Goal: Task Accomplishment & Management: Manage account settings

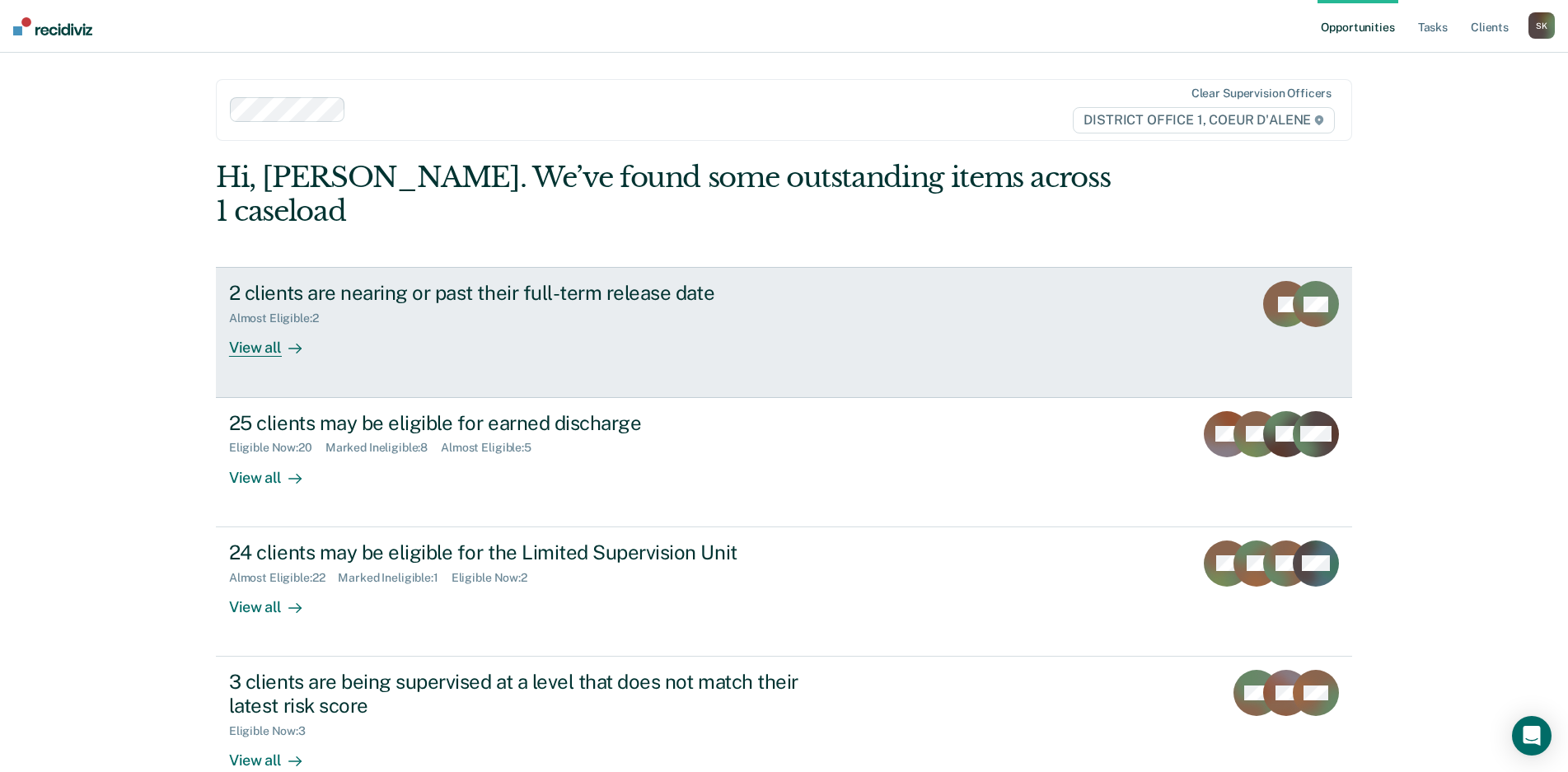
click at [250, 325] on div "View all" at bounding box center [275, 341] width 92 height 32
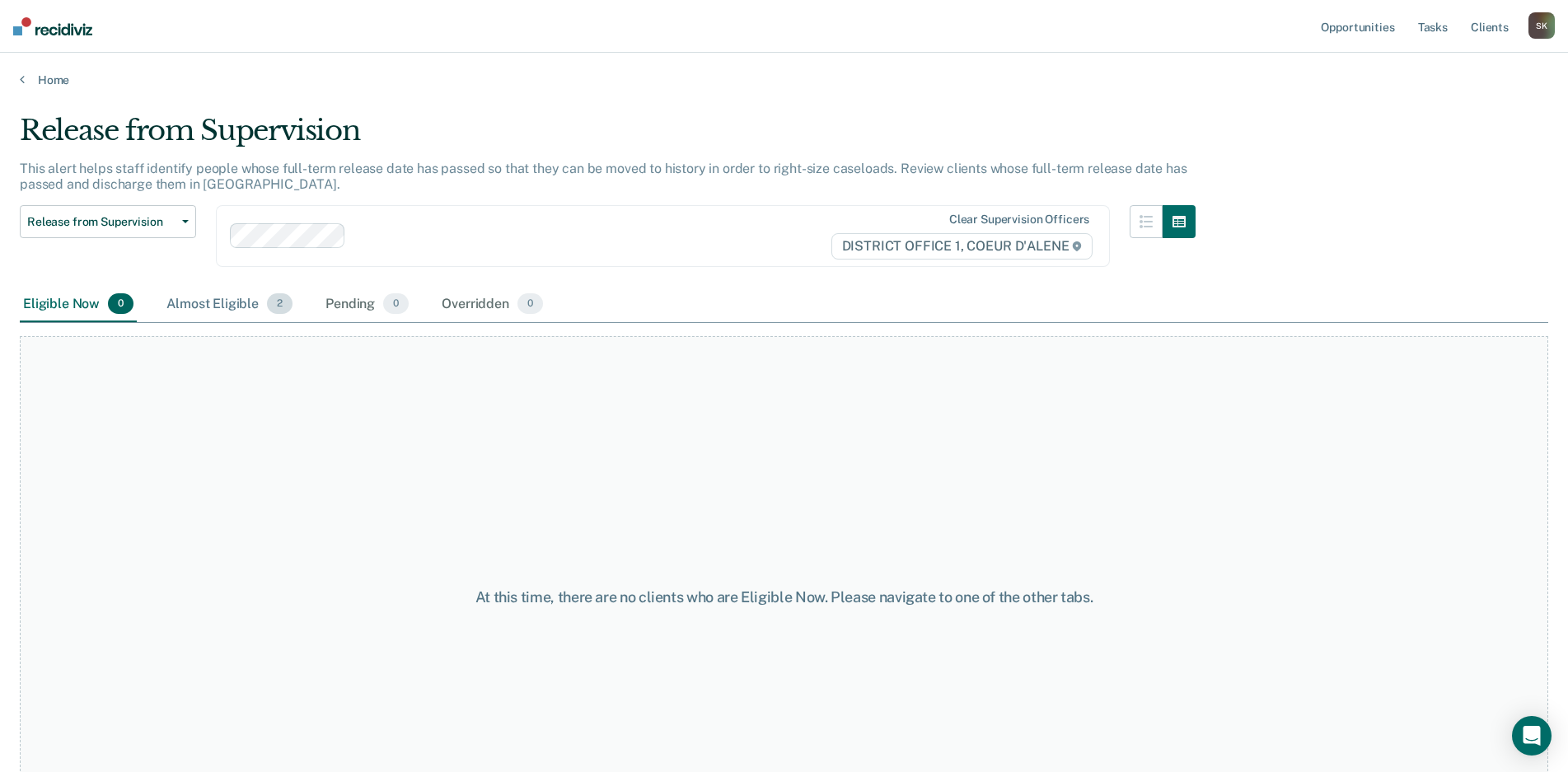
click at [223, 309] on div "Almost Eligible 2" at bounding box center [229, 305] width 132 height 36
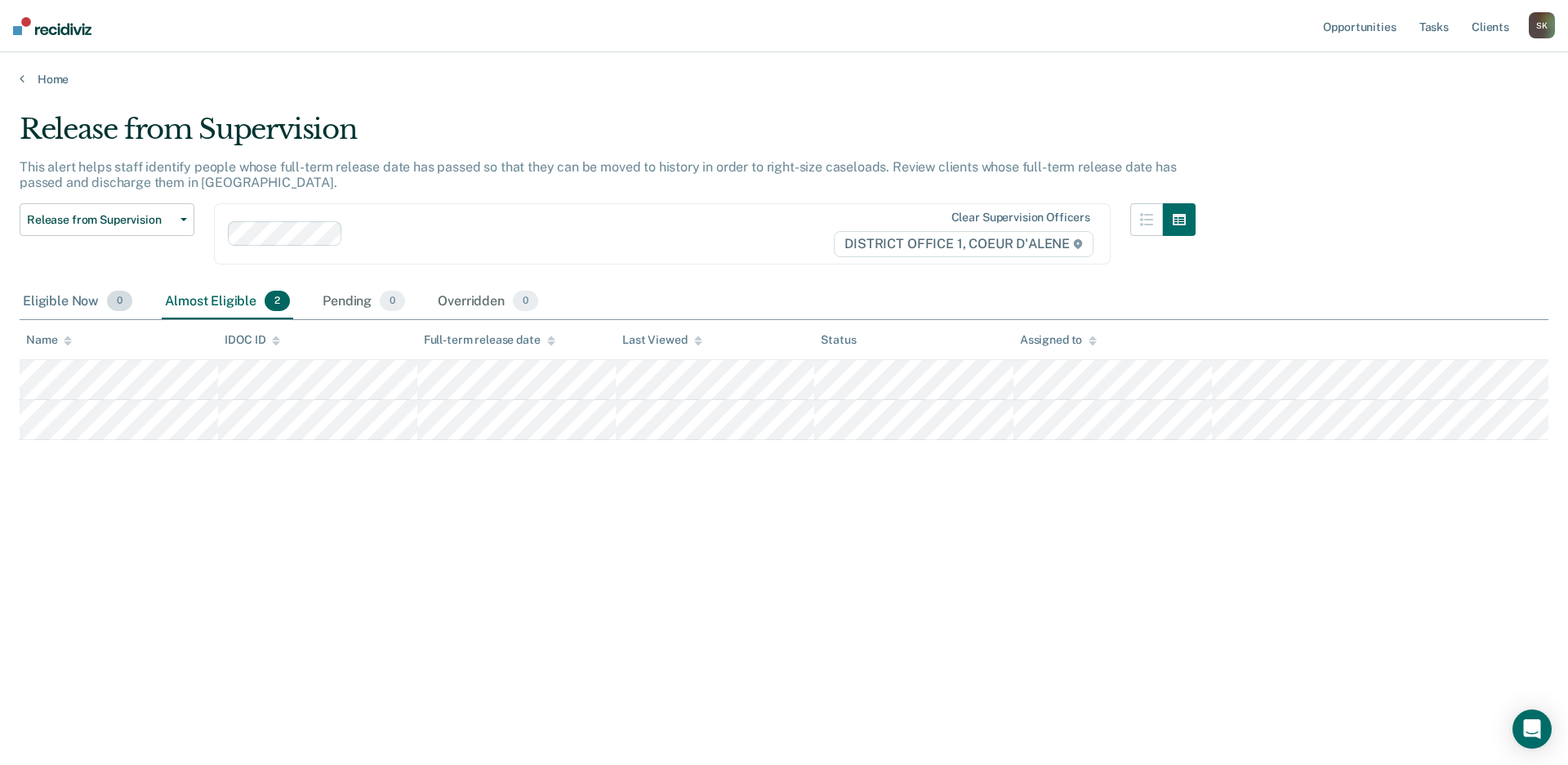
click at [40, 301] on div "Eligible Now 0" at bounding box center [77, 302] width 116 height 36
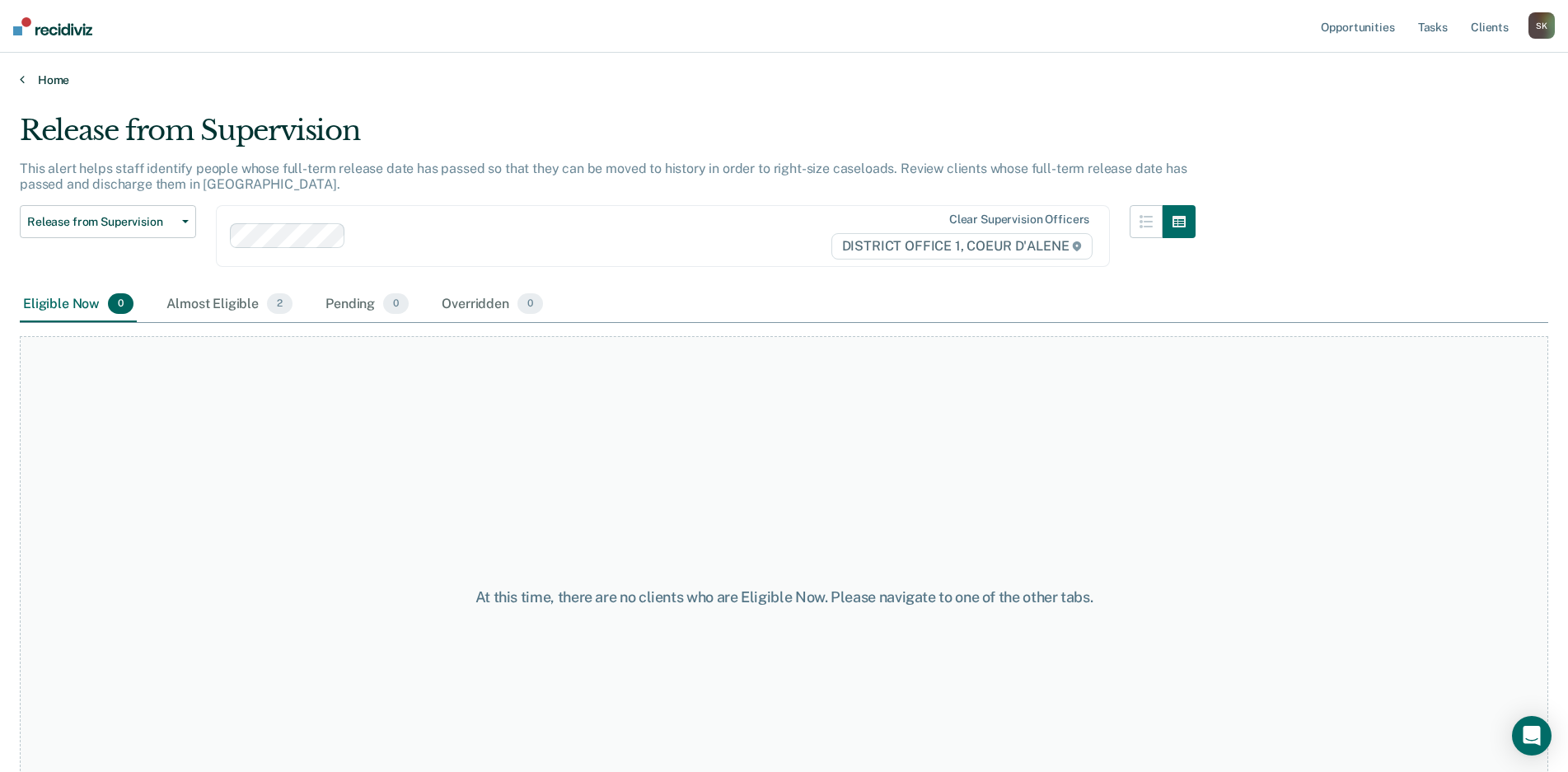
click at [46, 73] on link "Home" at bounding box center [784, 80] width 1528 height 15
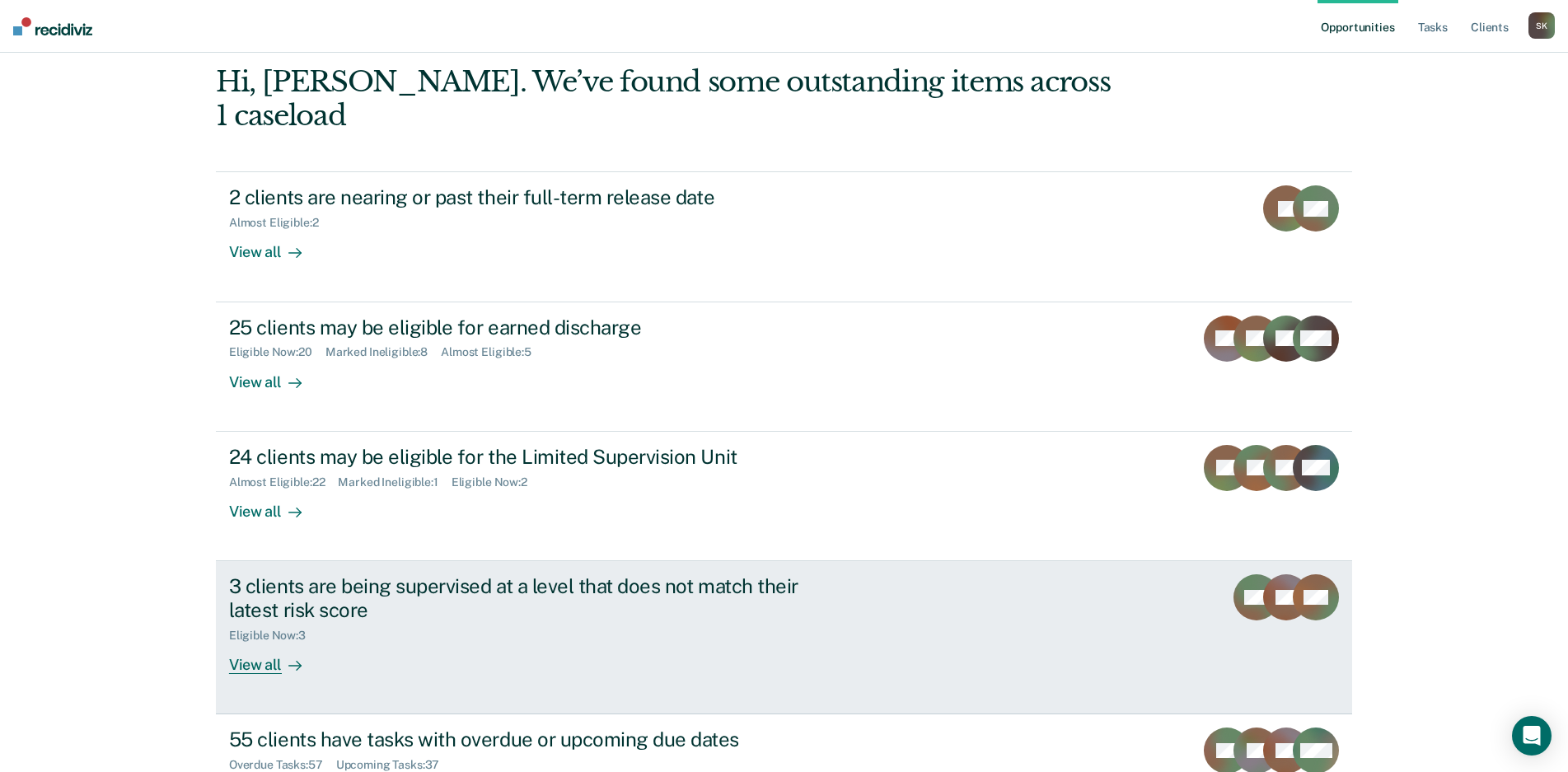
scroll to position [199, 0]
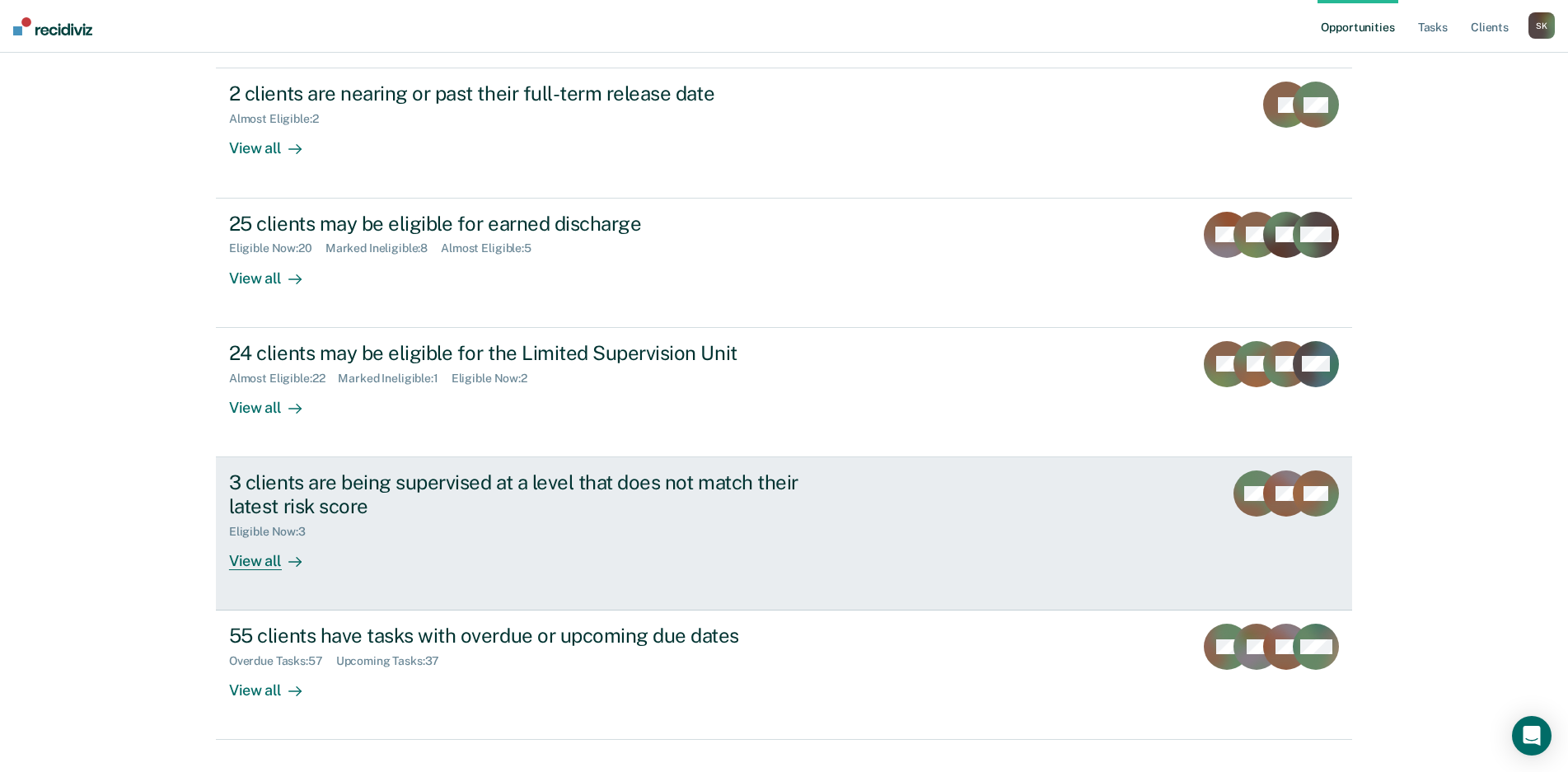
click at [256, 538] on div "View all" at bounding box center [275, 554] width 92 height 32
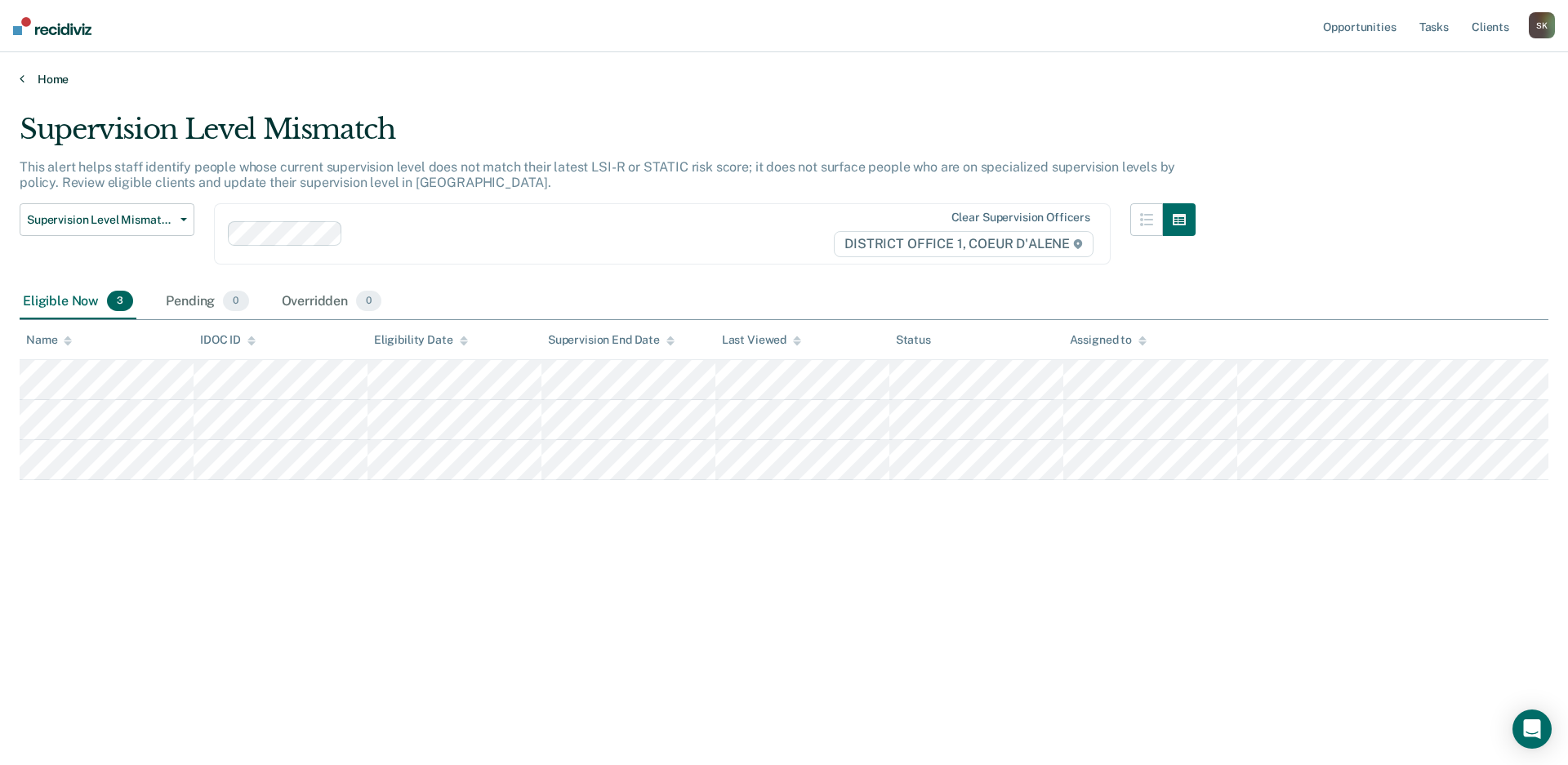
click at [47, 76] on link "Home" at bounding box center [784, 79] width 1528 height 15
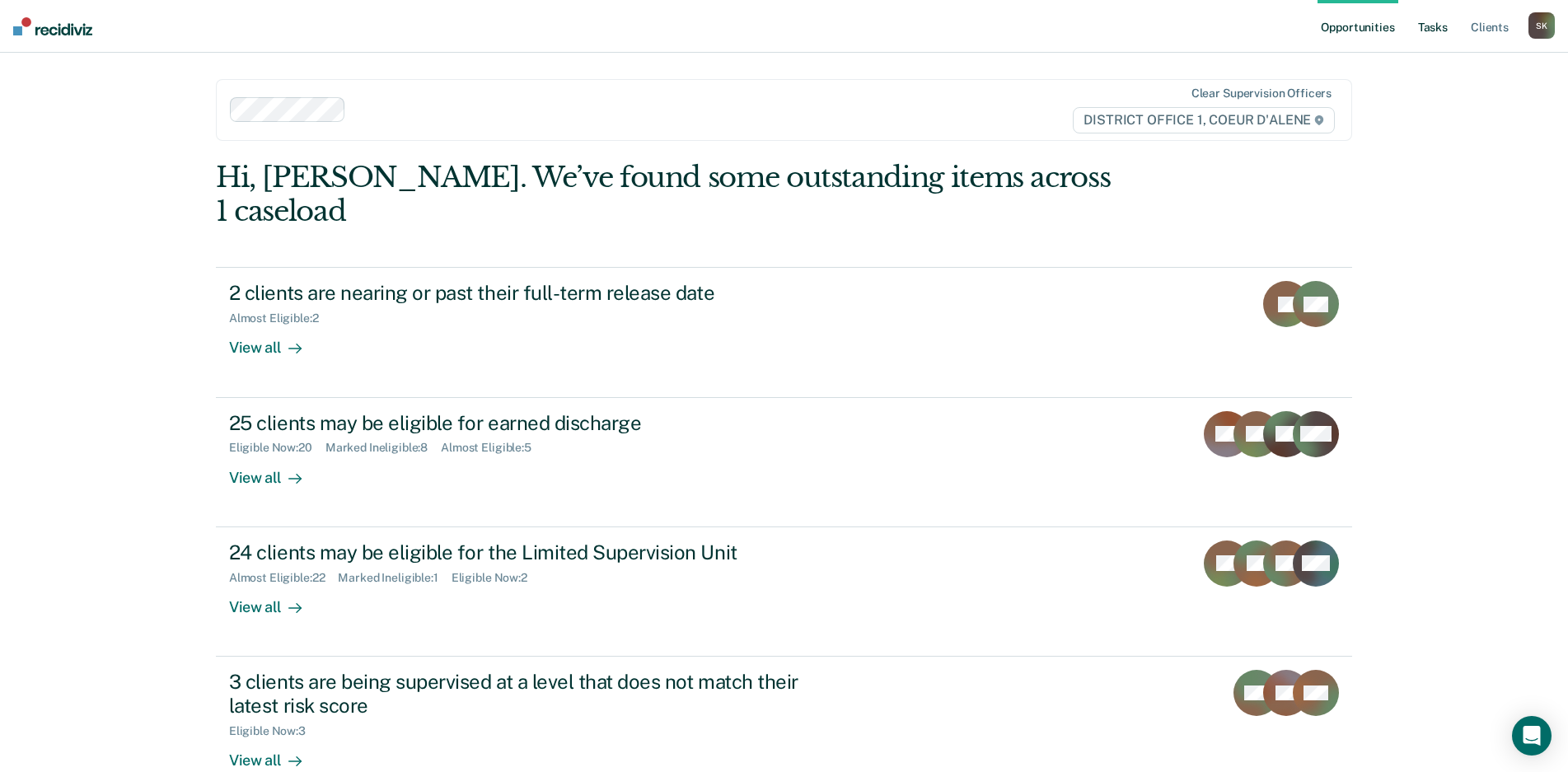
click at [1430, 8] on link "Tasks" at bounding box center [1432, 26] width 36 height 52
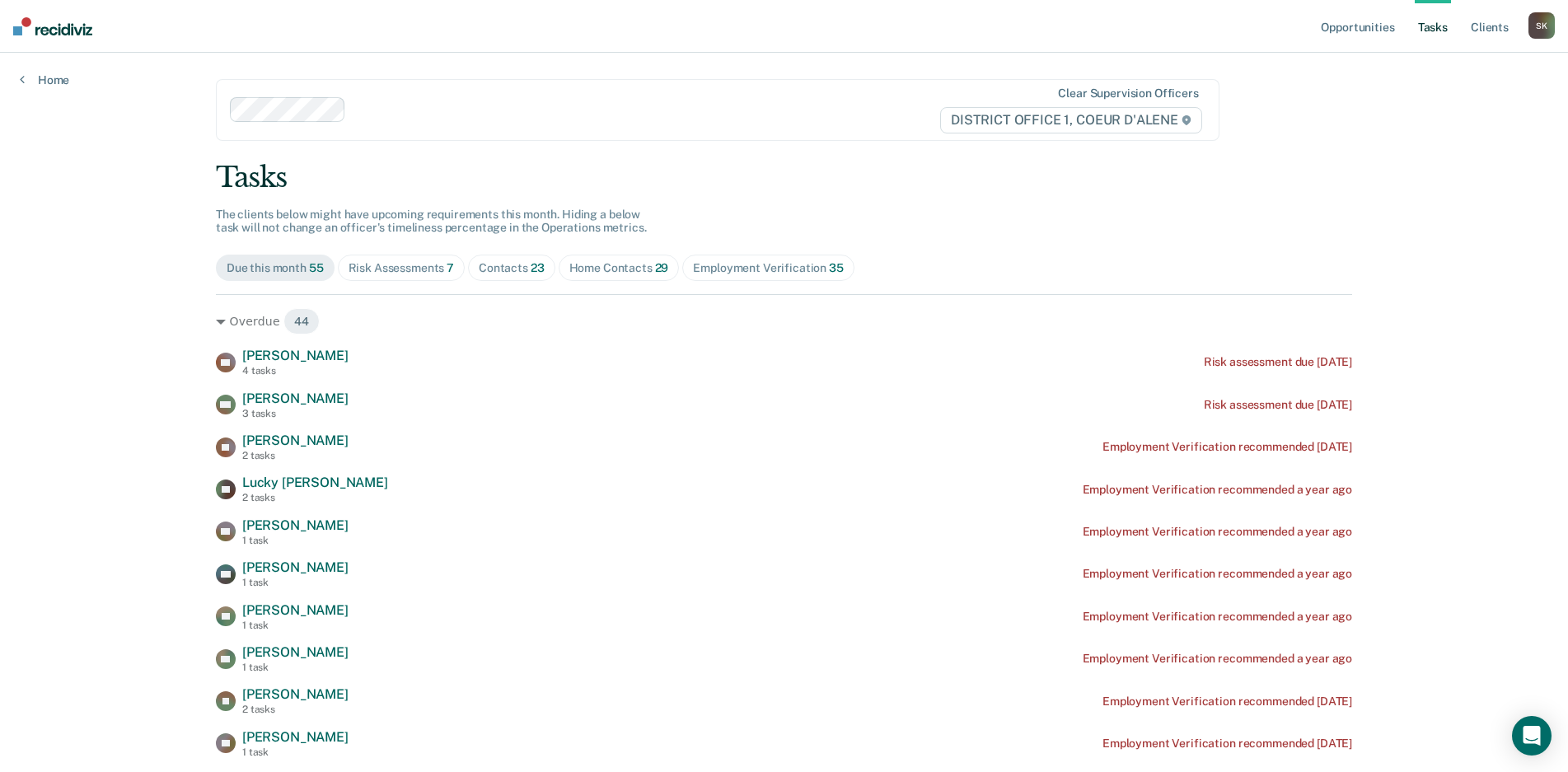
click at [397, 267] on div "Risk Assessments 7" at bounding box center [402, 268] width 107 height 14
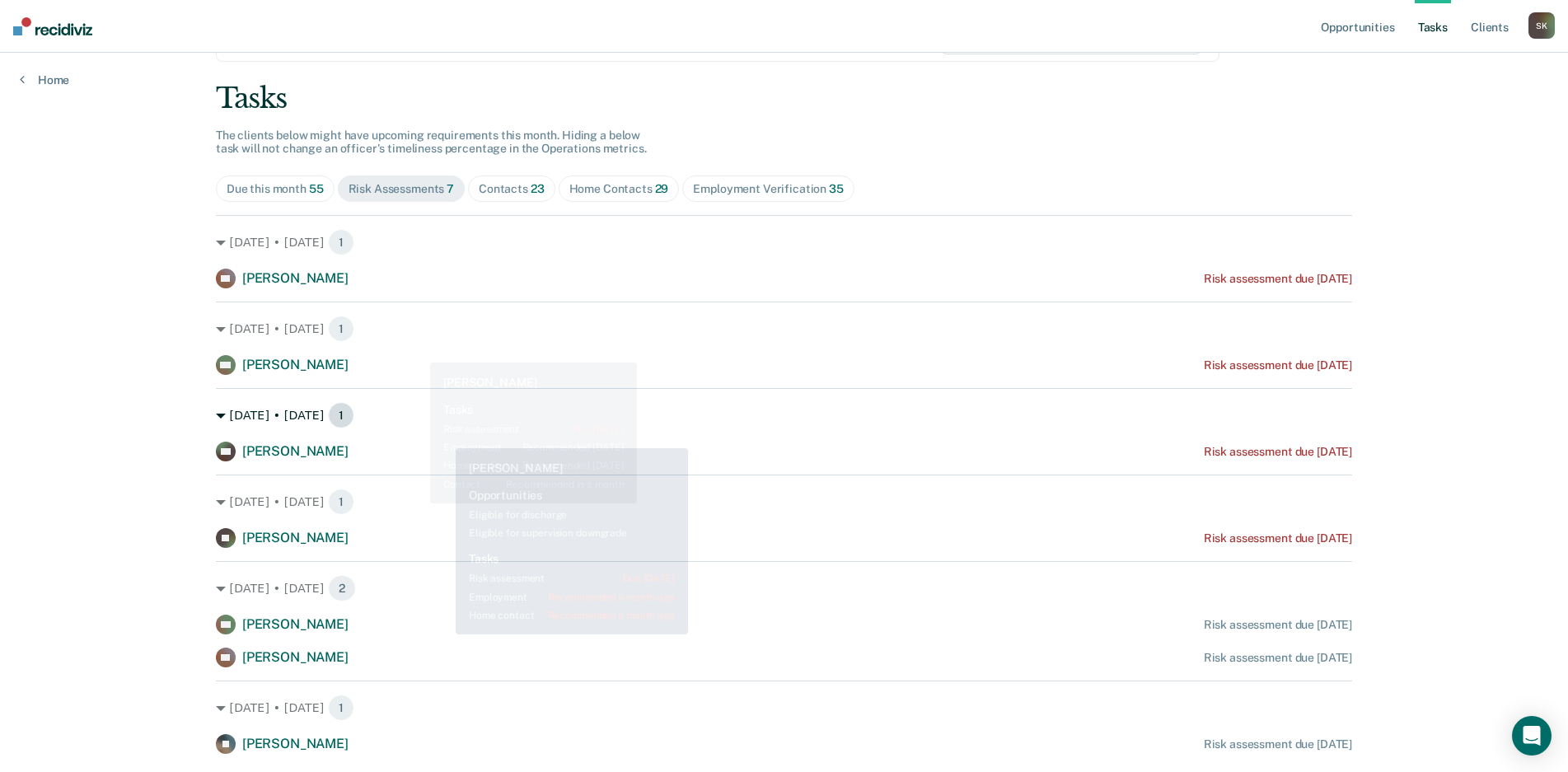
scroll to position [127, 0]
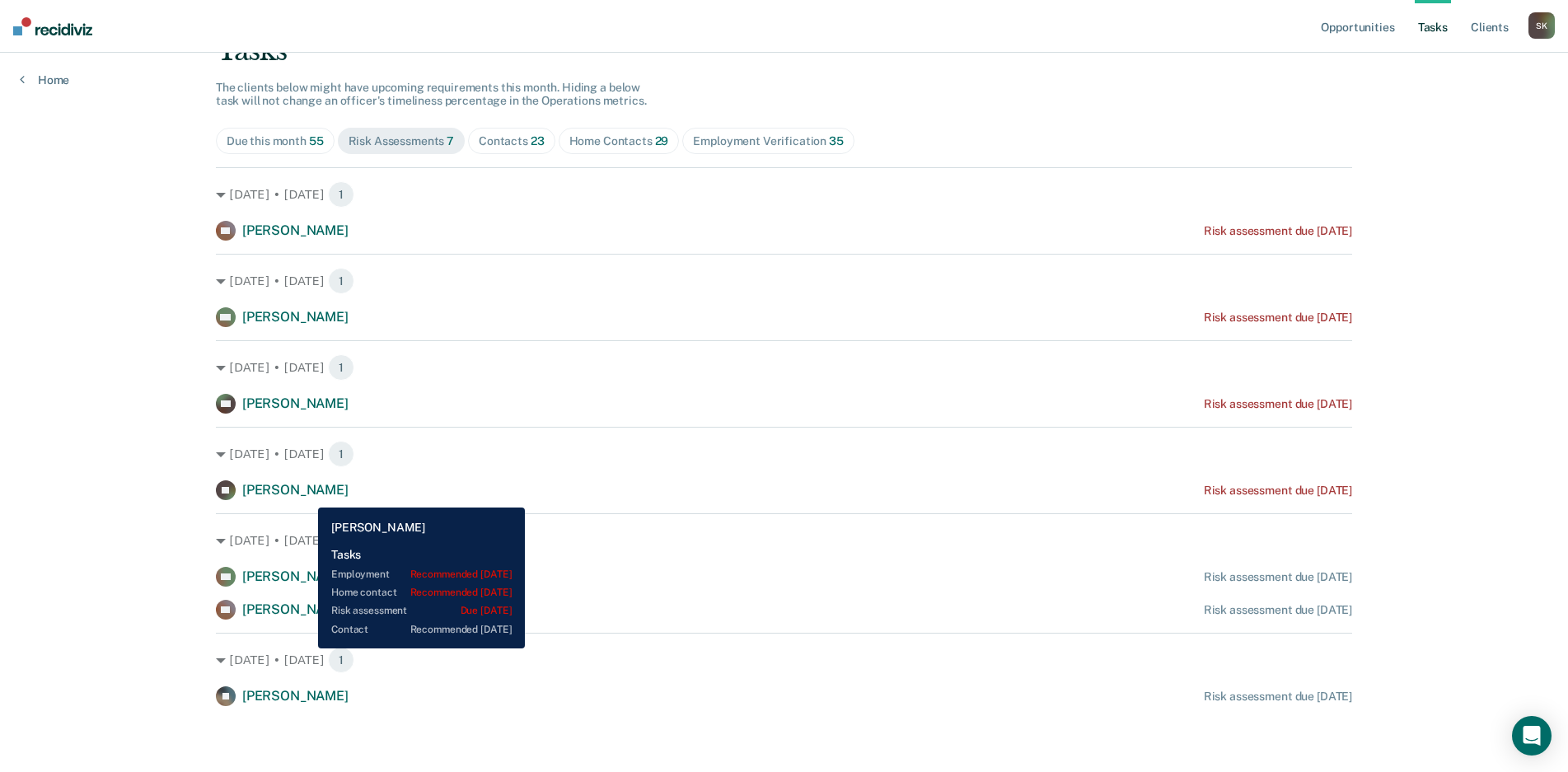
click at [306, 495] on span "Joachim Gauthier" at bounding box center [296, 490] width 107 height 16
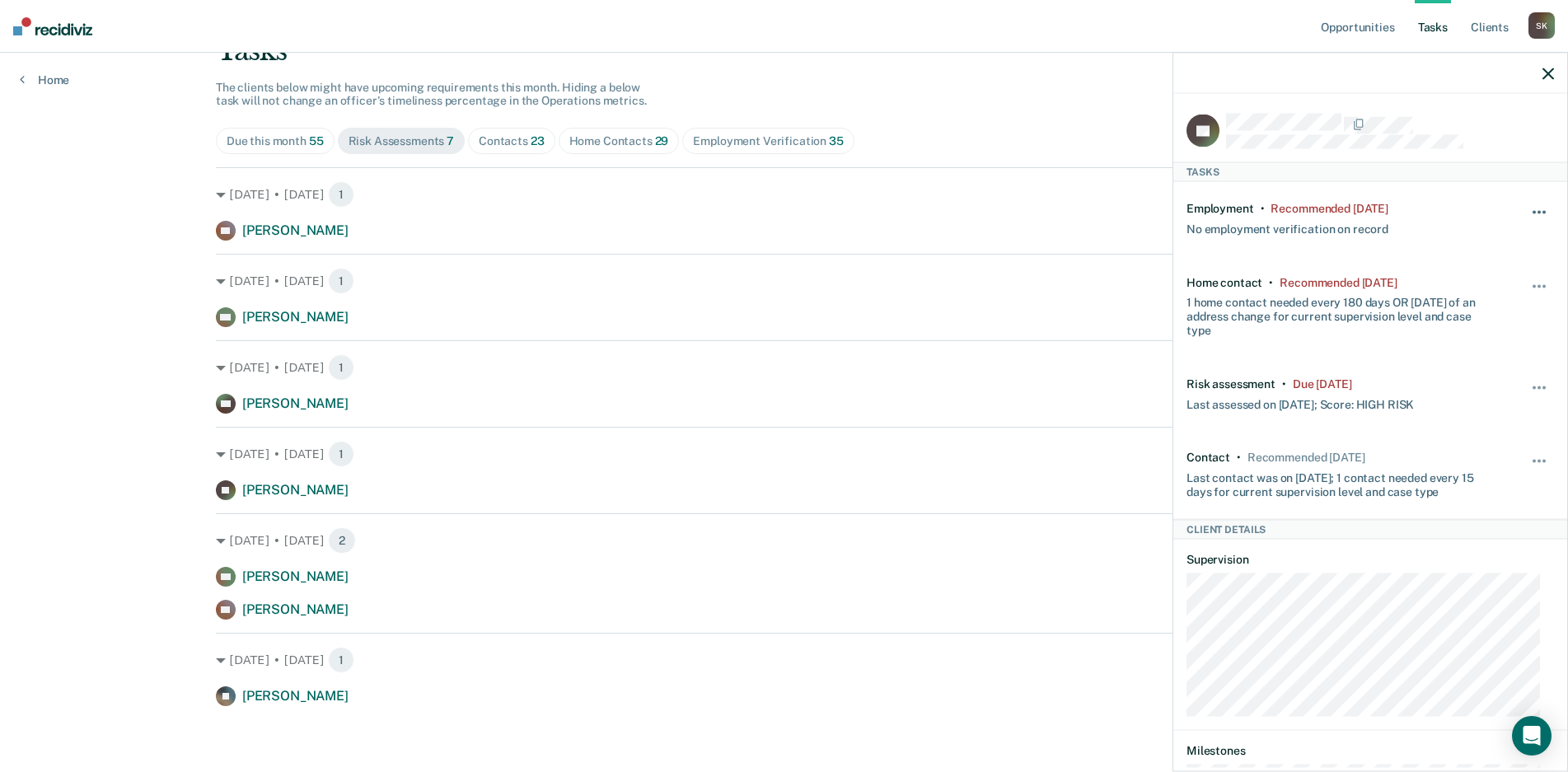
click at [1532, 214] on button "button" at bounding box center [1540, 221] width 28 height 27
click at [1472, 344] on button "90 days" at bounding box center [1495, 344] width 119 height 27
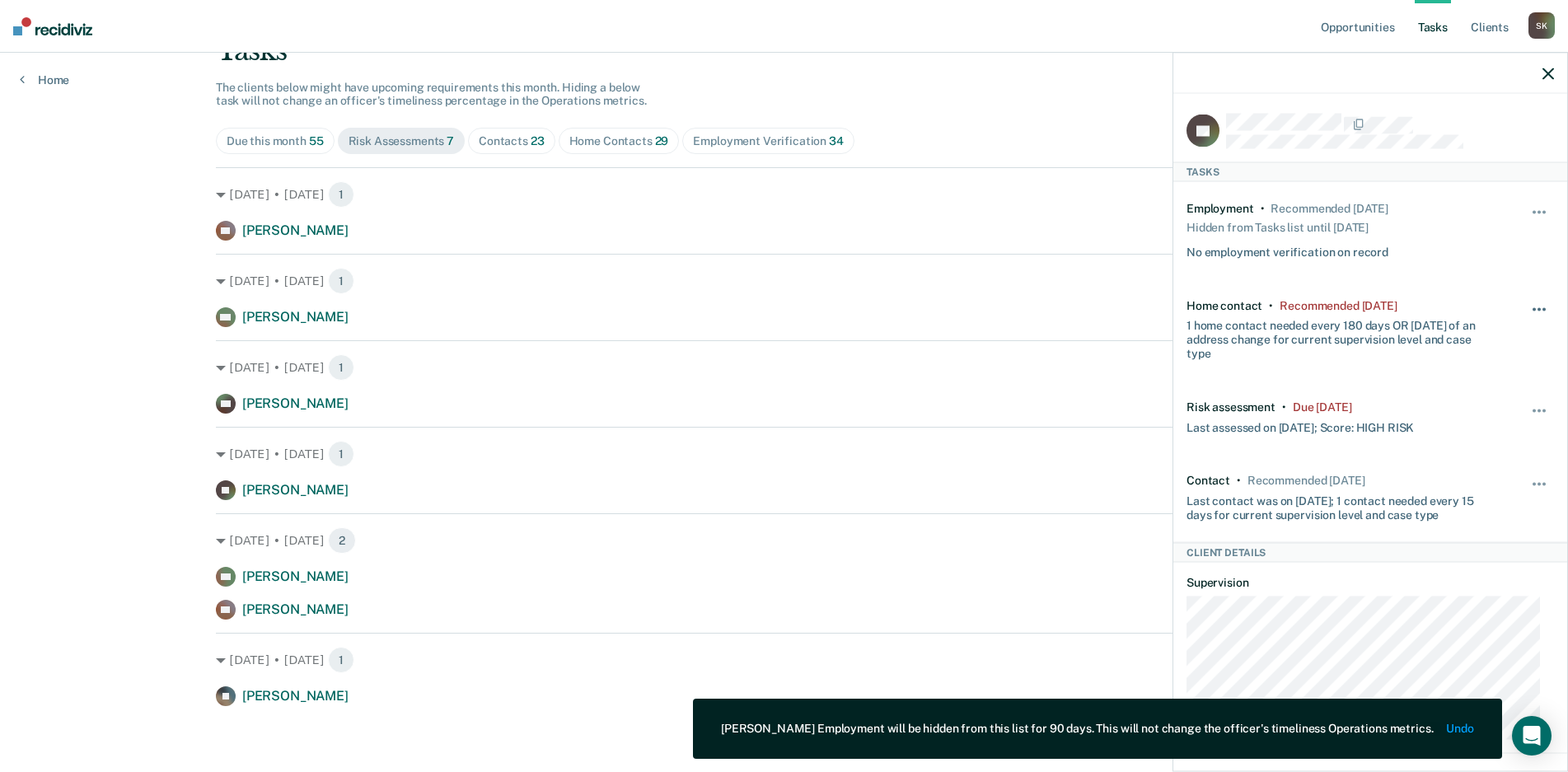
click at [1526, 304] on button "button" at bounding box center [1540, 317] width 28 height 27
click at [1480, 443] on button "90 days" at bounding box center [1495, 441] width 119 height 27
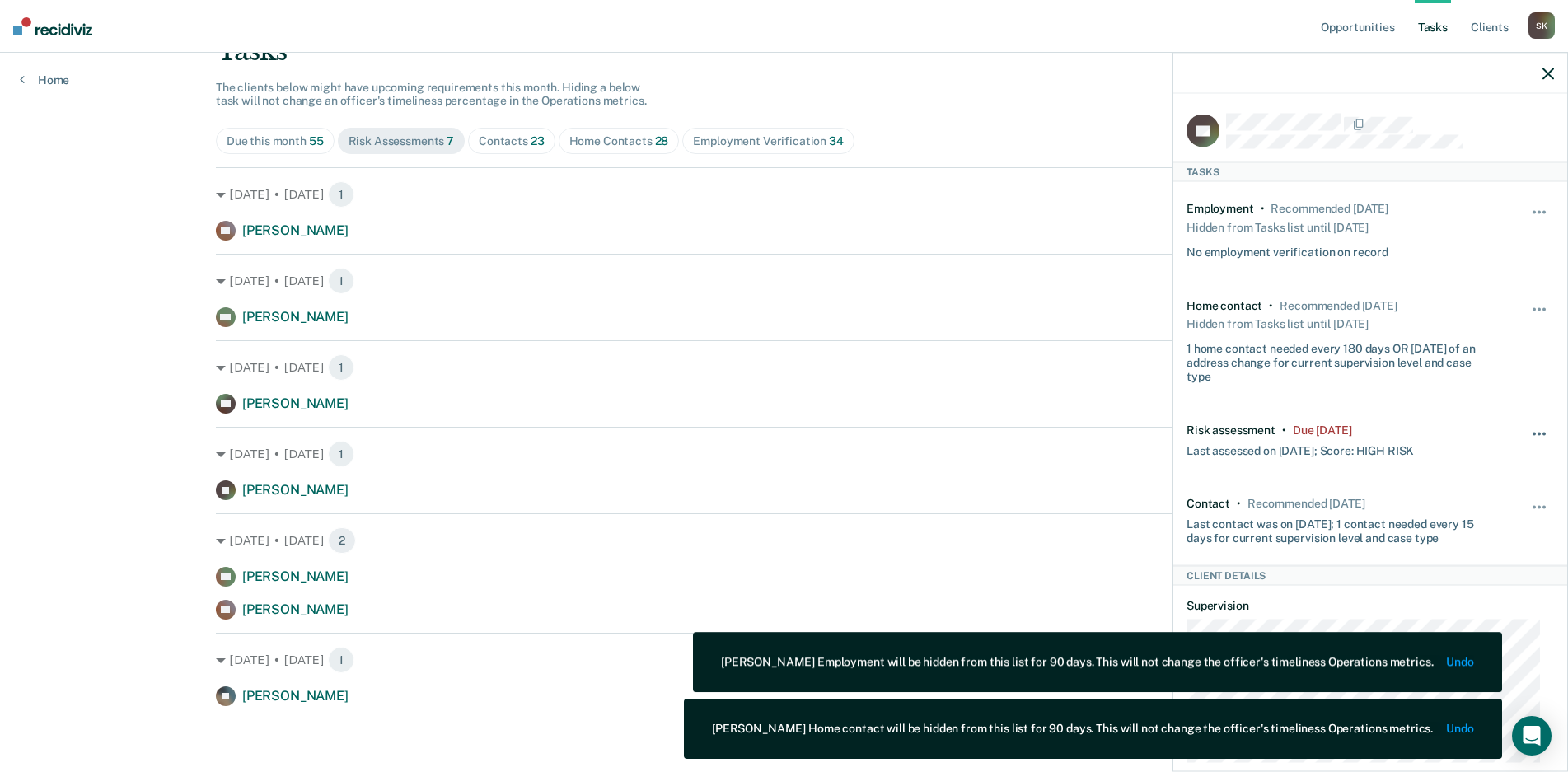
click at [1526, 436] on button "button" at bounding box center [1540, 442] width 28 height 27
click at [1489, 556] on button "90 days" at bounding box center [1495, 565] width 119 height 27
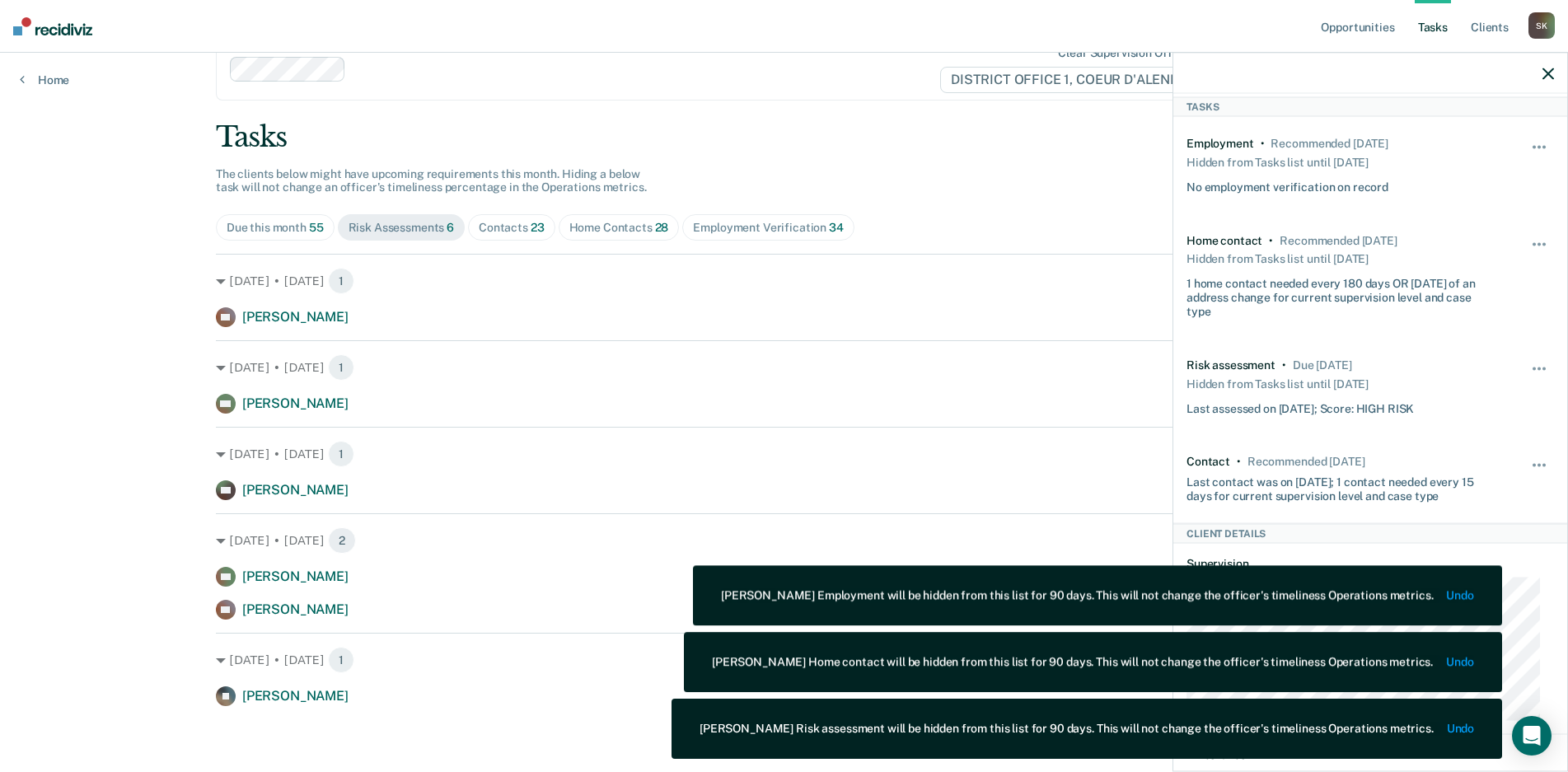
scroll to position [265, 0]
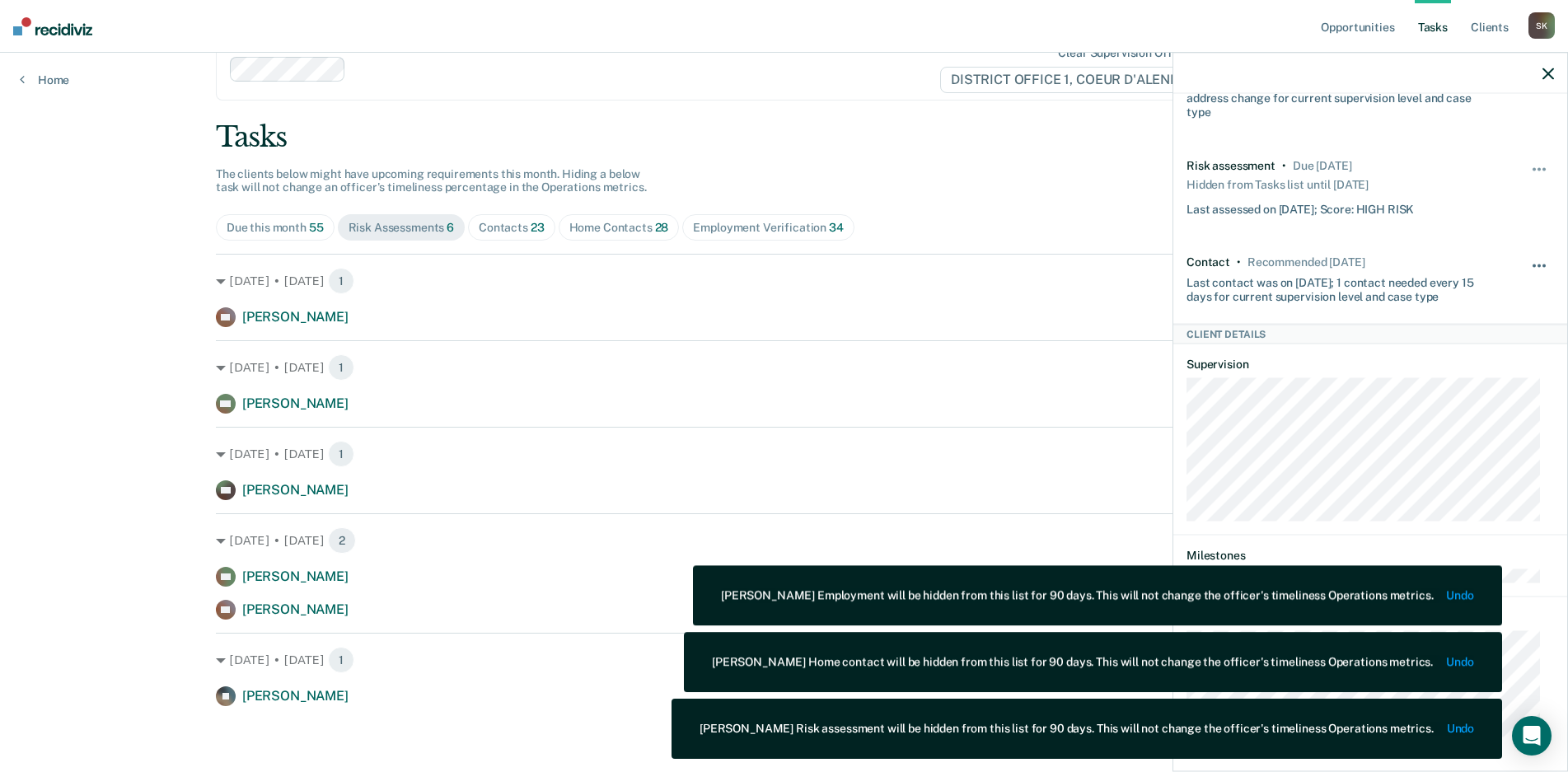
click at [1530, 271] on button "button" at bounding box center [1540, 275] width 28 height 27
click at [1481, 390] on button "90 days" at bounding box center [1495, 398] width 119 height 27
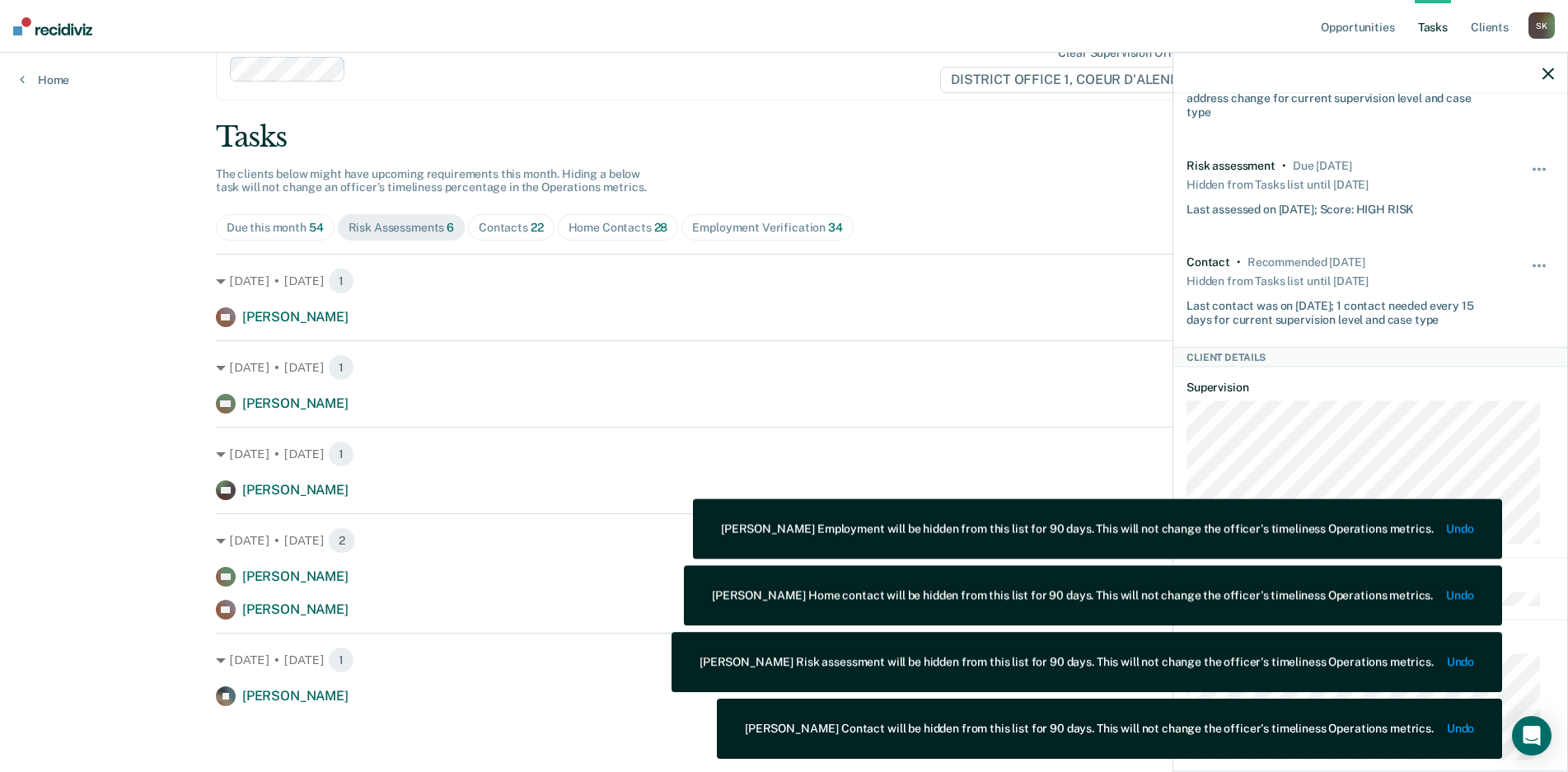
click at [1540, 73] on div at bounding box center [1370, 73] width 394 height 41
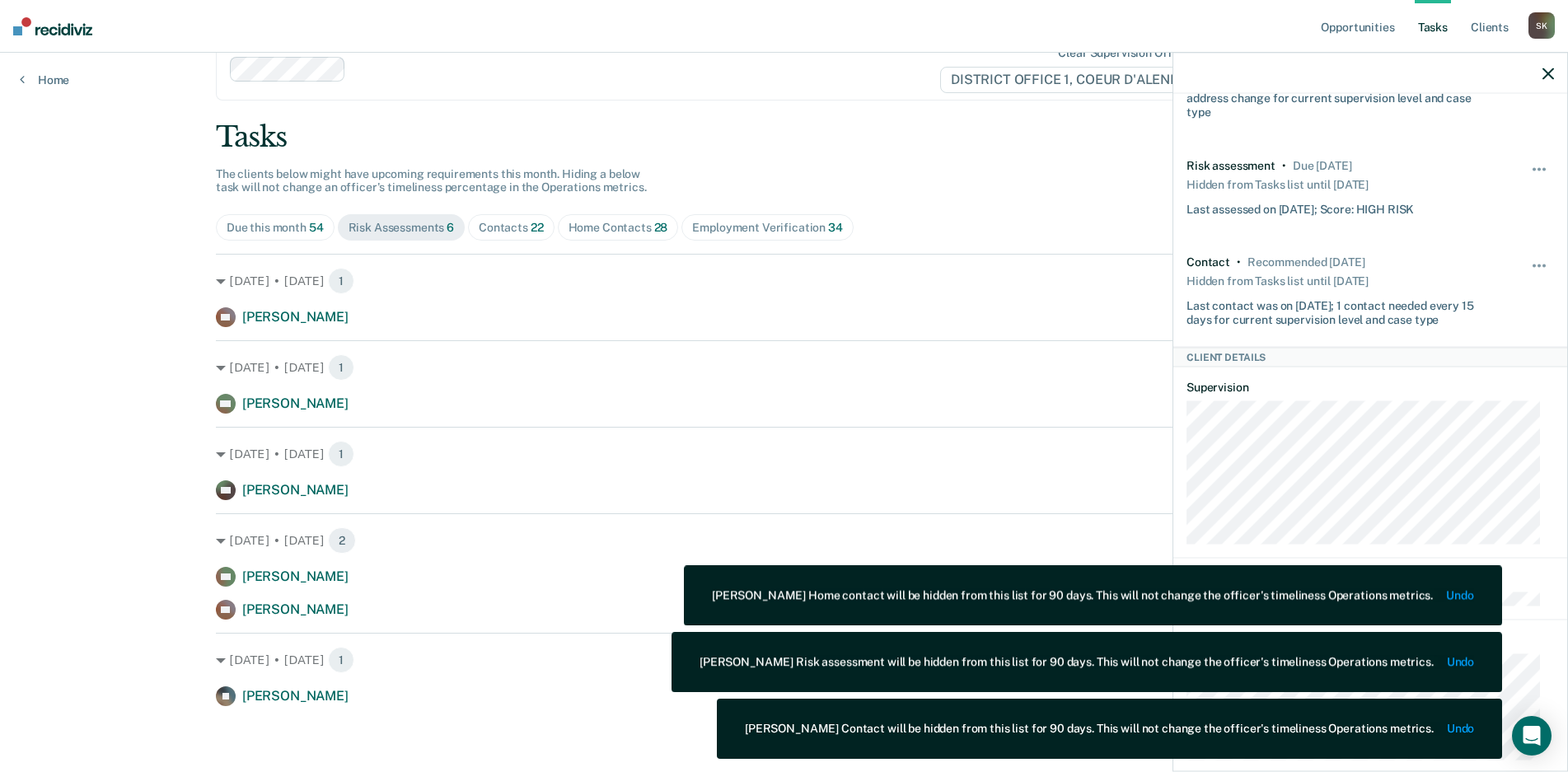
click at [1544, 73] on icon "button" at bounding box center [1548, 73] width 12 height 12
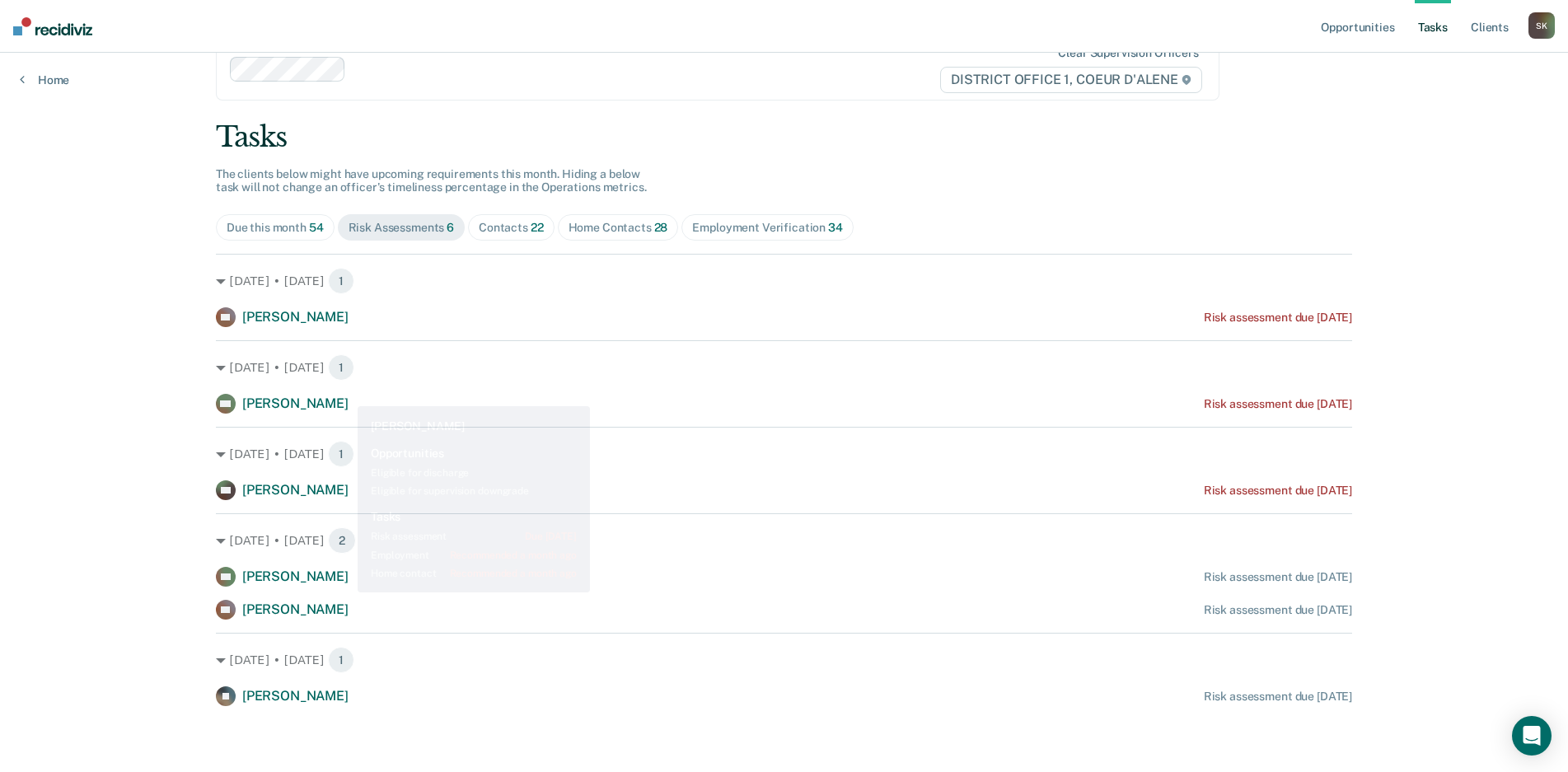
click at [295, 393] on div "Aug. 22 • Tuesday 1 MC Mordecai Cochrane Risk assessment due 2 years ago" at bounding box center [784, 377] width 1136 height 74
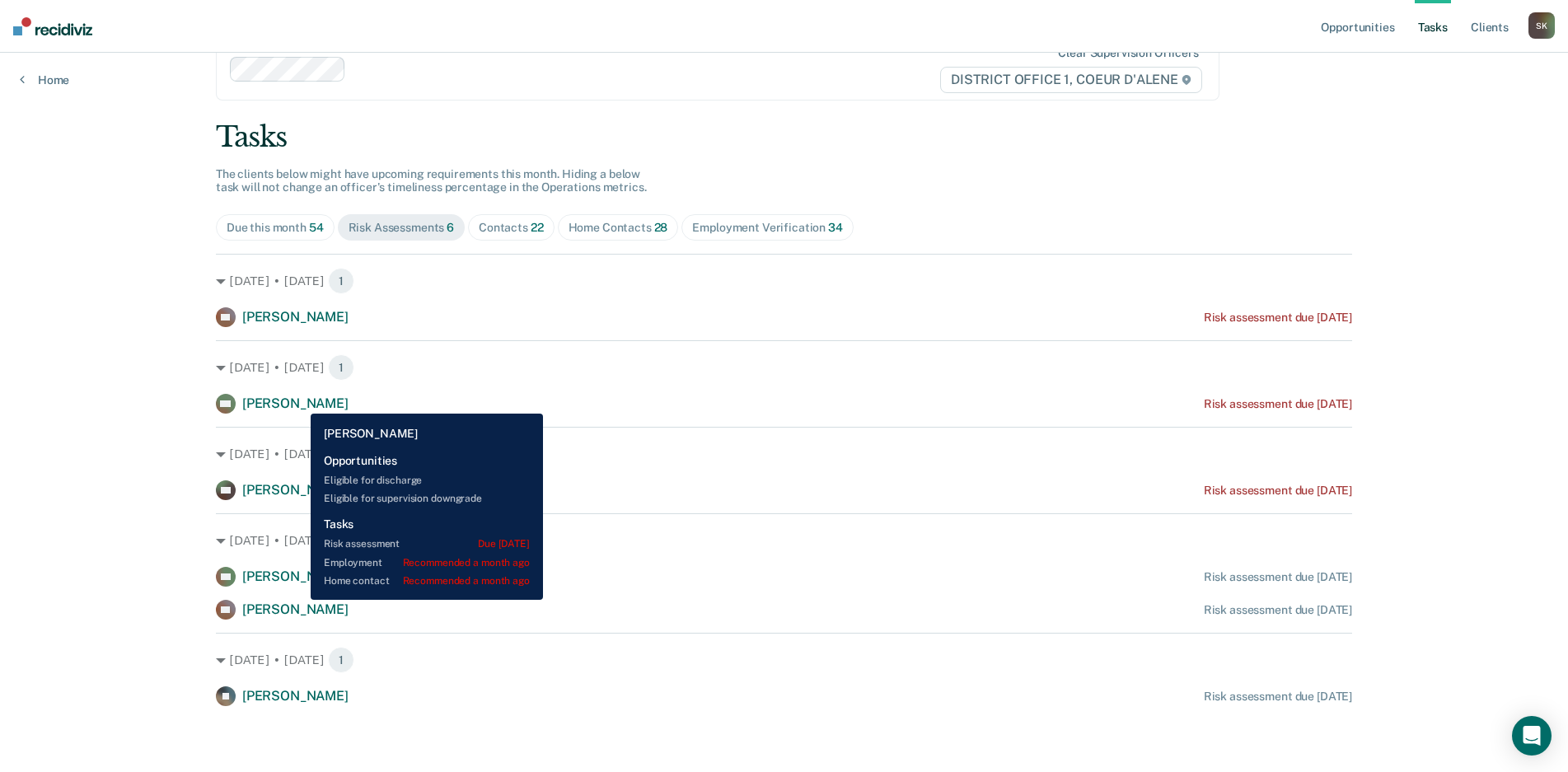
click at [298, 402] on span "Mordecai Cochrane" at bounding box center [296, 403] width 107 height 16
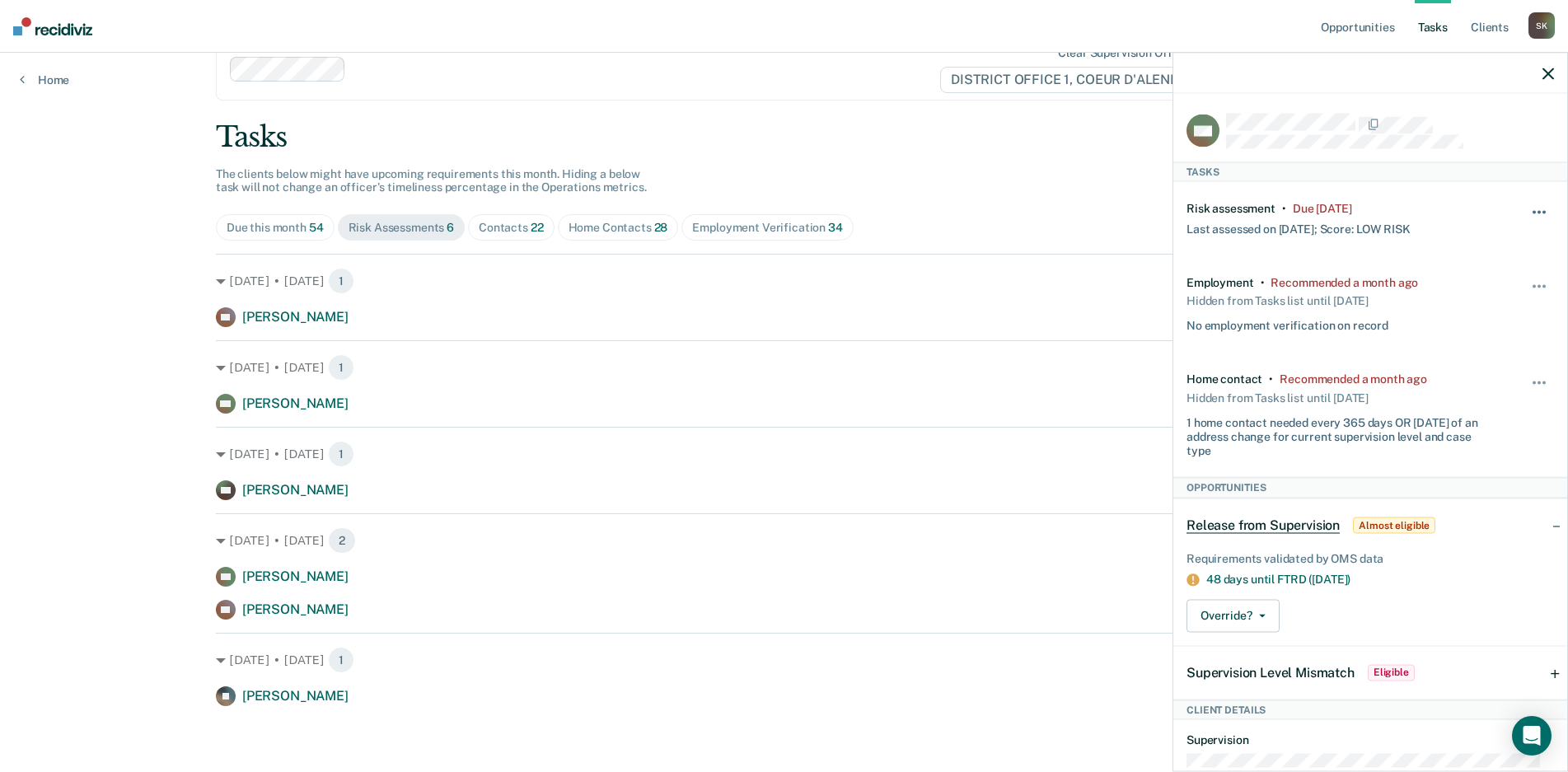
click at [1542, 211] on span "button" at bounding box center [1544, 212] width 4 height 4
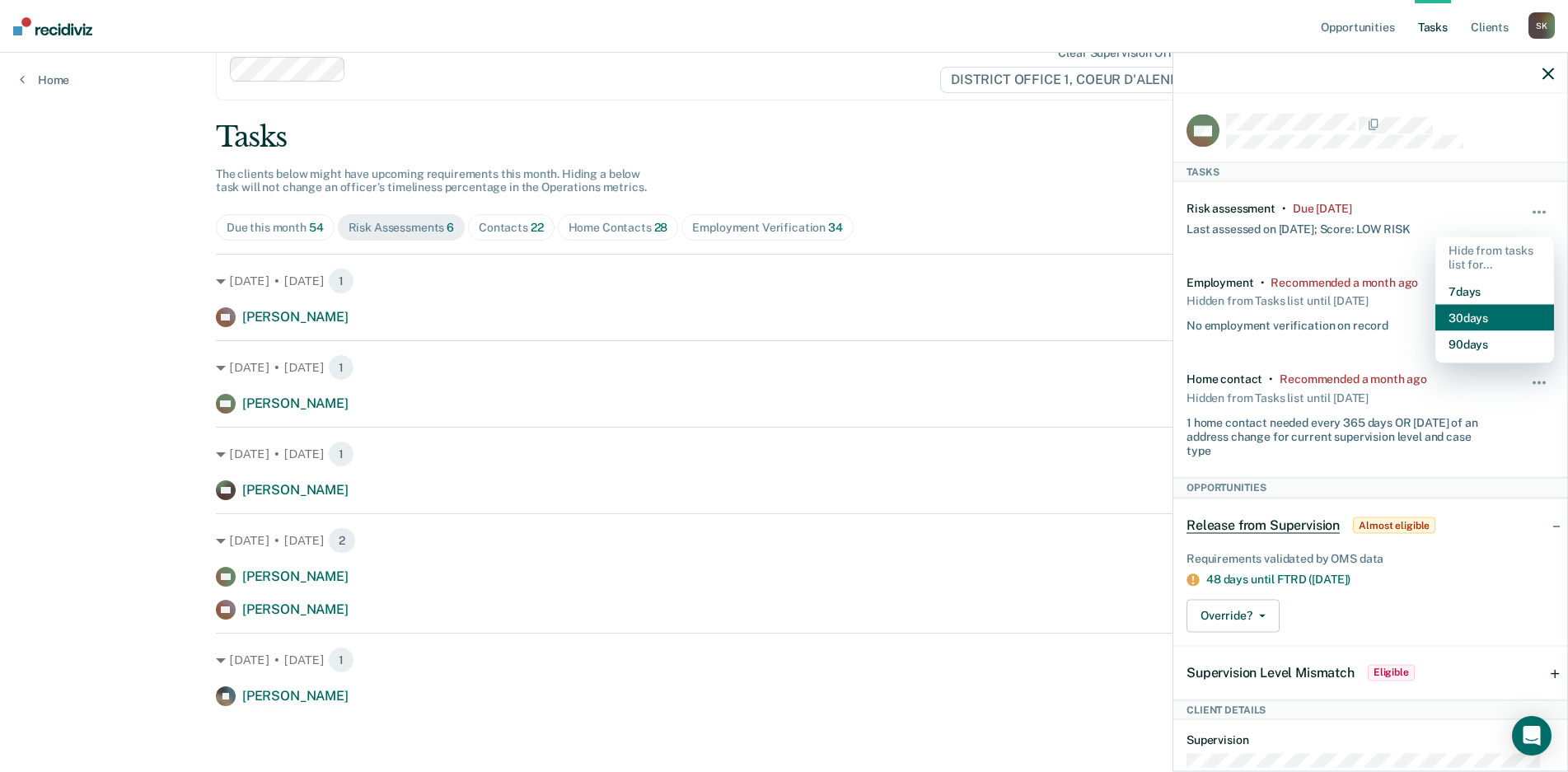
click at [1487, 311] on button "30 days" at bounding box center [1495, 317] width 119 height 27
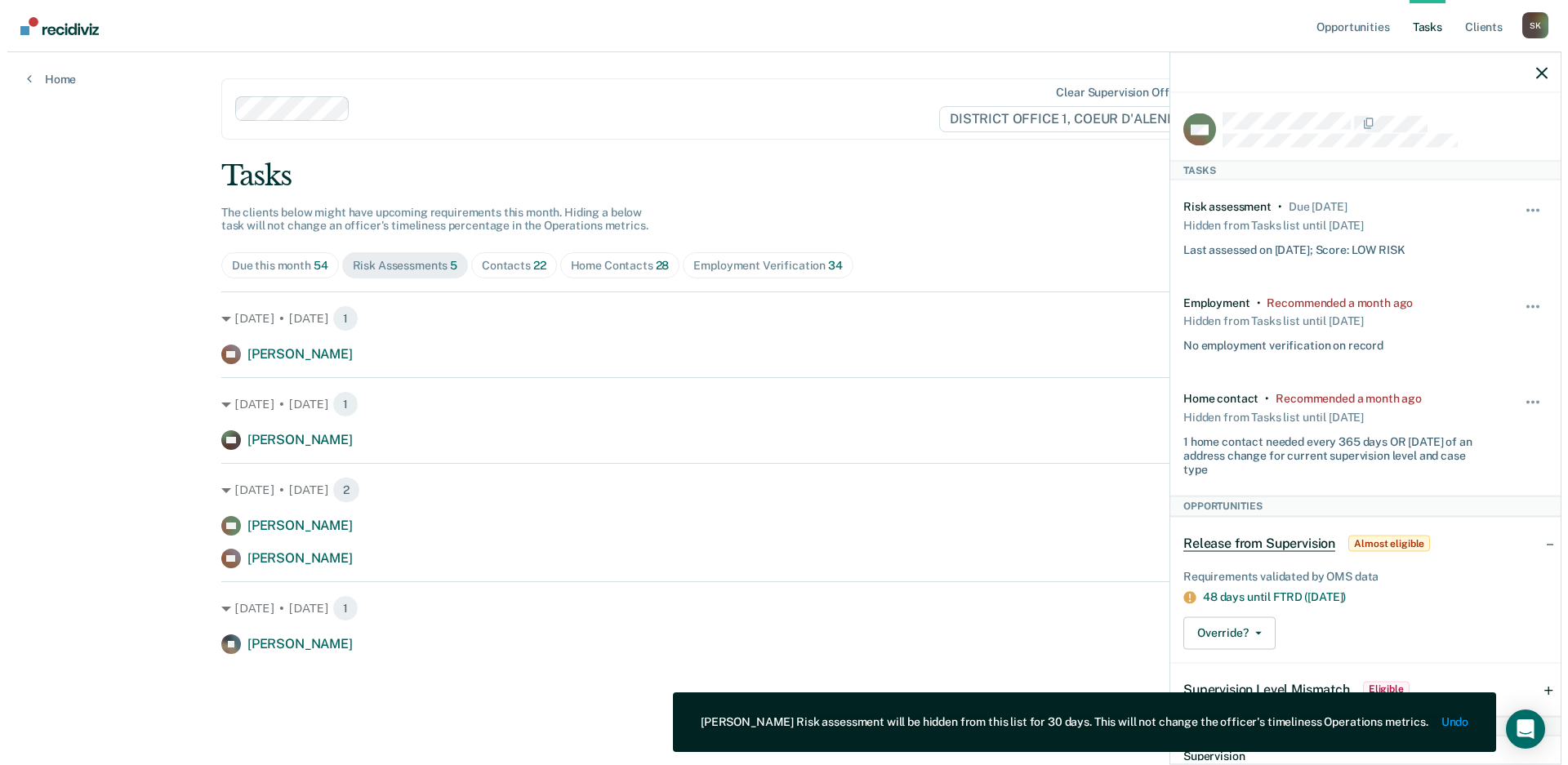
scroll to position [0, 0]
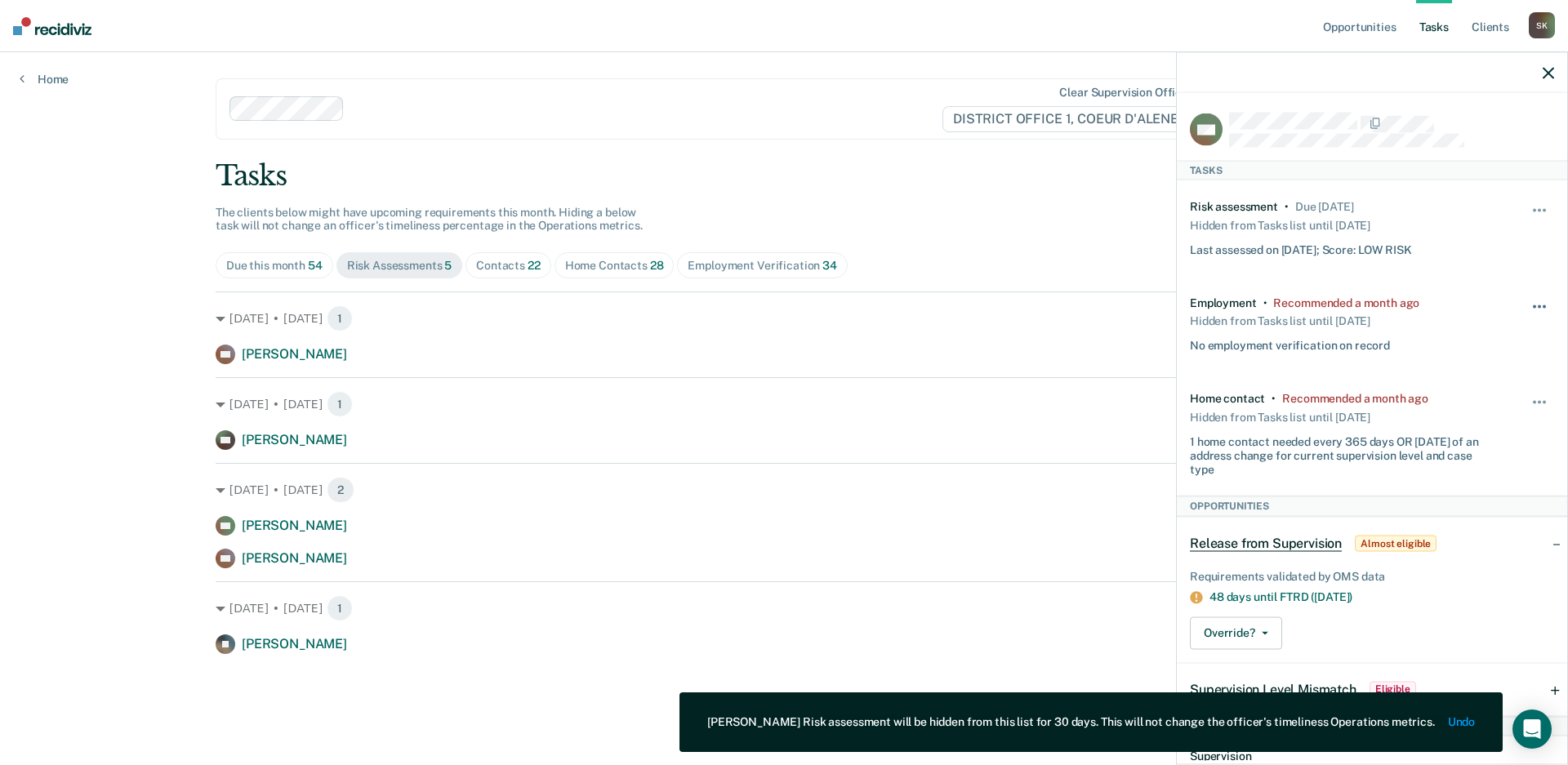
click at [1537, 305] on span "button" at bounding box center [1539, 306] width 4 height 4
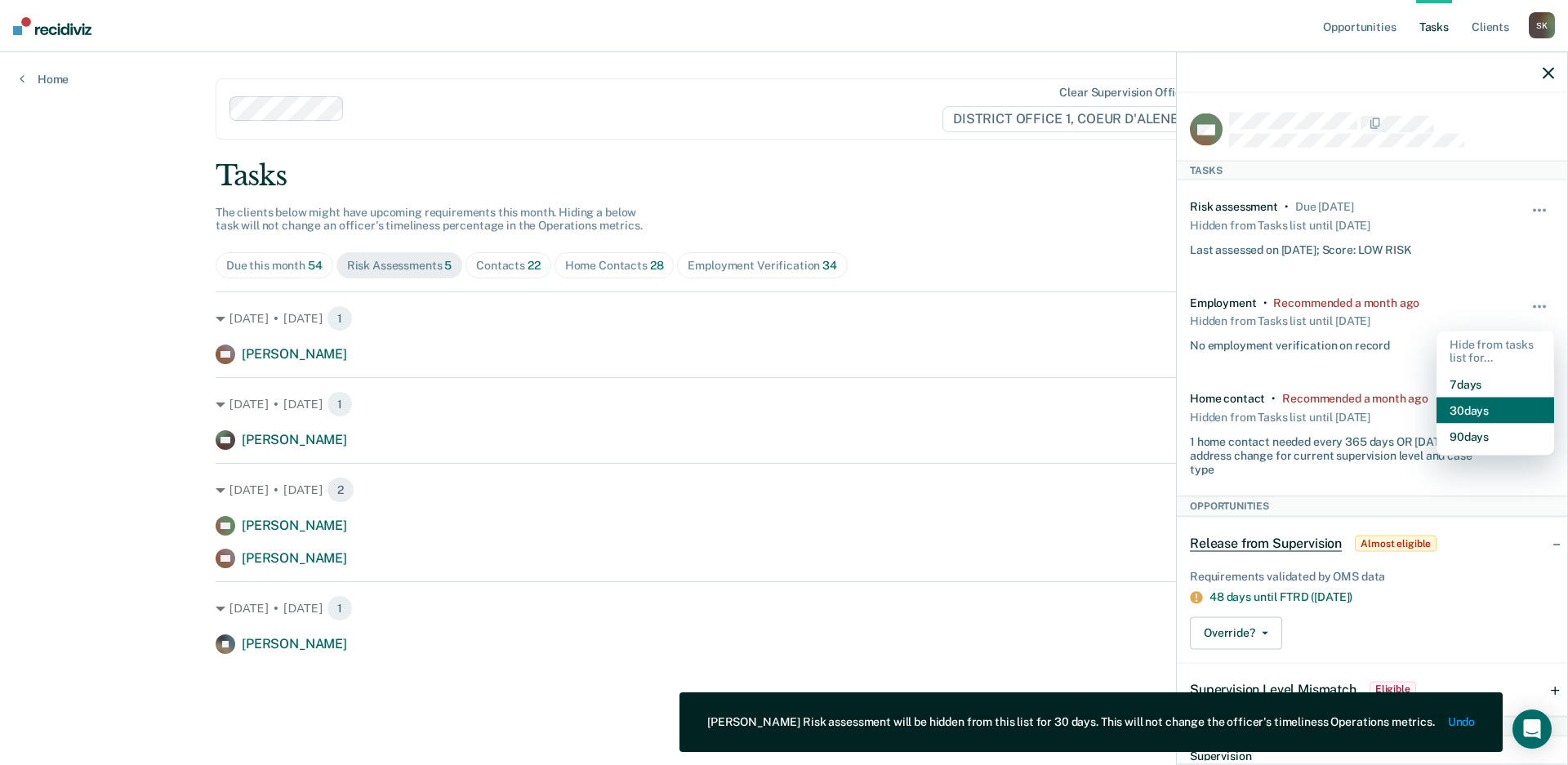
click at [1483, 407] on button "30 days" at bounding box center [1495, 411] width 118 height 26
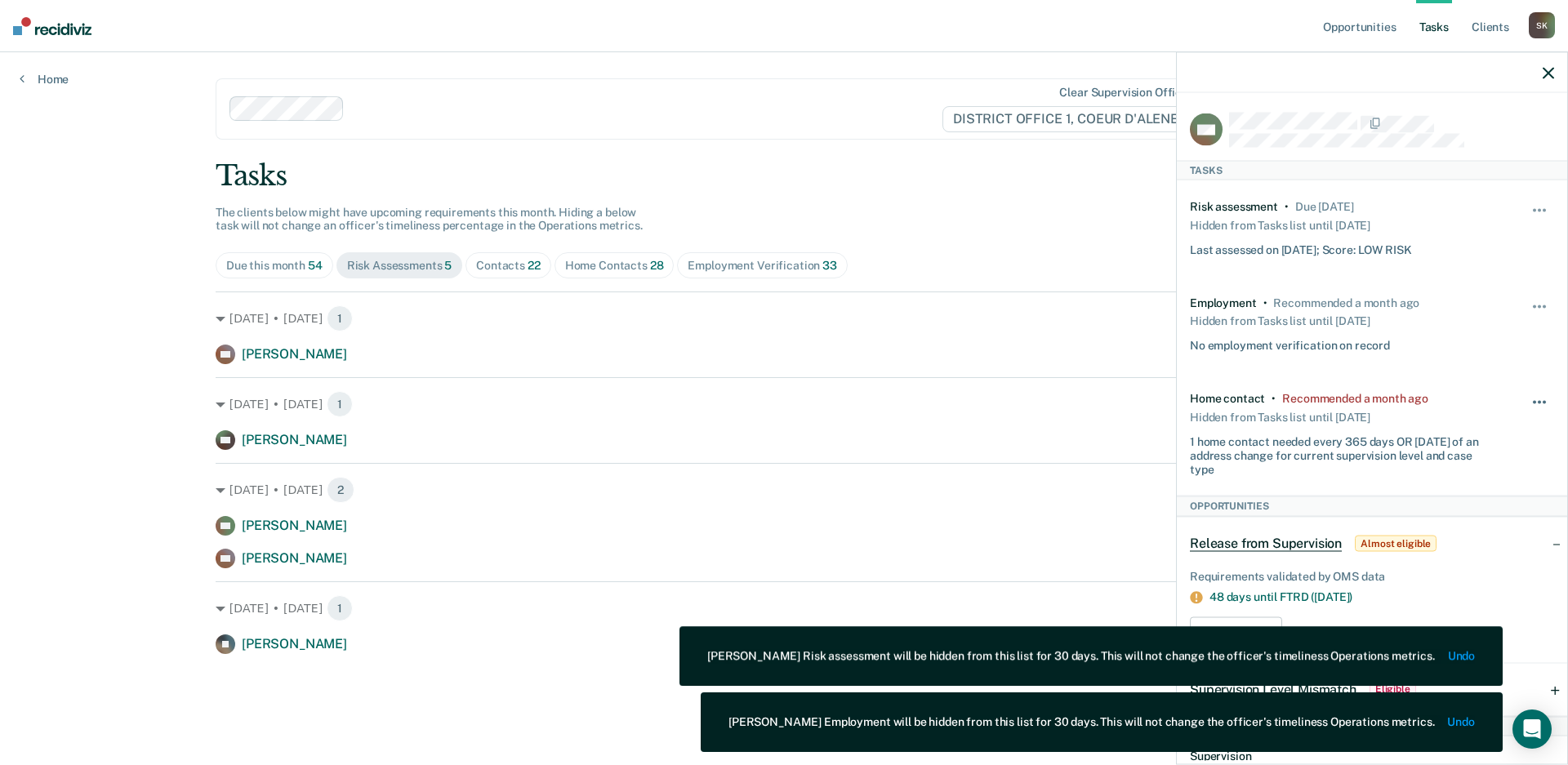
click at [1542, 401] on span "button" at bounding box center [1544, 402] width 4 height 4
click at [1478, 497] on button "30 days" at bounding box center [1495, 506] width 118 height 26
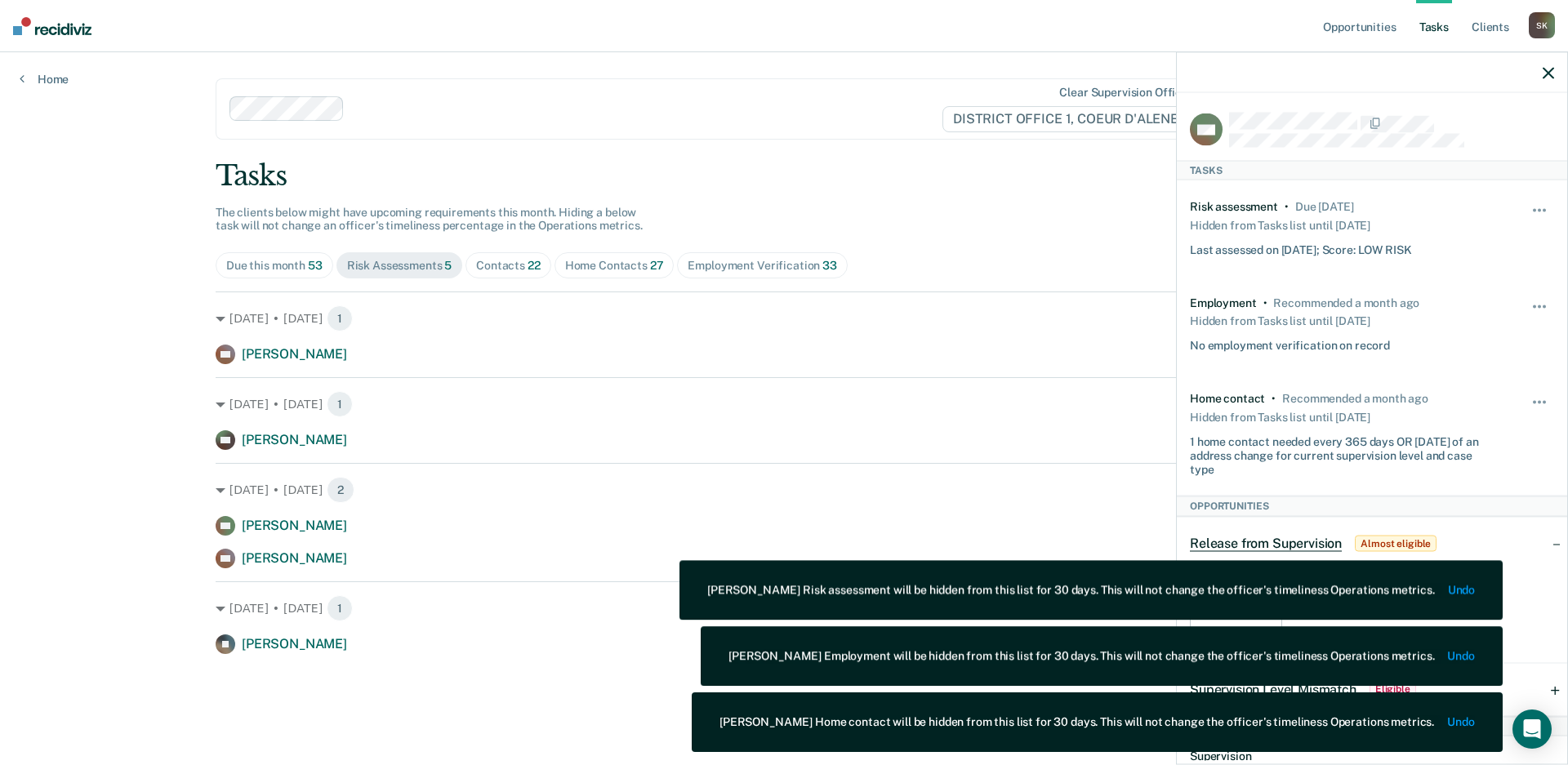
click at [1542, 70] on icon "button" at bounding box center [1548, 72] width 11 height 11
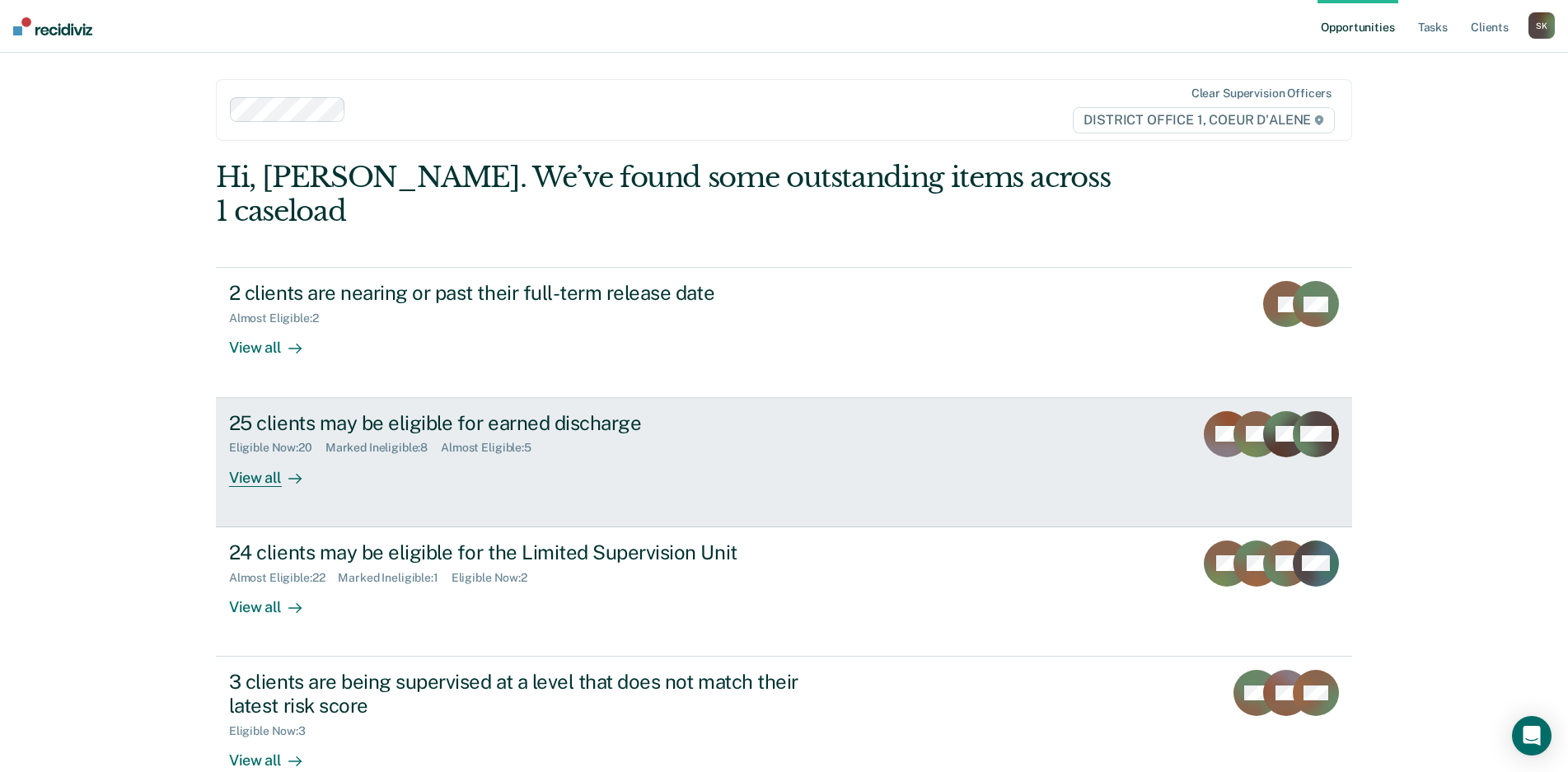
click at [267, 455] on div "View all" at bounding box center [275, 471] width 92 height 32
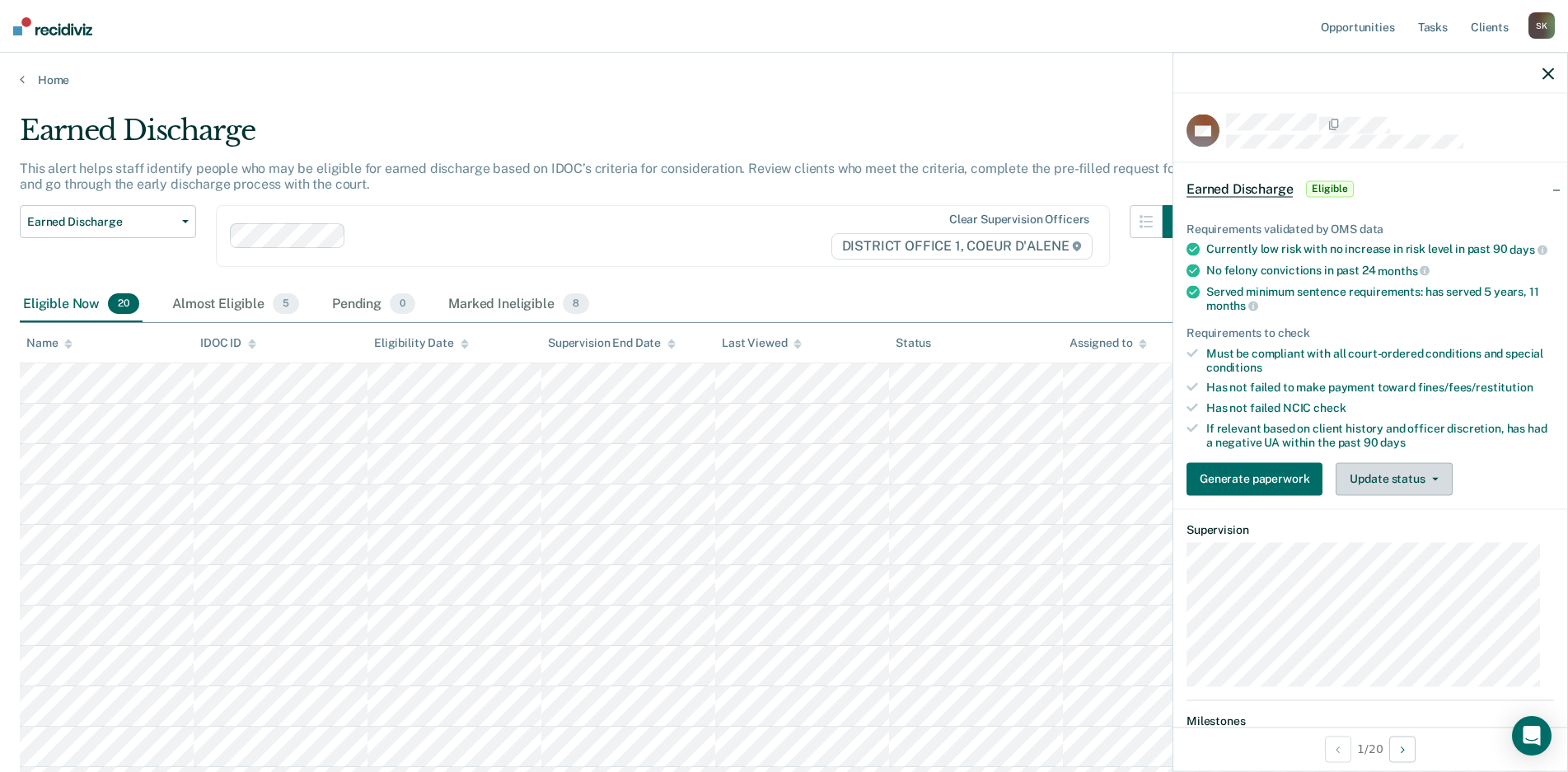
click at [1405, 492] on button "Update status" at bounding box center [1393, 478] width 116 height 33
click at [1413, 571] on article "ML Earned Discharge Eligible Requirements validated by OMS data Currently low r…" at bounding box center [1370, 582] width 368 height 936
click at [1412, 485] on button "Update status" at bounding box center [1393, 478] width 116 height 33
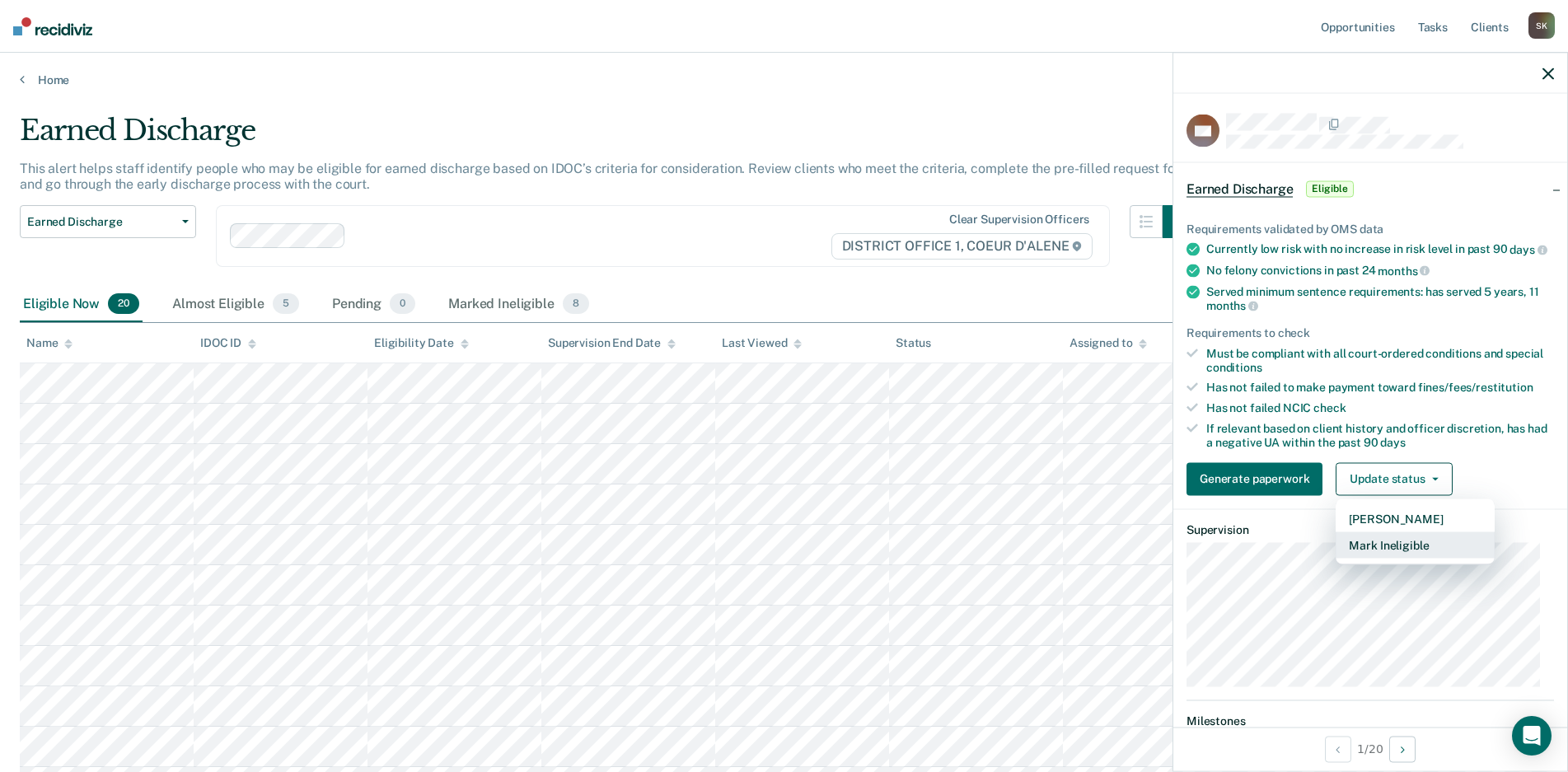
click at [1393, 558] on button "Mark Ineligible" at bounding box center [1414, 545] width 159 height 27
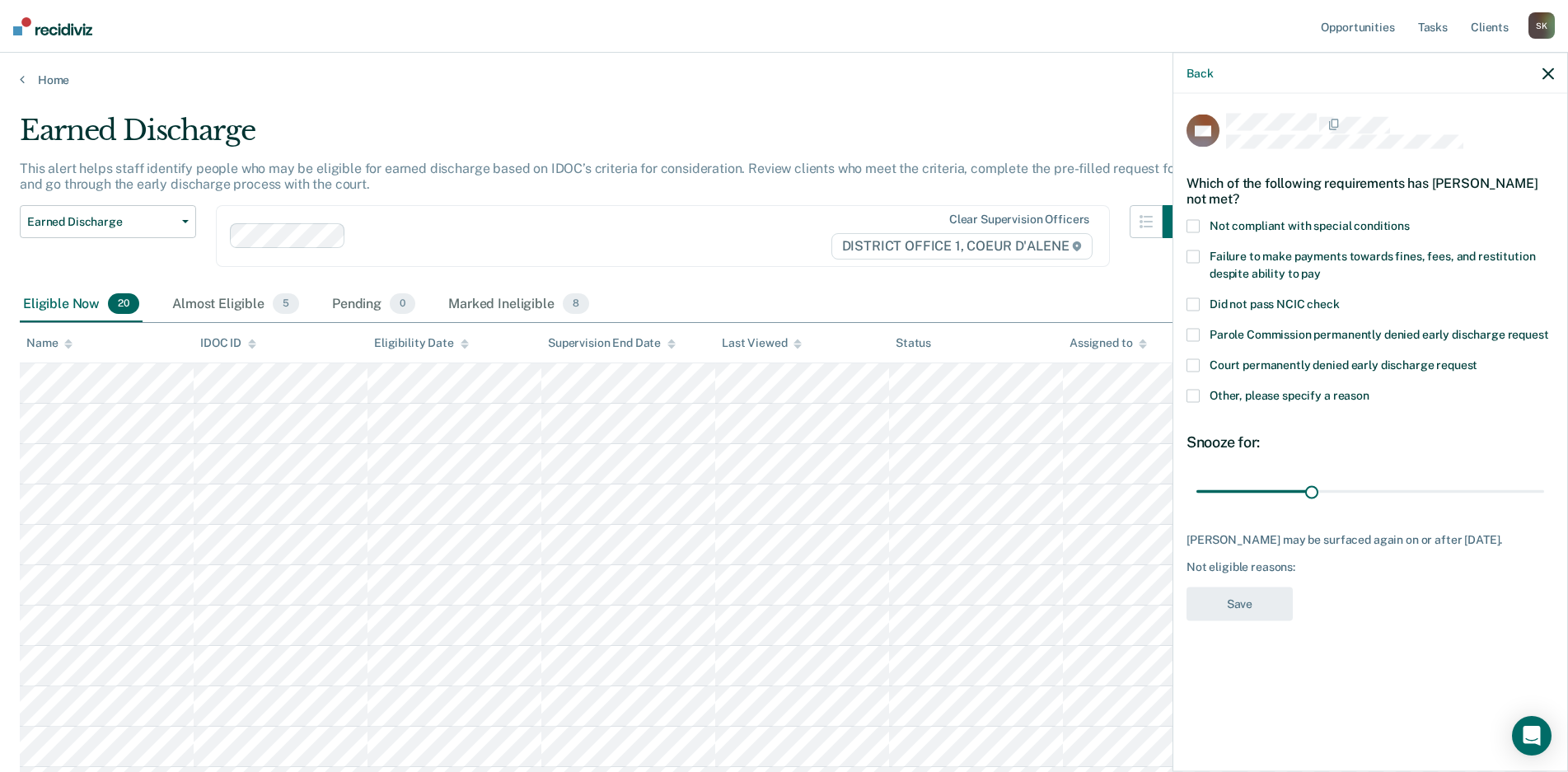
click at [1197, 251] on span at bounding box center [1192, 257] width 13 height 13
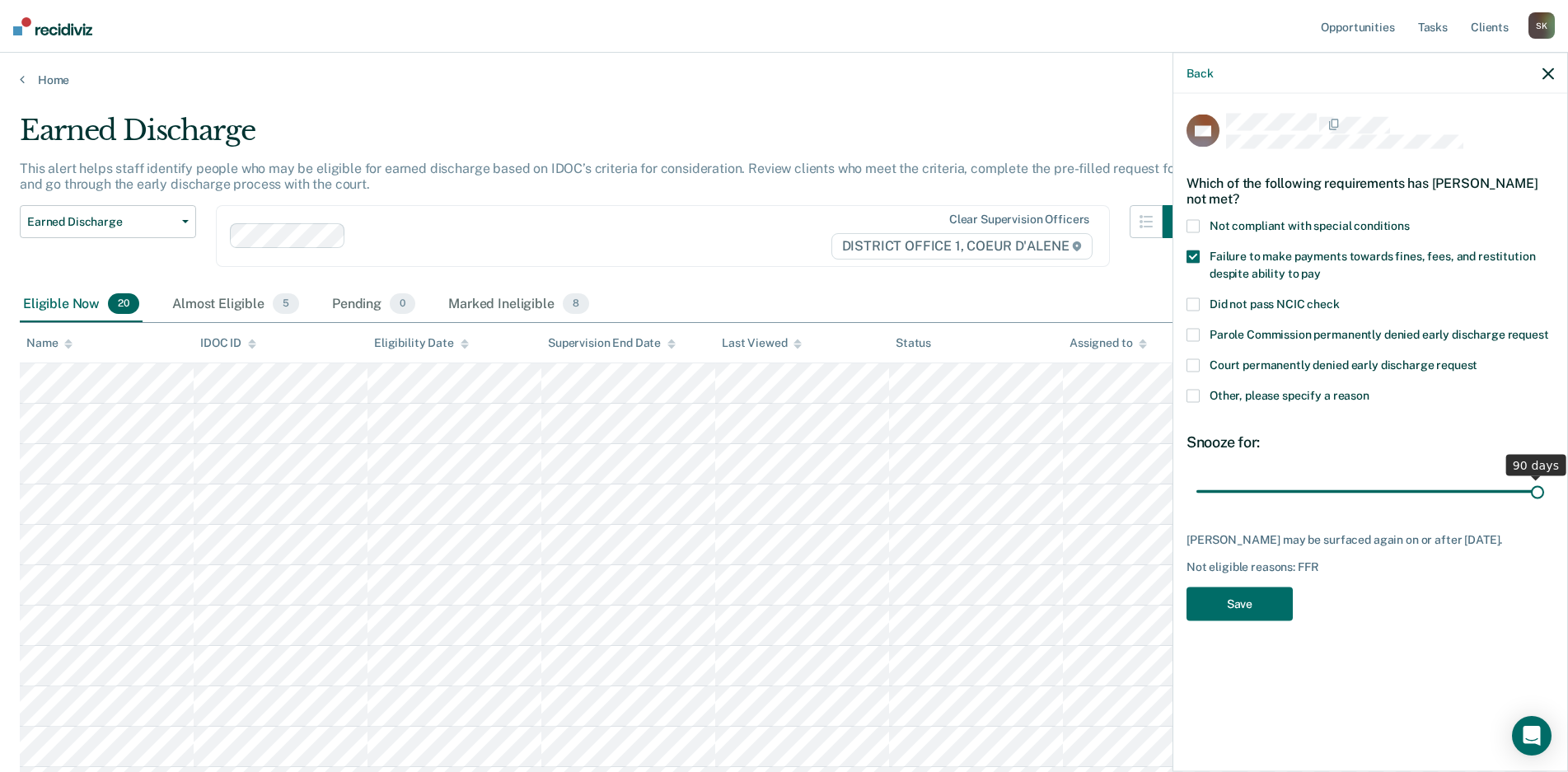
drag, startPoint x: 1307, startPoint y: 494, endPoint x: 1581, endPoint y: 492, distance: 274.0
type input "90"
click at [1544, 492] on input "range" at bounding box center [1370, 491] width 347 height 28
click at [1232, 610] on button "Save" at bounding box center [1239, 604] width 107 height 34
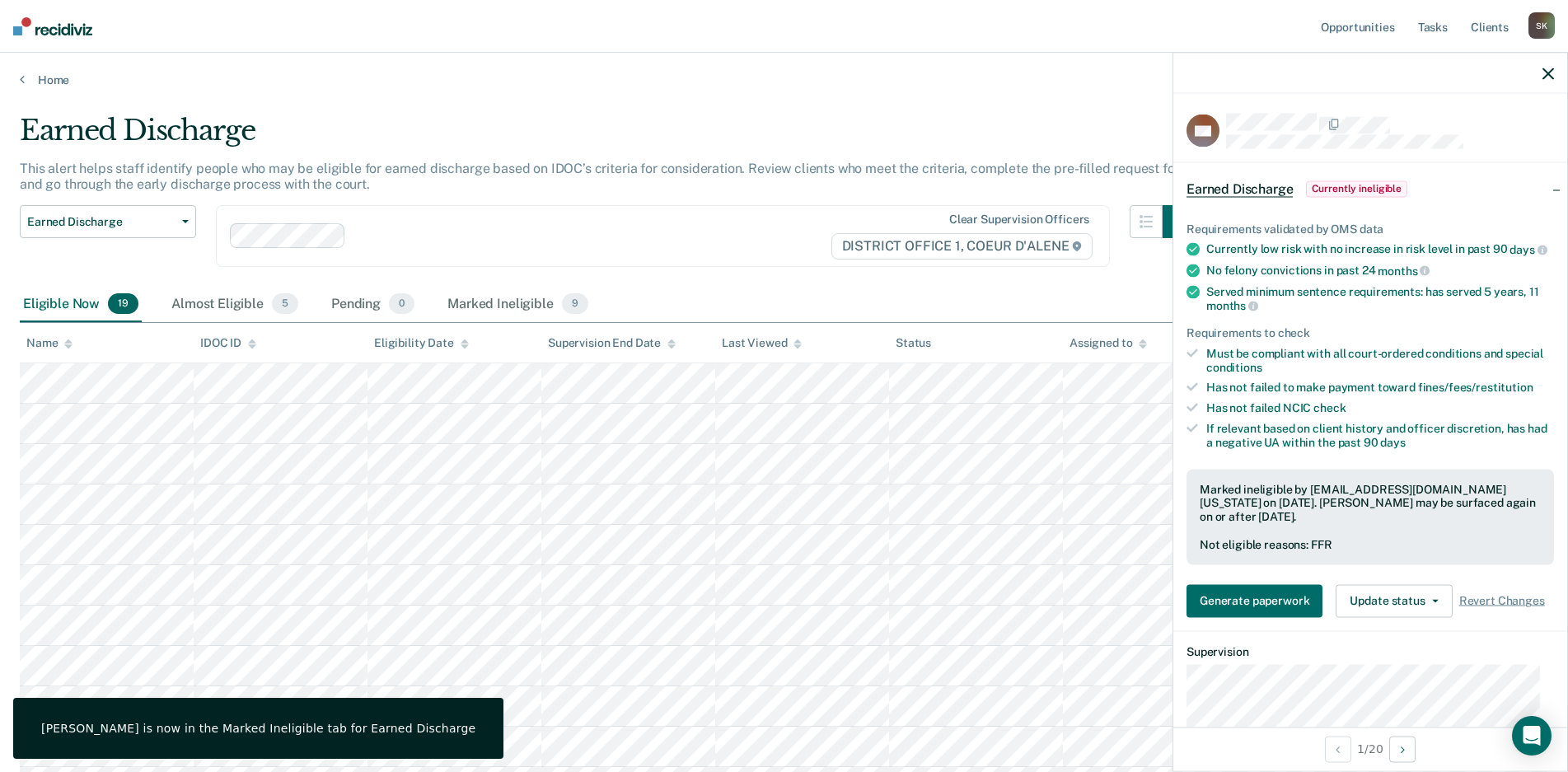
click at [1543, 75] on icon "button" at bounding box center [1548, 73] width 12 height 12
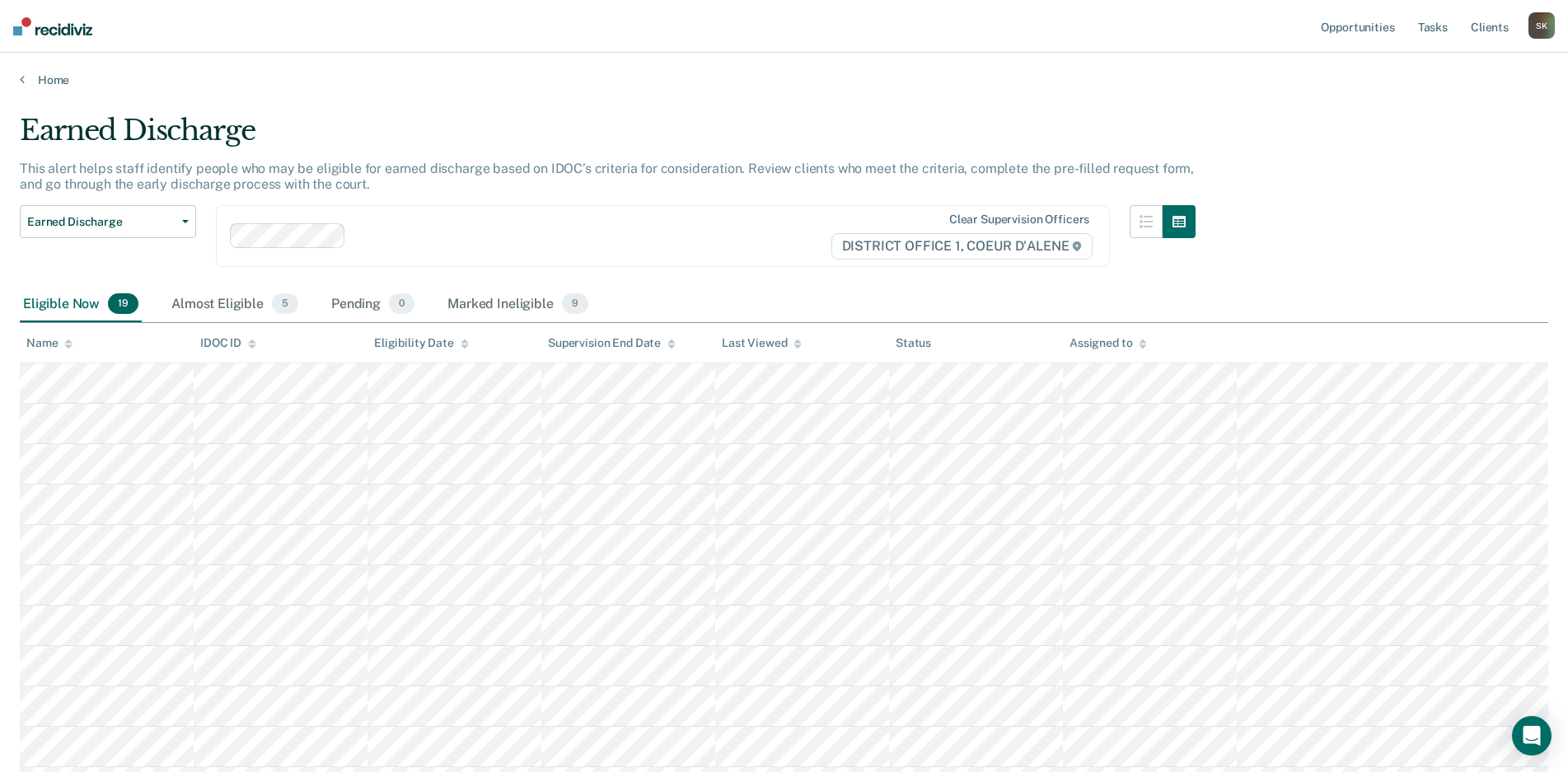
click at [41, 91] on main "Earned Discharge This alert helps staff identify people who may be eligible for…" at bounding box center [784, 665] width 1568 height 1157
click at [50, 76] on link "Home" at bounding box center [784, 80] width 1528 height 15
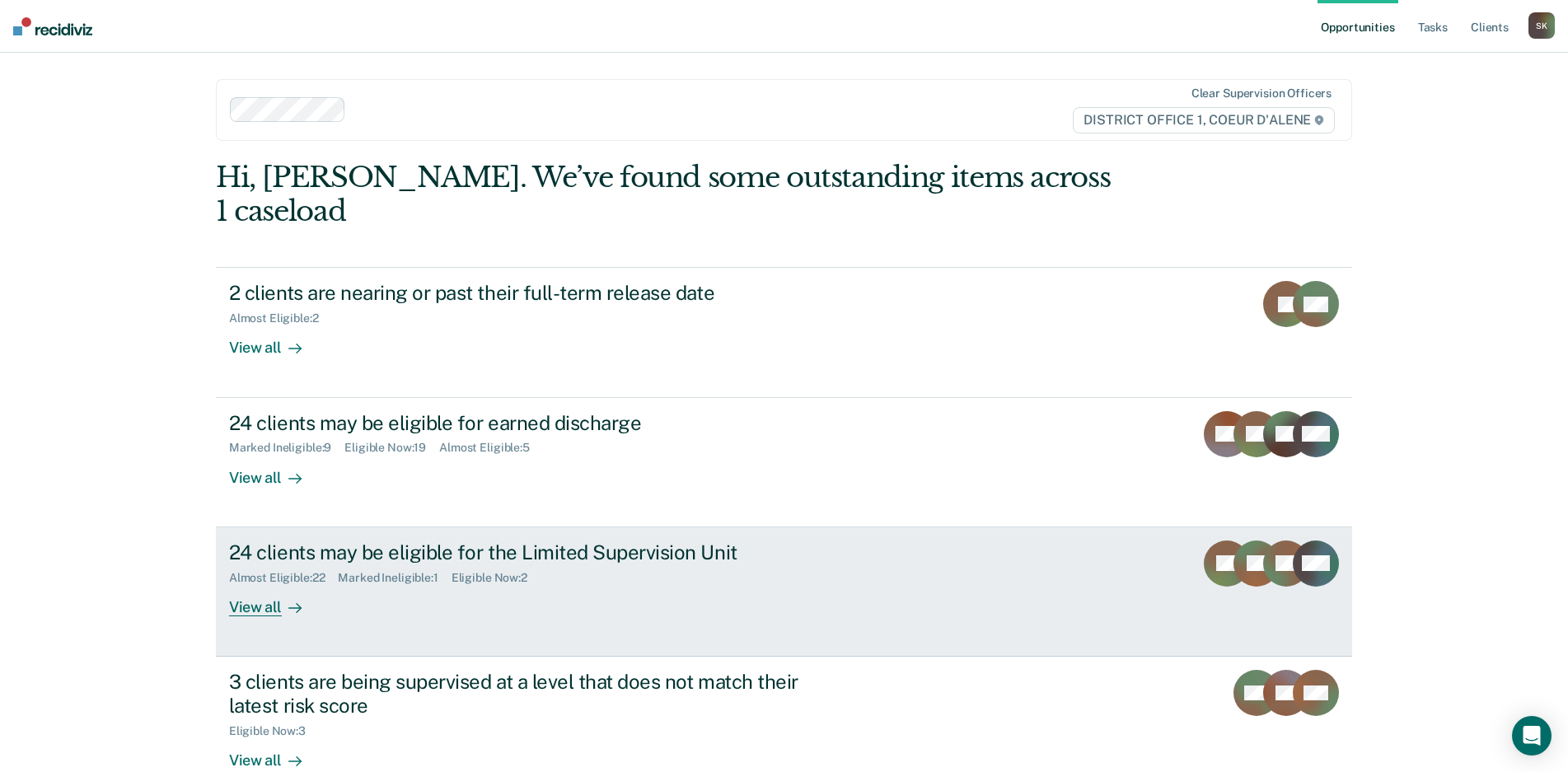
click at [253, 584] on link "24 clients may be eligible for the Limited Supervision Unit Almost Eligible : 2…" at bounding box center [784, 593] width 1136 height 130
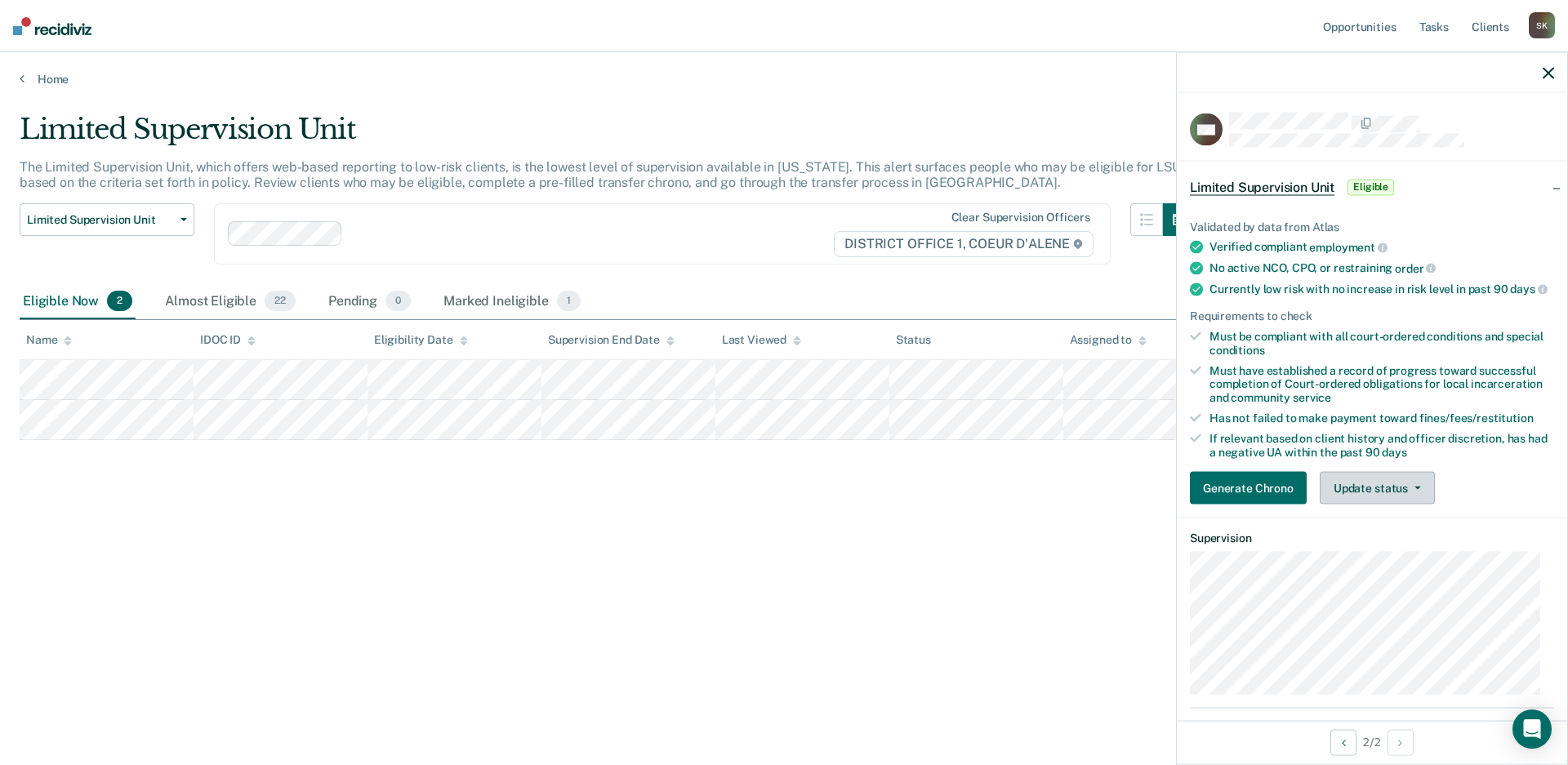
click at [1392, 504] on button "Update status" at bounding box center [1377, 488] width 115 height 33
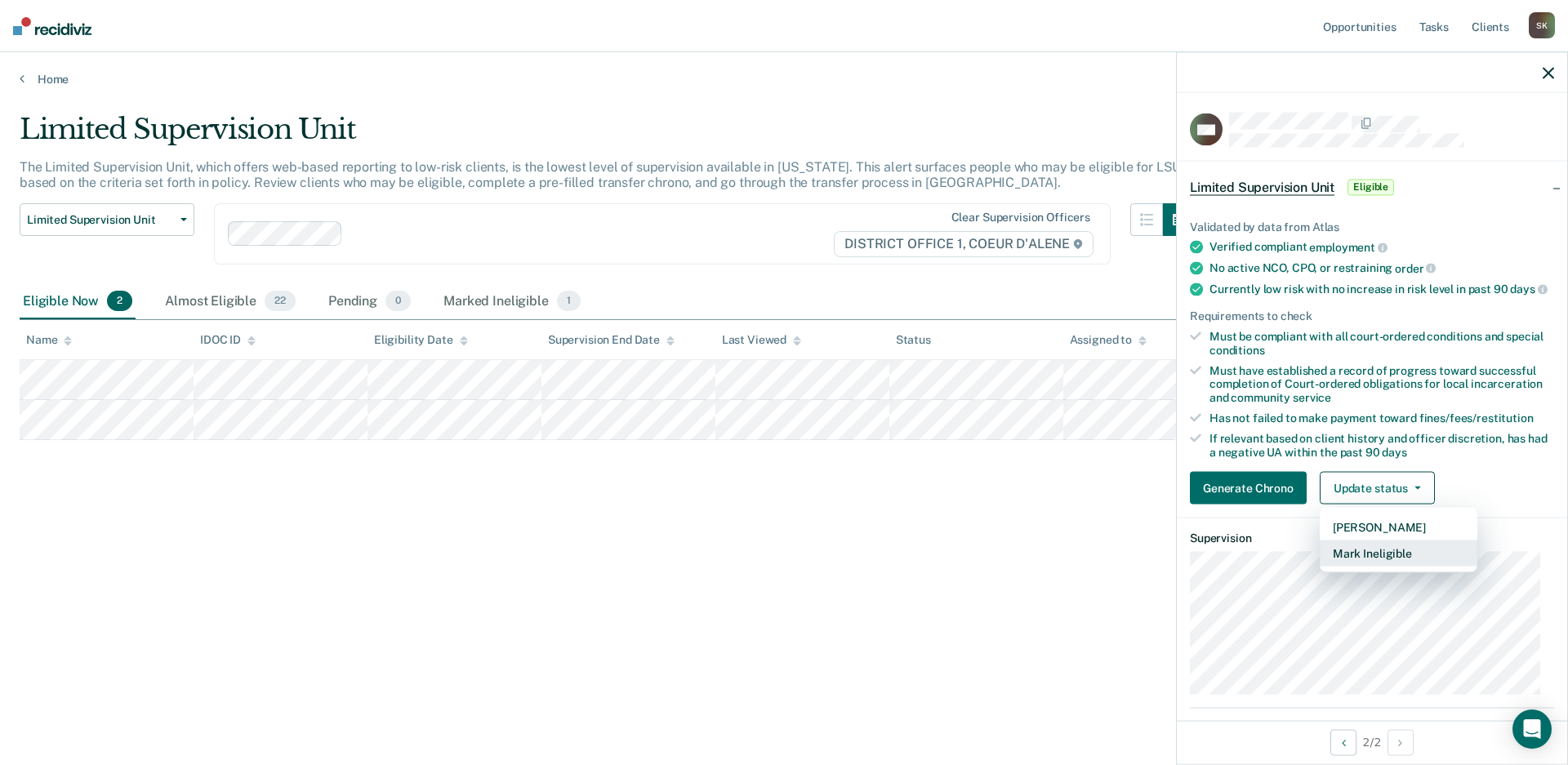
click at [1392, 567] on button "Mark Ineligible" at bounding box center [1398, 554] width 158 height 26
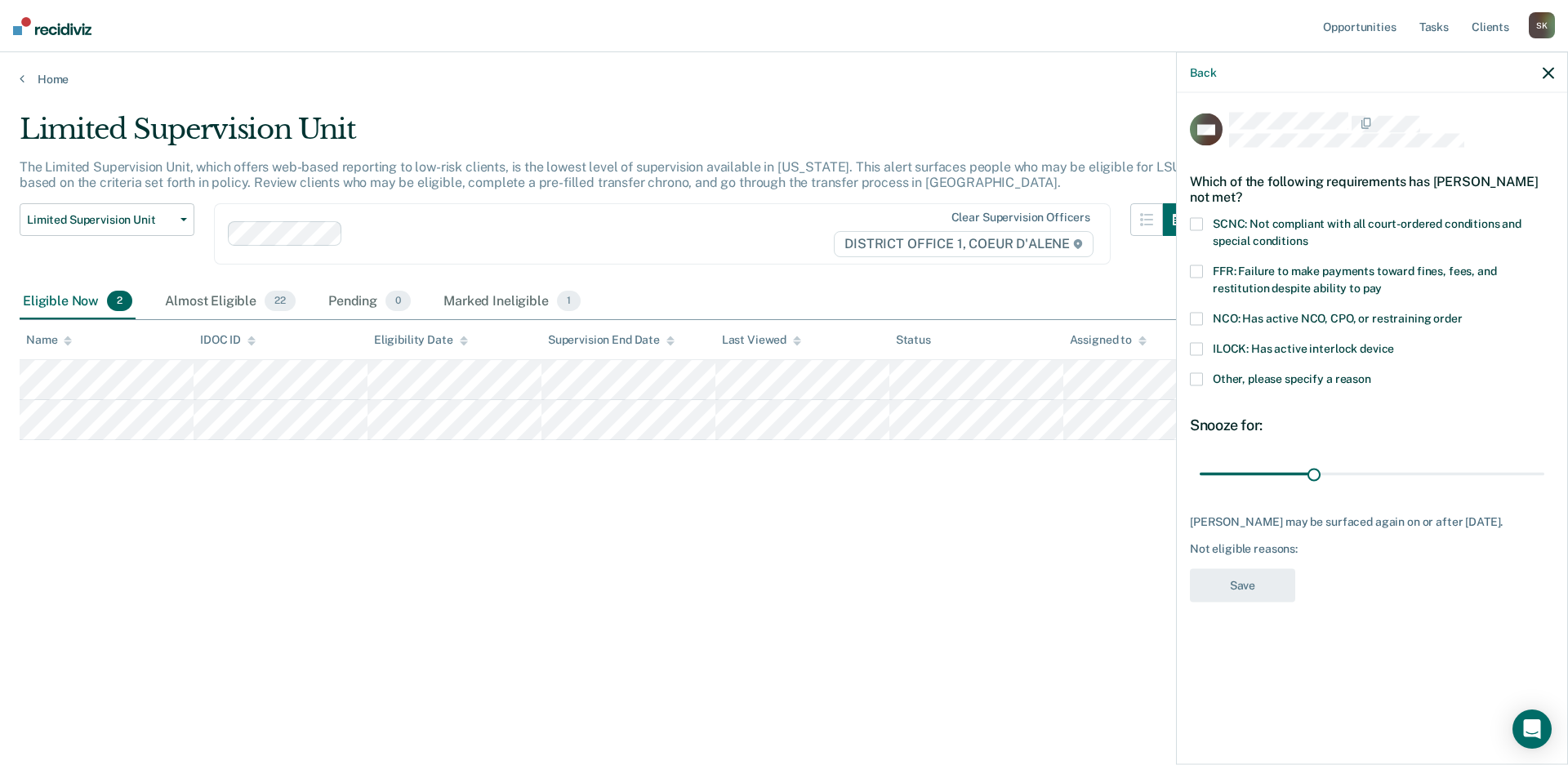
click at [1285, 262] on div "SCNC: Not compliant with all court-ordered conditions and special conditions" at bounding box center [1372, 242] width 364 height 48
click at [1287, 270] on span "FFR: Failure to make payments toward fines, fees, and restitution despite abili…" at bounding box center [1354, 279] width 284 height 30
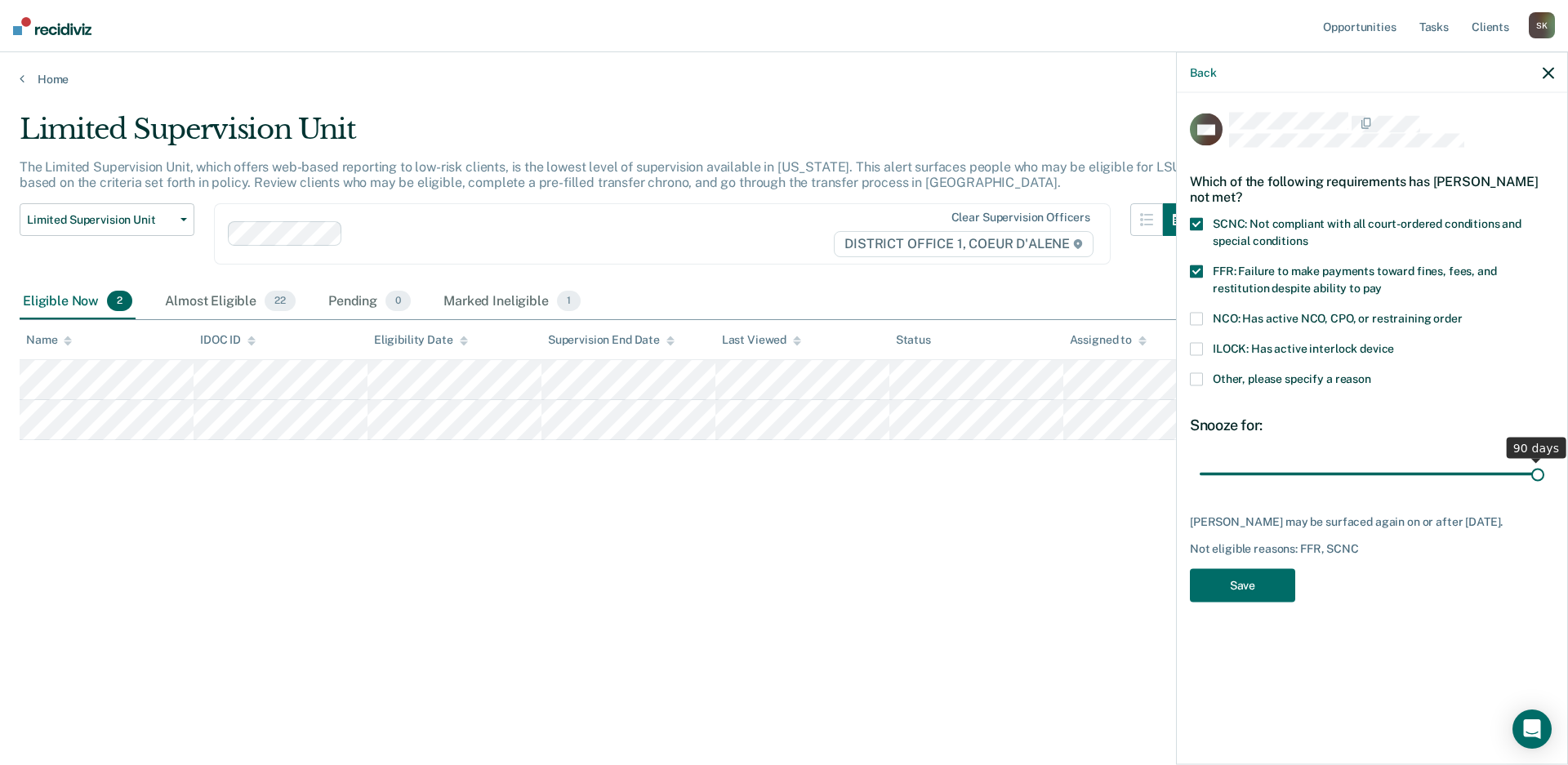
drag, startPoint x: 1312, startPoint y: 469, endPoint x: 1567, endPoint y: 462, distance: 255.1
type input "90"
click at [1544, 462] on input "range" at bounding box center [1371, 474] width 344 height 28
click at [1243, 595] on button "Save" at bounding box center [1242, 585] width 106 height 33
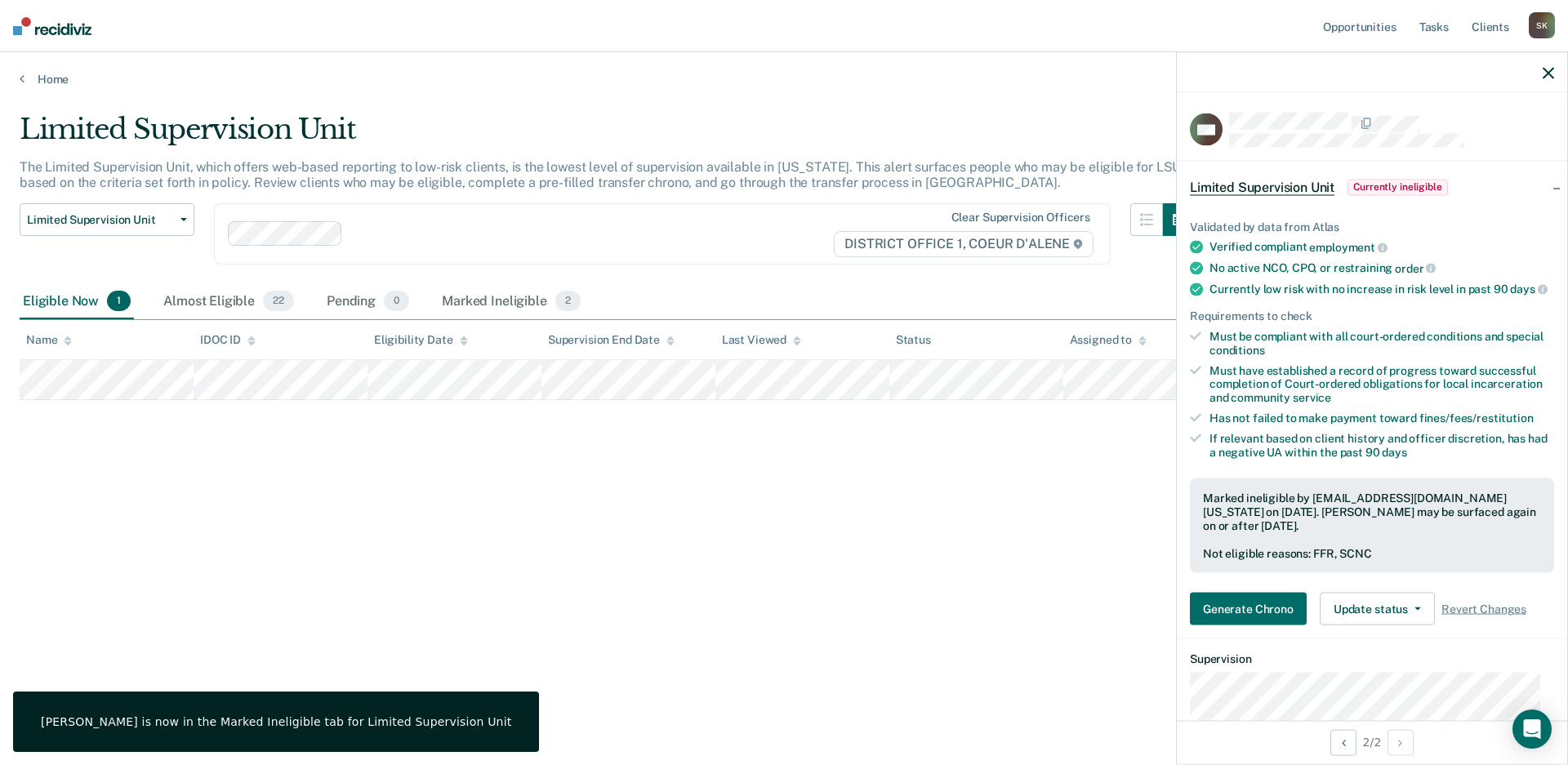
click at [1544, 82] on div at bounding box center [1371, 72] width 390 height 40
click at [1548, 76] on icon "button" at bounding box center [1548, 72] width 11 height 11
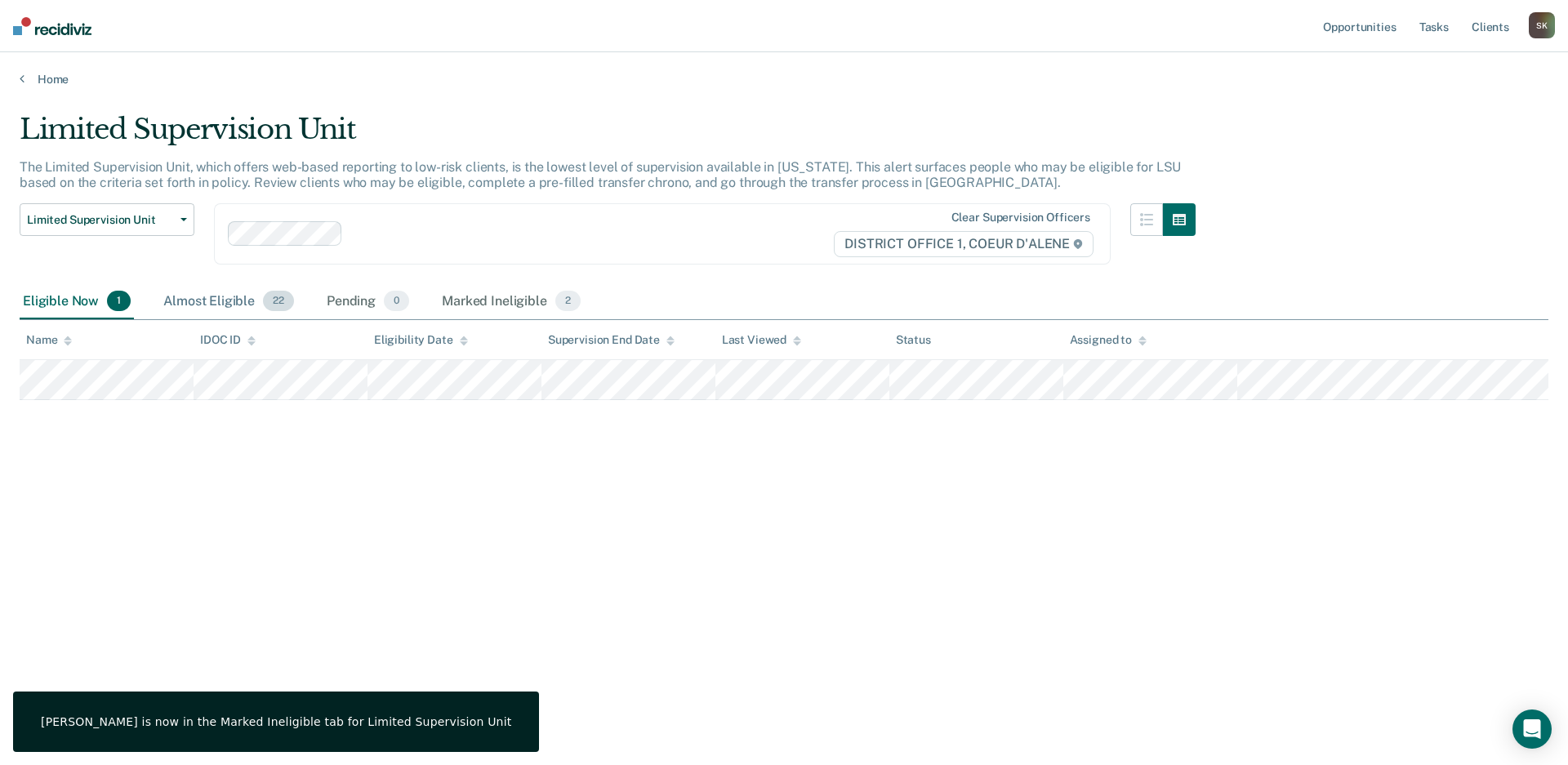
click at [204, 300] on div "Almost Eligible 22" at bounding box center [229, 302] width 137 height 36
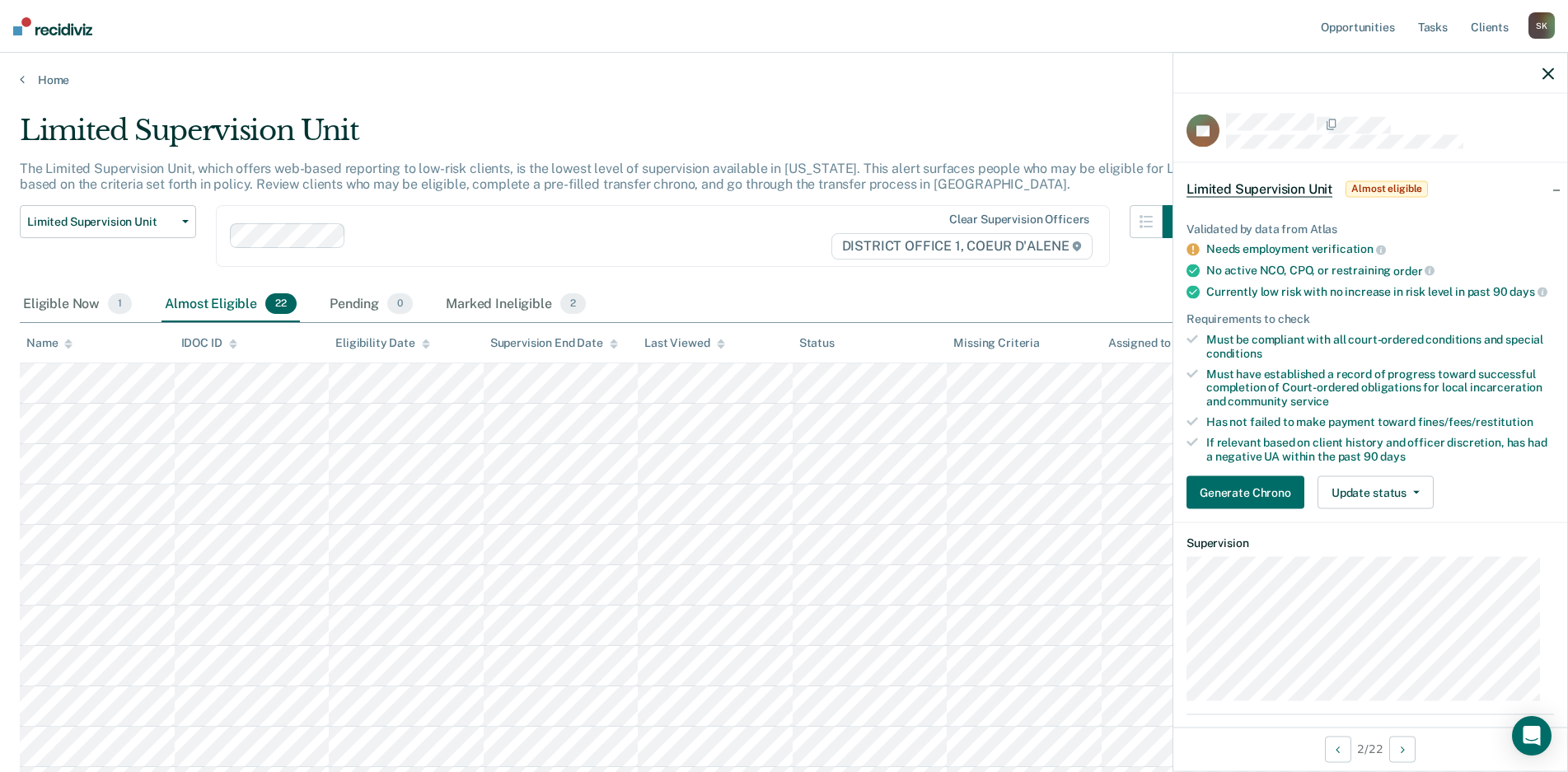
click at [1443, 499] on div "Generate Chrono Update status Mark Pending Mark Ineligible" at bounding box center [1370, 492] width 368 height 33
click at [1422, 502] on button "Update status" at bounding box center [1375, 492] width 116 height 33
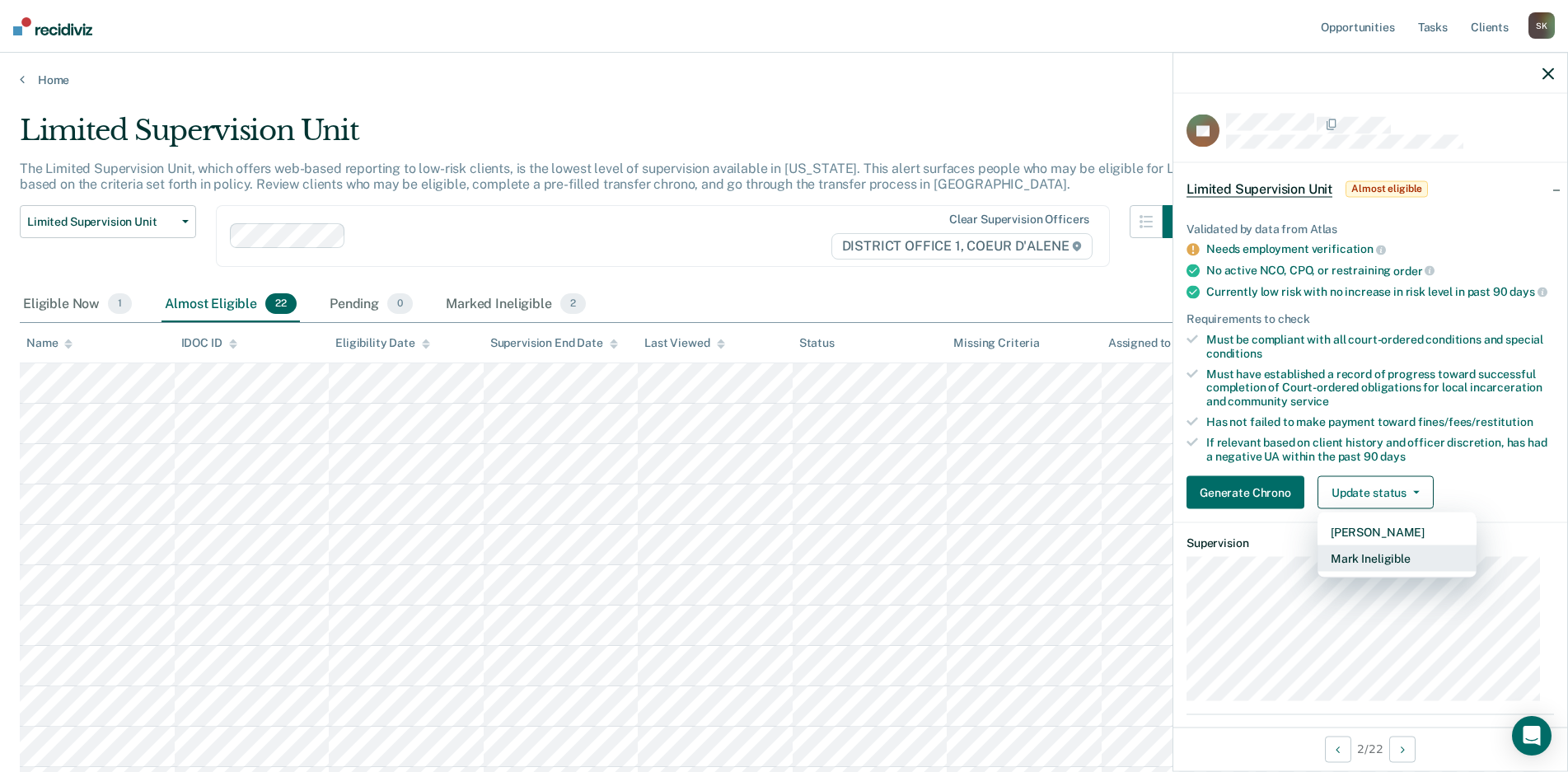
click at [1363, 572] on button "Mark Ineligible" at bounding box center [1397, 559] width 159 height 27
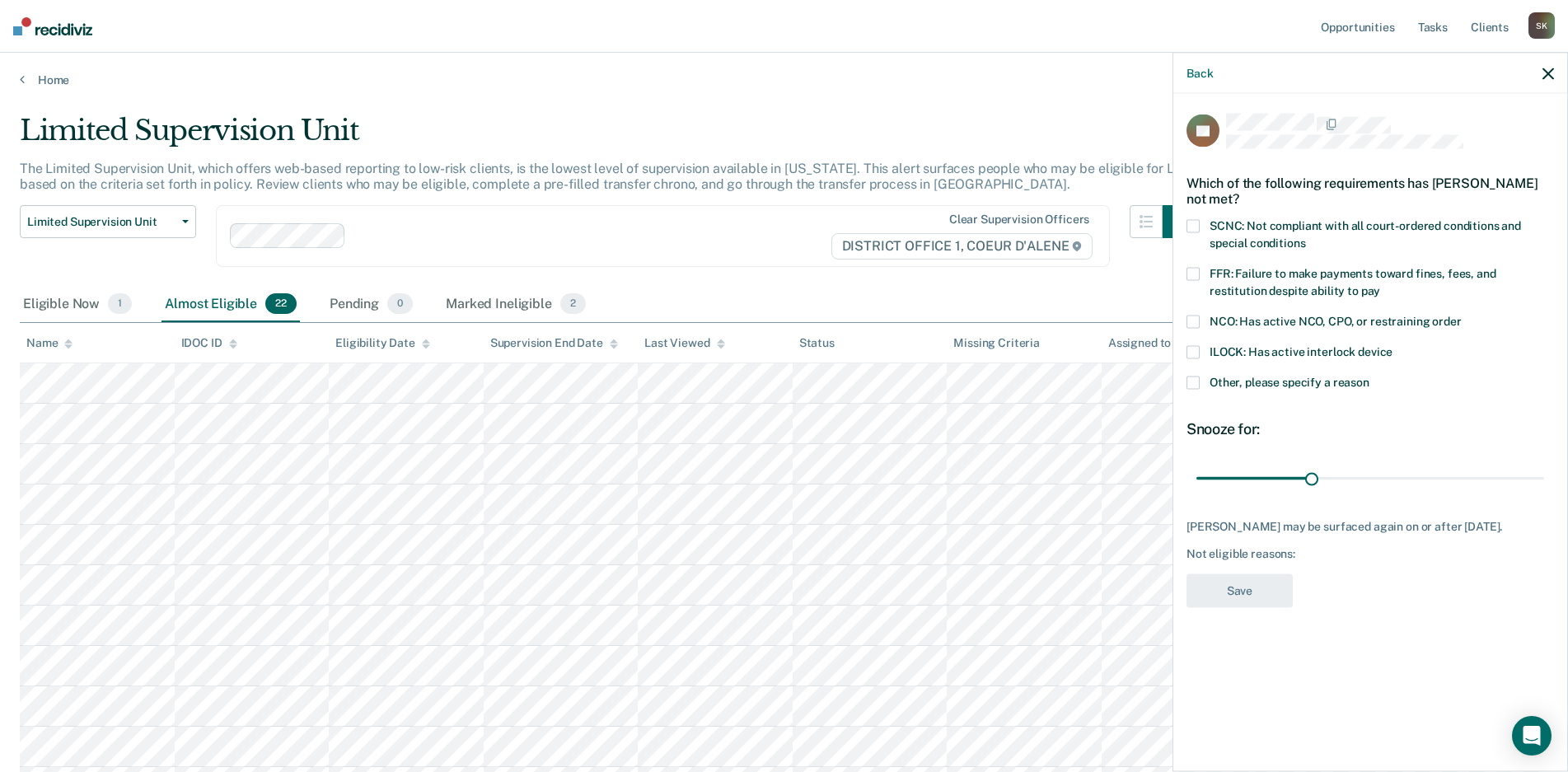
click at [1288, 385] on span "Other, please specify a reason" at bounding box center [1289, 382] width 160 height 13
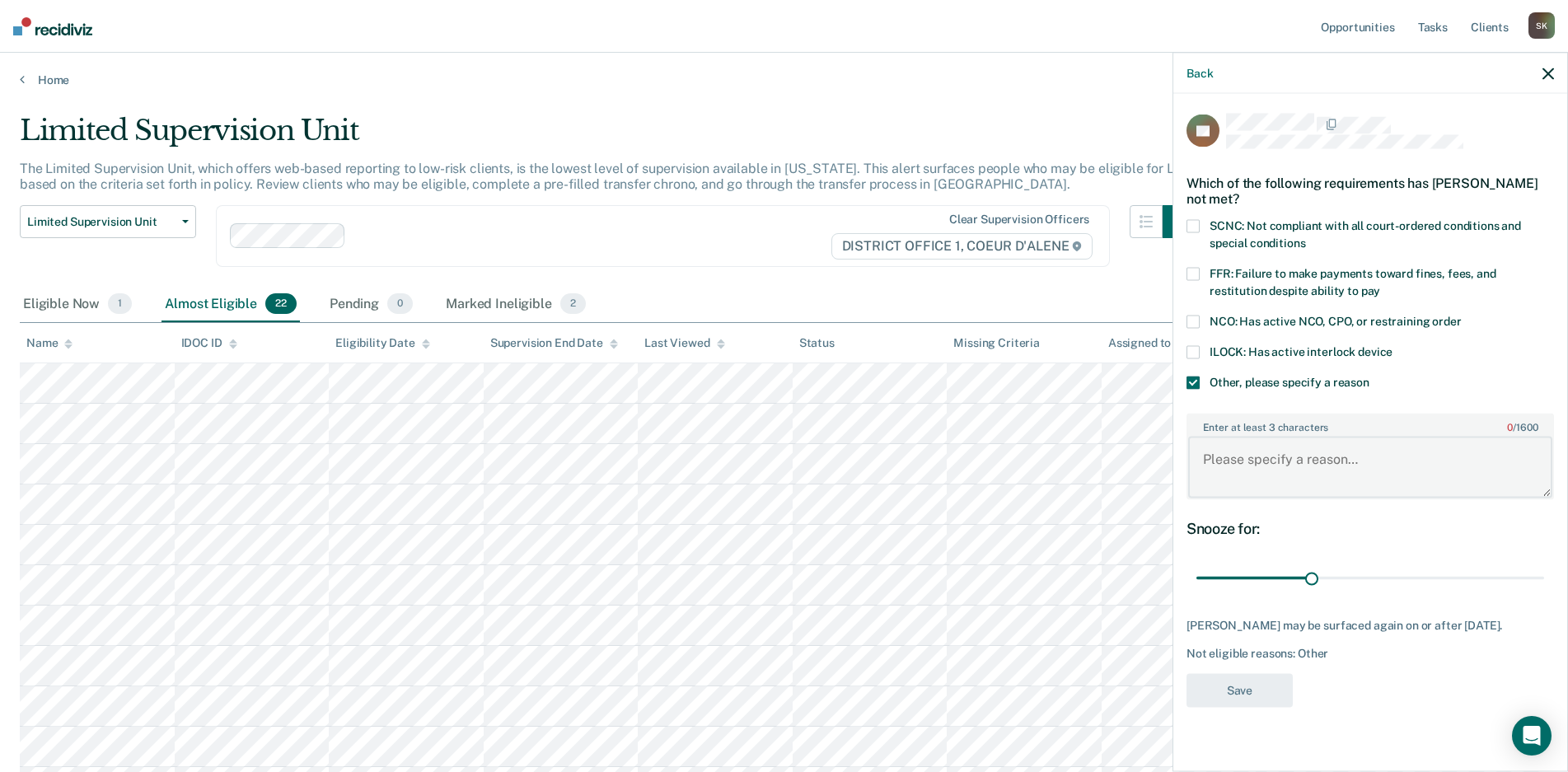
click at [1302, 459] on textarea "Enter at least 3 characters 0 / 1600" at bounding box center [1370, 467] width 364 height 61
type textarea "G"
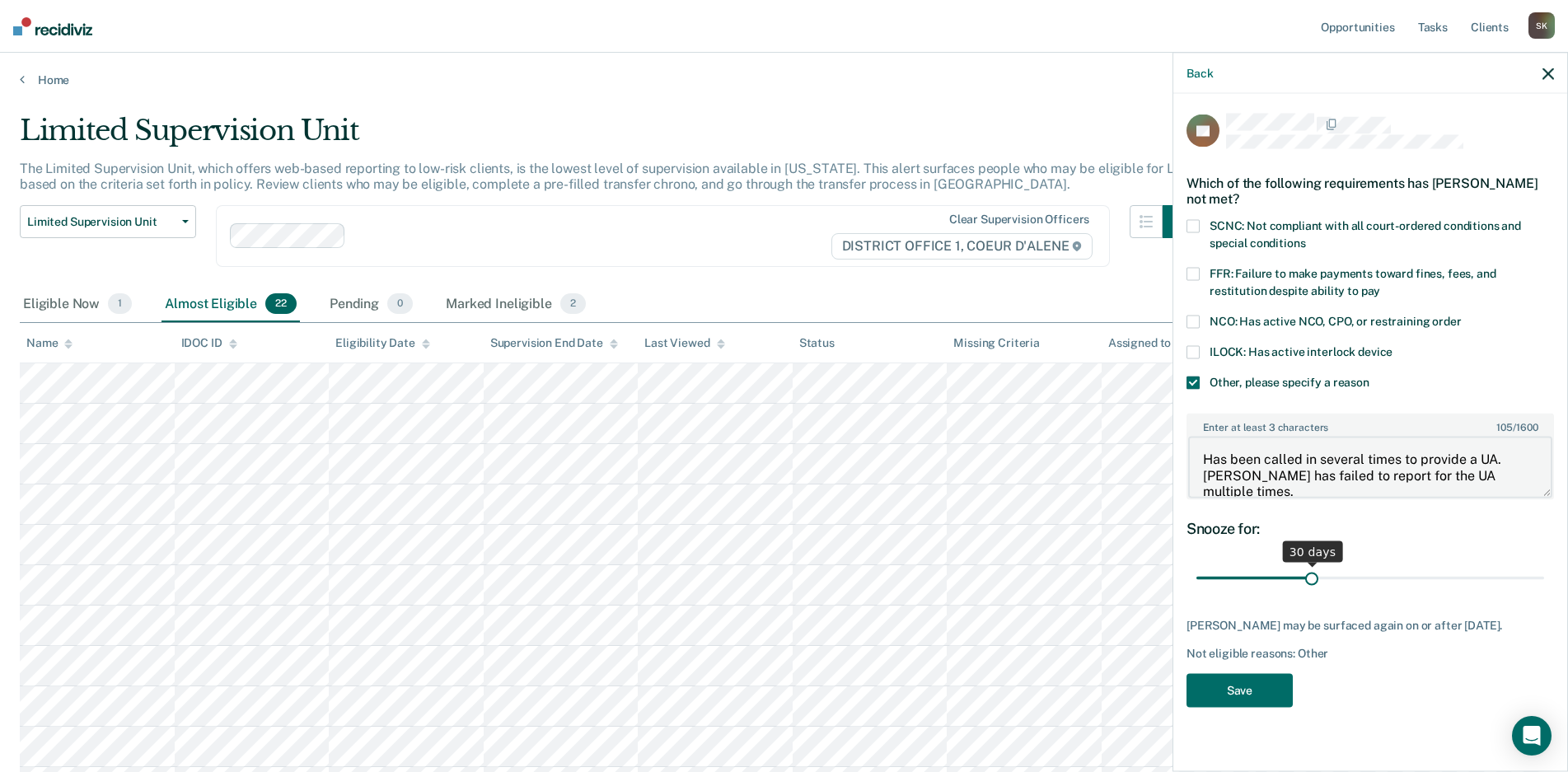
type textarea "Has been called in several times to provide a UA. Lasher has failed to report f…"
drag, startPoint x: 1315, startPoint y: 578, endPoint x: 1577, endPoint y: 561, distance: 262.6
type input "90"
click at [1544, 563] on input "range" at bounding box center [1370, 577] width 347 height 28
click at [1240, 687] on button "Save" at bounding box center [1239, 690] width 107 height 34
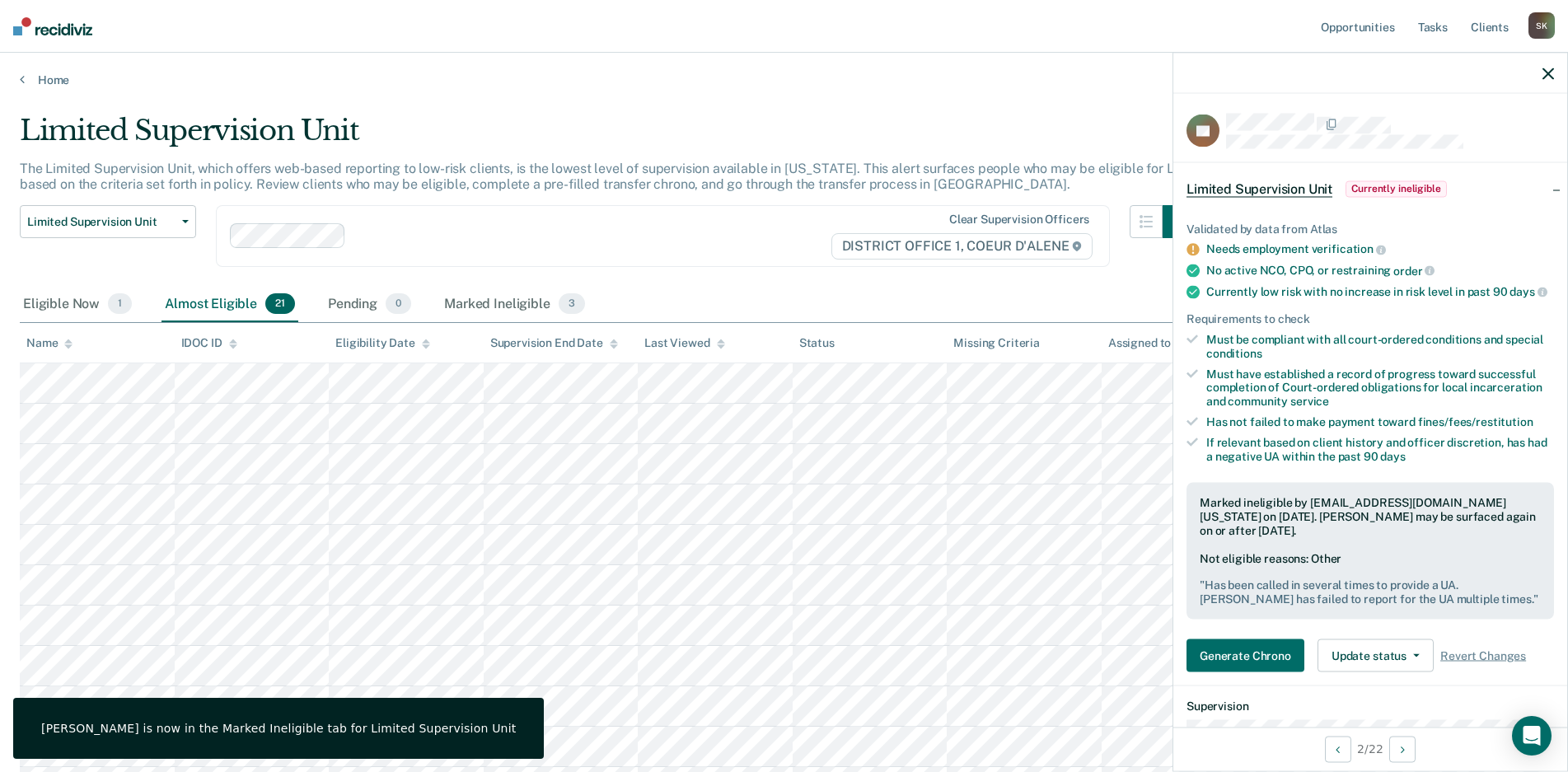
click at [1548, 73] on icon "button" at bounding box center [1548, 73] width 12 height 12
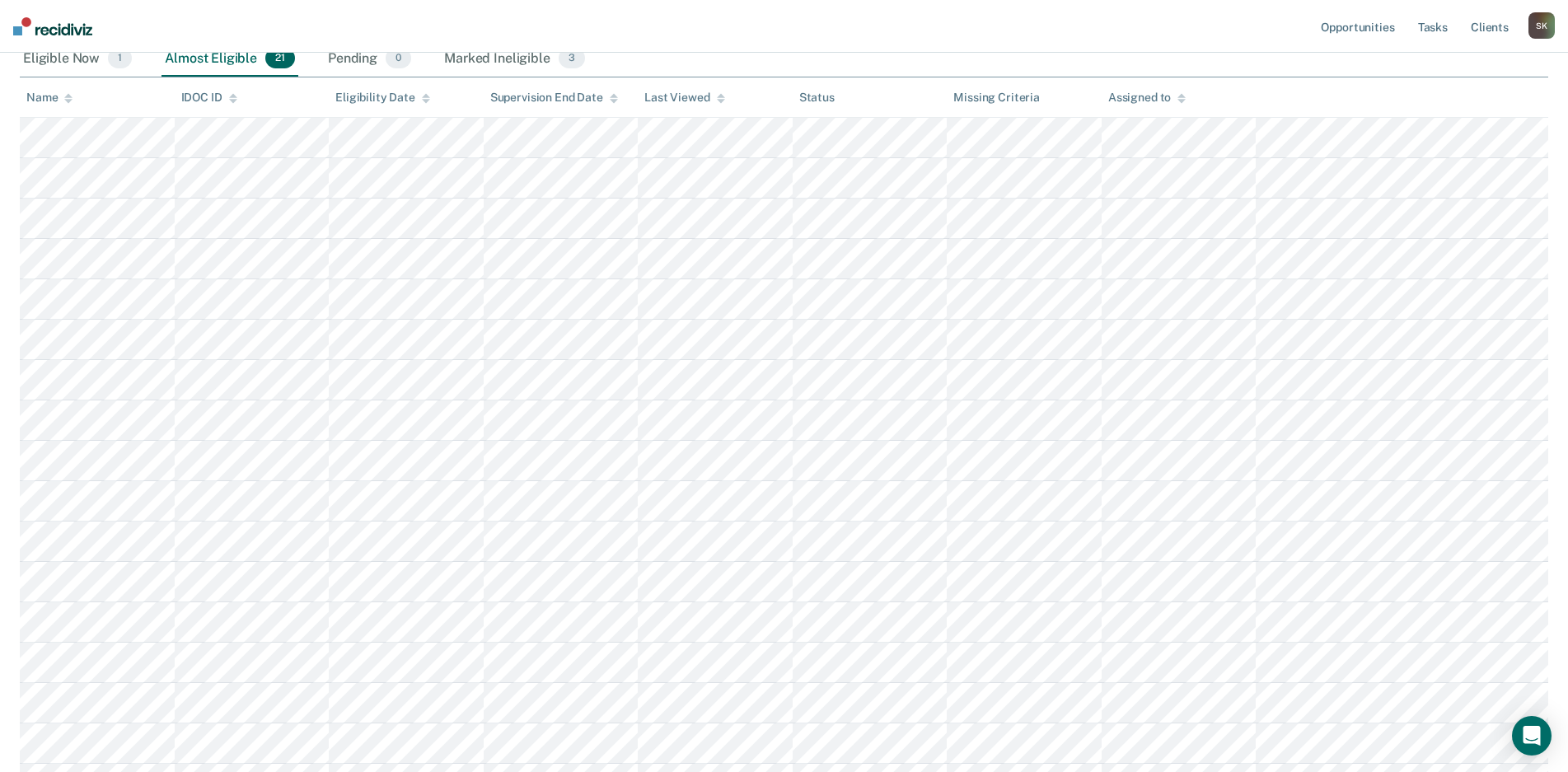
scroll to position [330, 0]
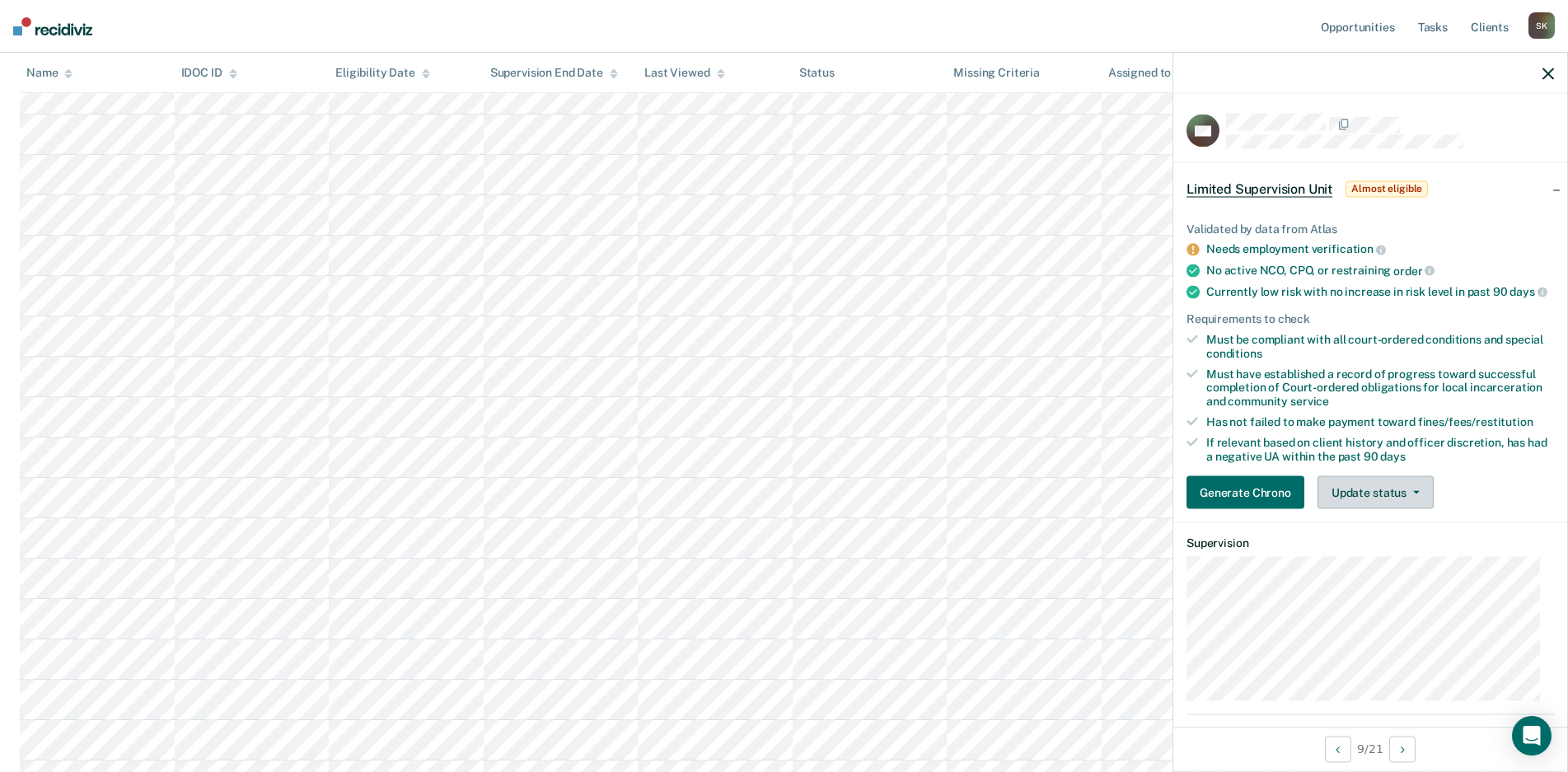
click at [1386, 504] on button "Update status" at bounding box center [1375, 492] width 116 height 33
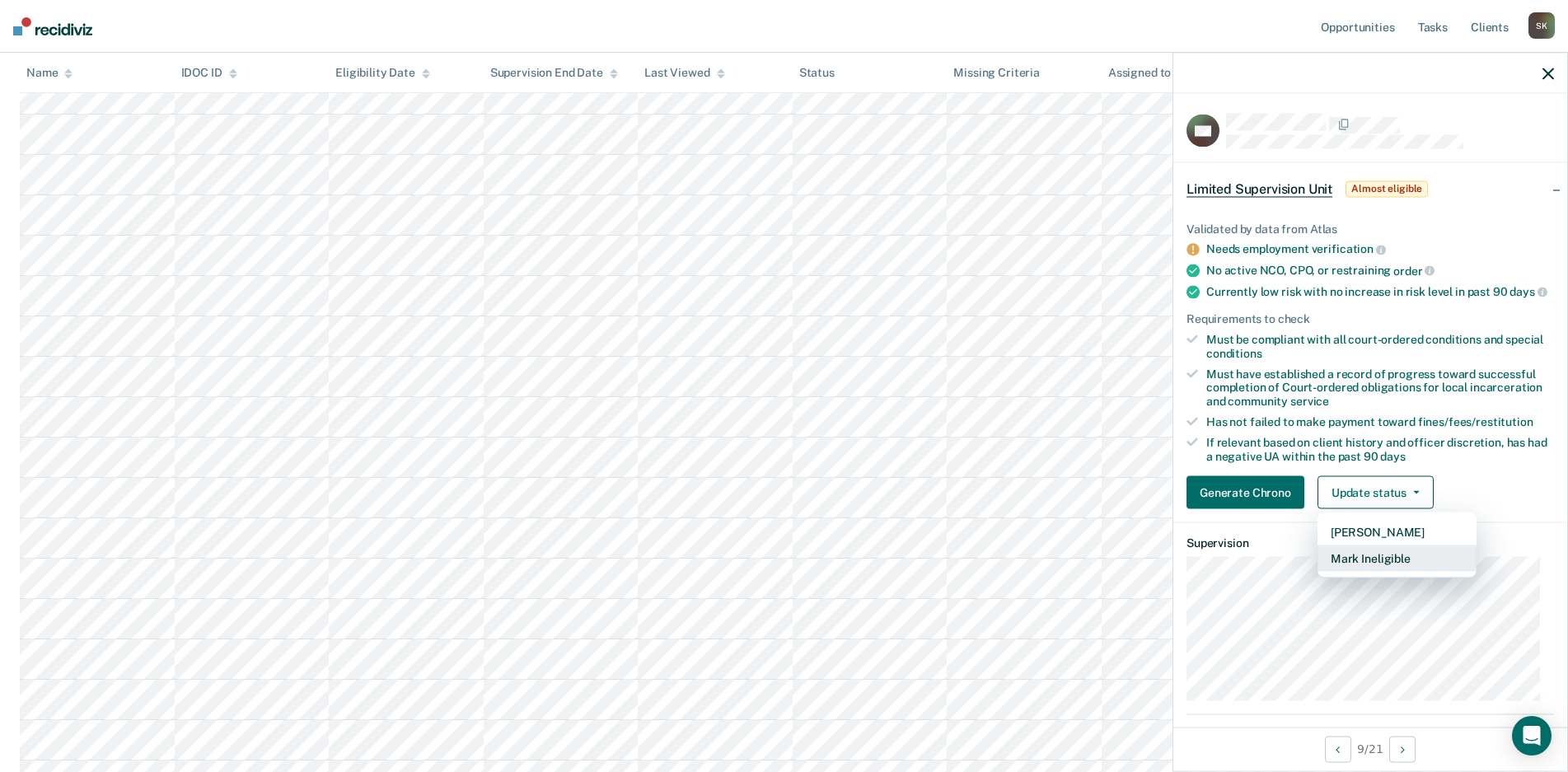
click at [1380, 572] on button "Mark Ineligible" at bounding box center [1397, 559] width 159 height 27
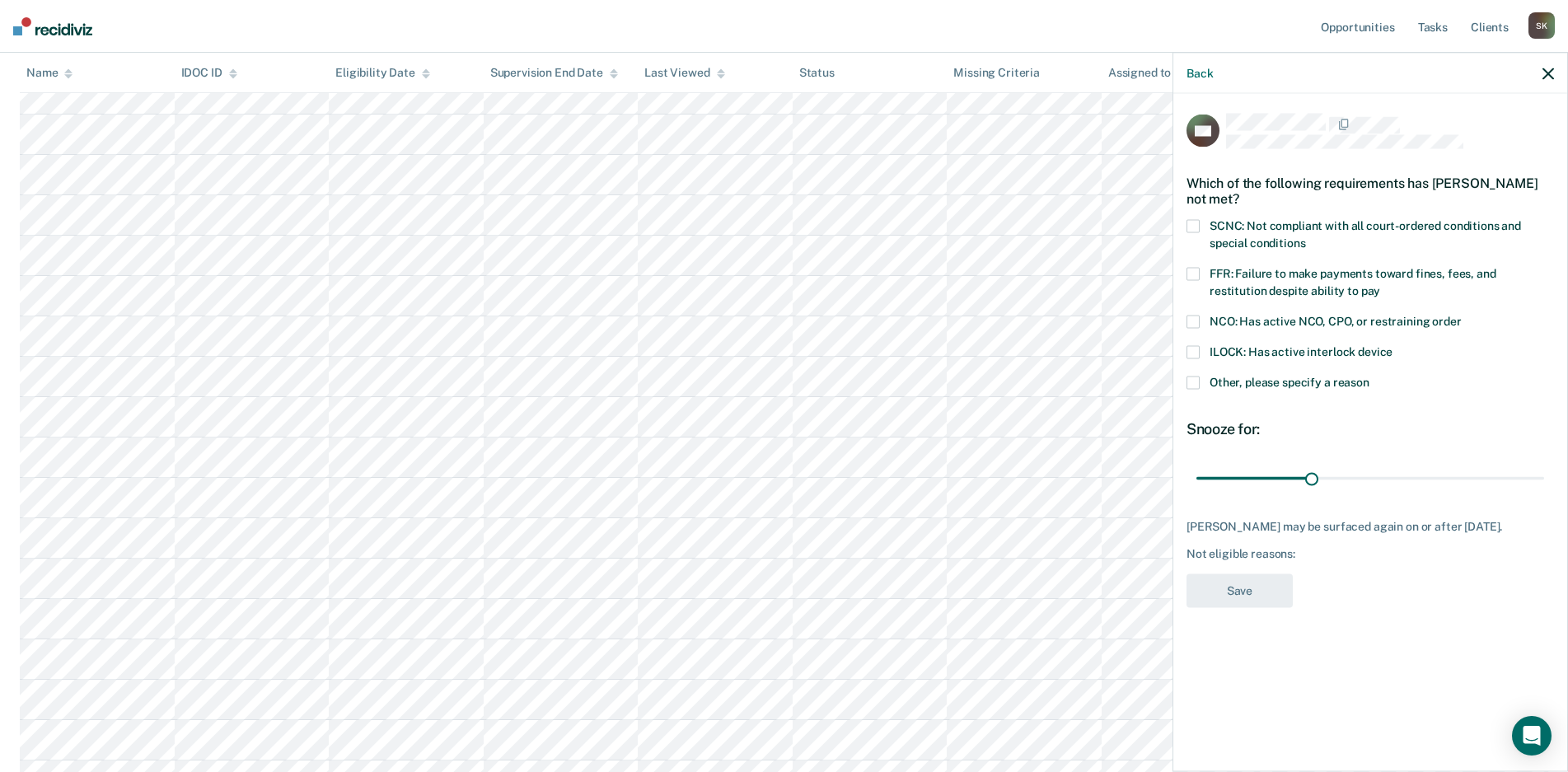
click at [1270, 380] on span "Other, please specify a reason" at bounding box center [1289, 382] width 160 height 13
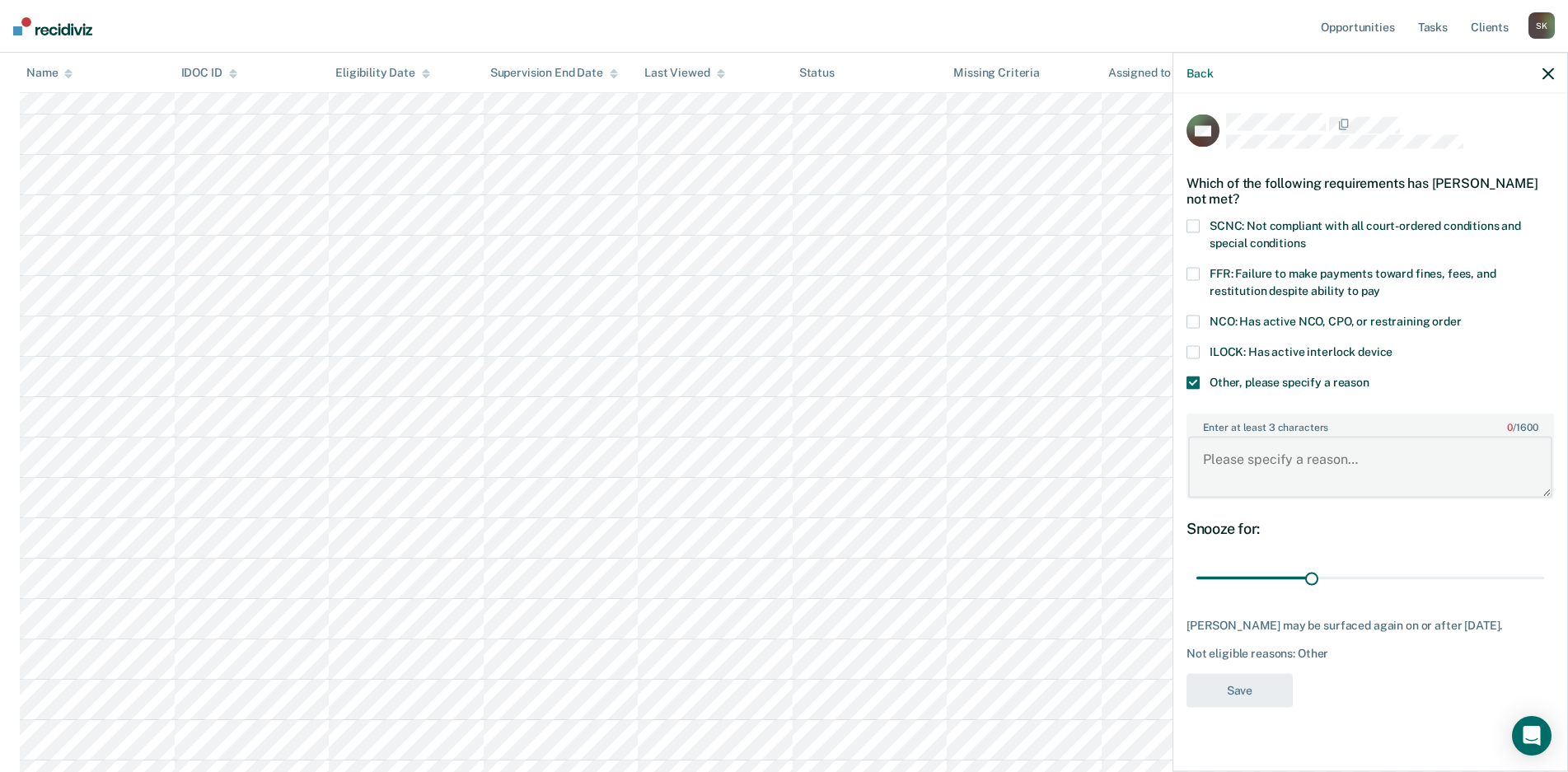
click at [1286, 474] on textarea "Enter at least 3 characters 0 / 1600" at bounding box center [1370, 467] width 364 height 61
type textarea "Currently enrolled in GEO Reentry"
drag, startPoint x: 1310, startPoint y: 580, endPoint x: 1581, endPoint y: 565, distance: 271.4
type input "90"
click at [1544, 565] on input "range" at bounding box center [1370, 577] width 347 height 28
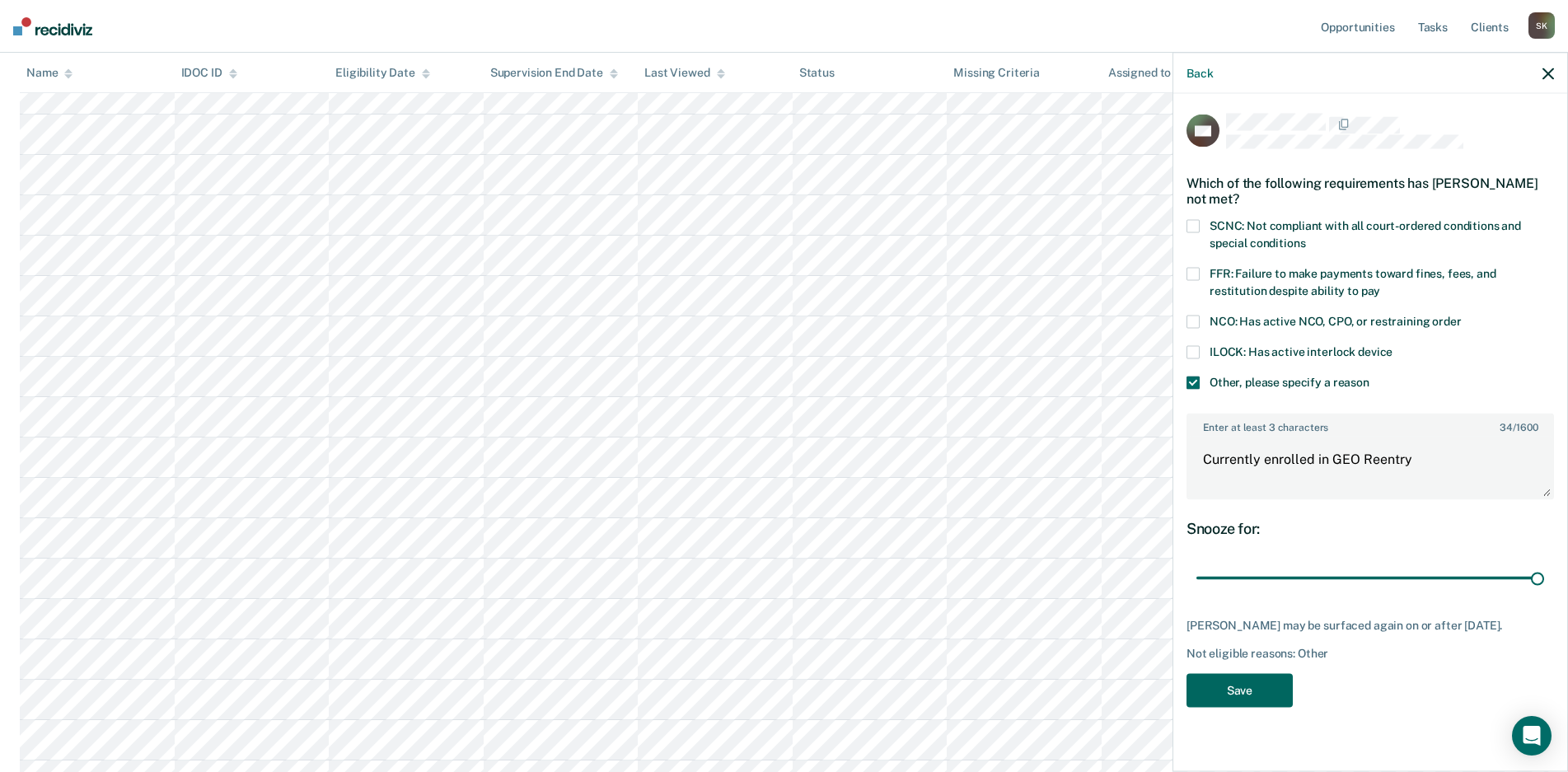
click at [1237, 687] on button "Save" at bounding box center [1239, 690] width 107 height 34
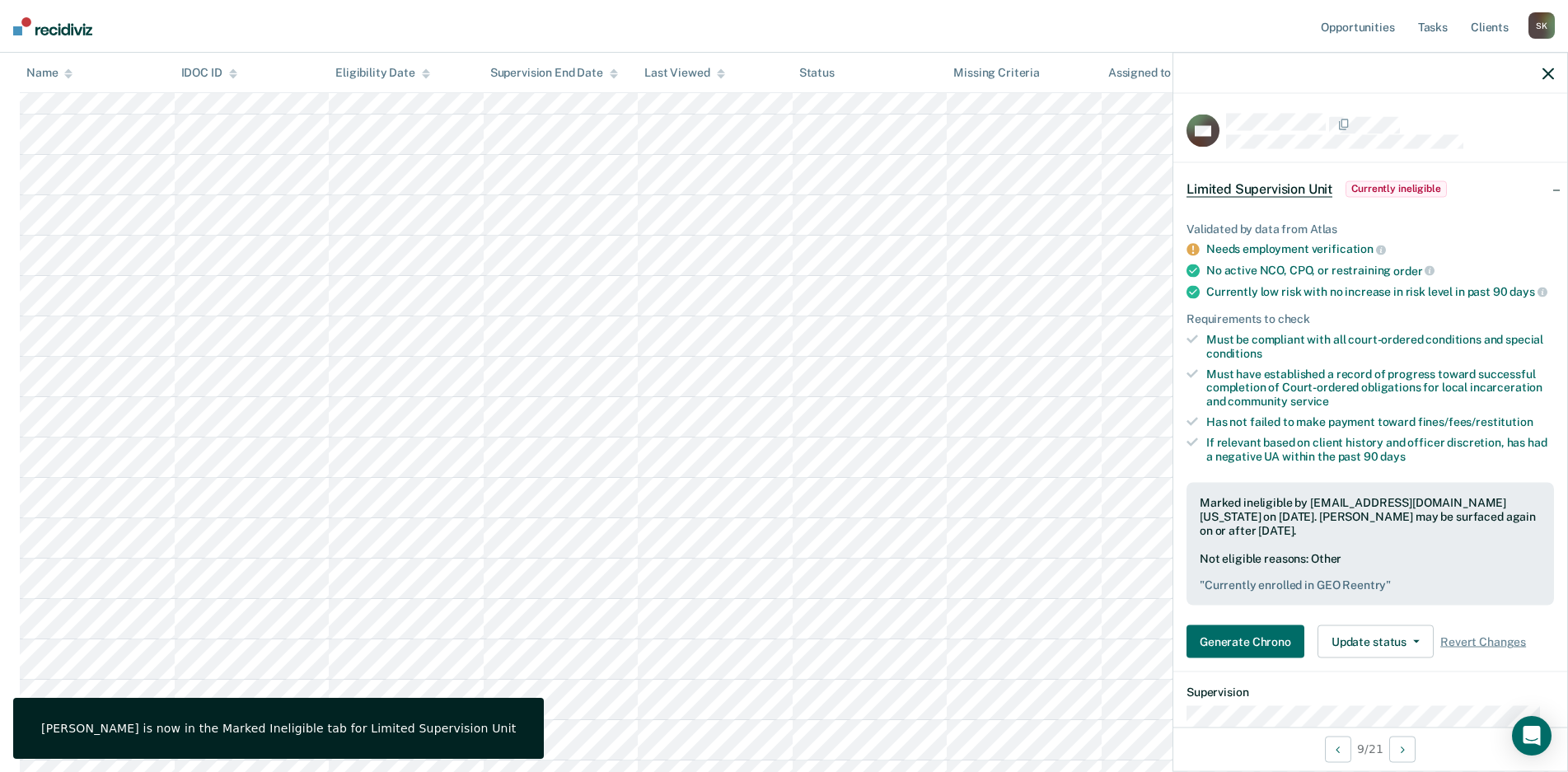
click at [1545, 74] on icon "button" at bounding box center [1548, 73] width 12 height 12
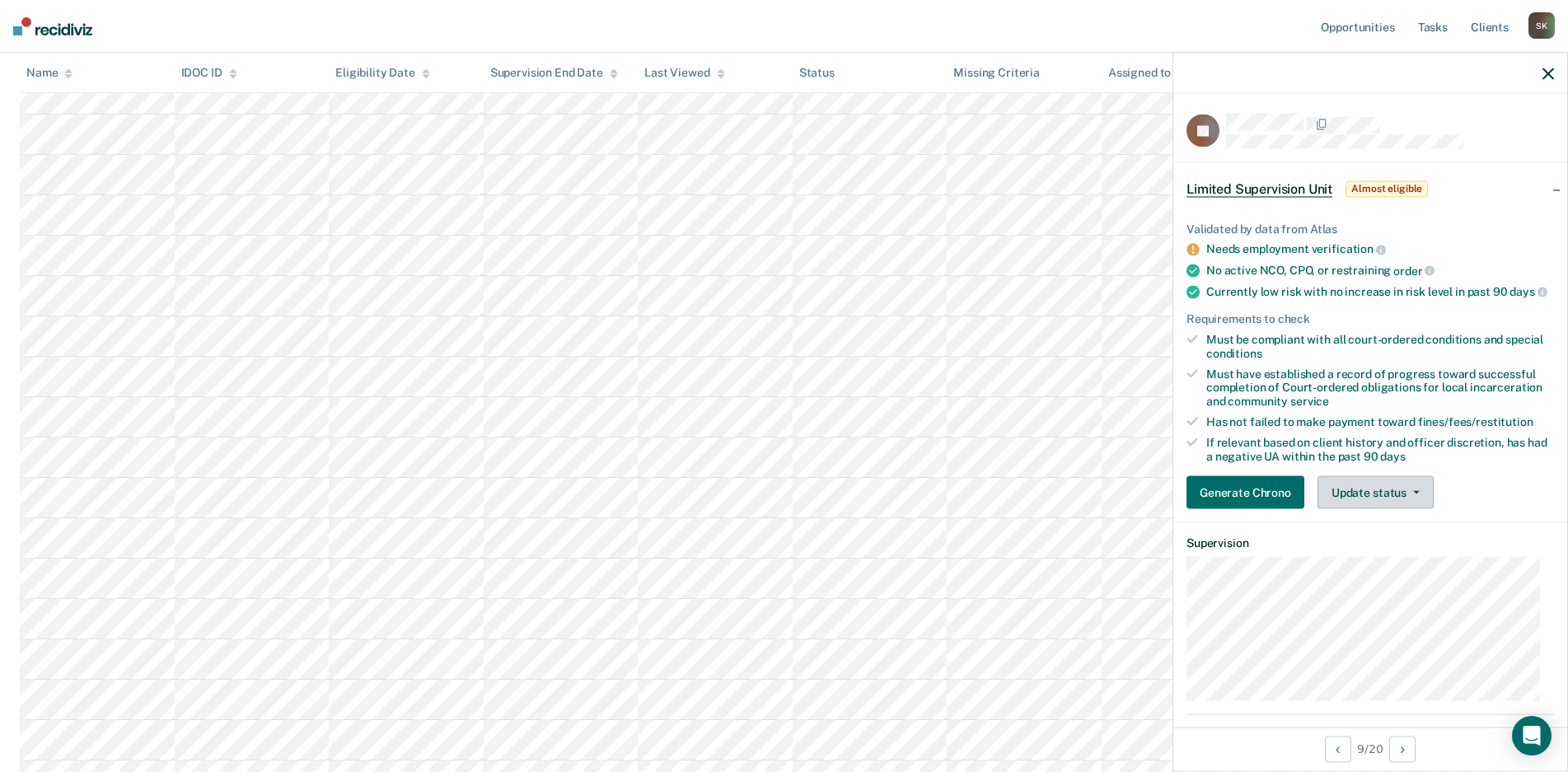
click at [1407, 509] on button "Update status" at bounding box center [1375, 492] width 116 height 33
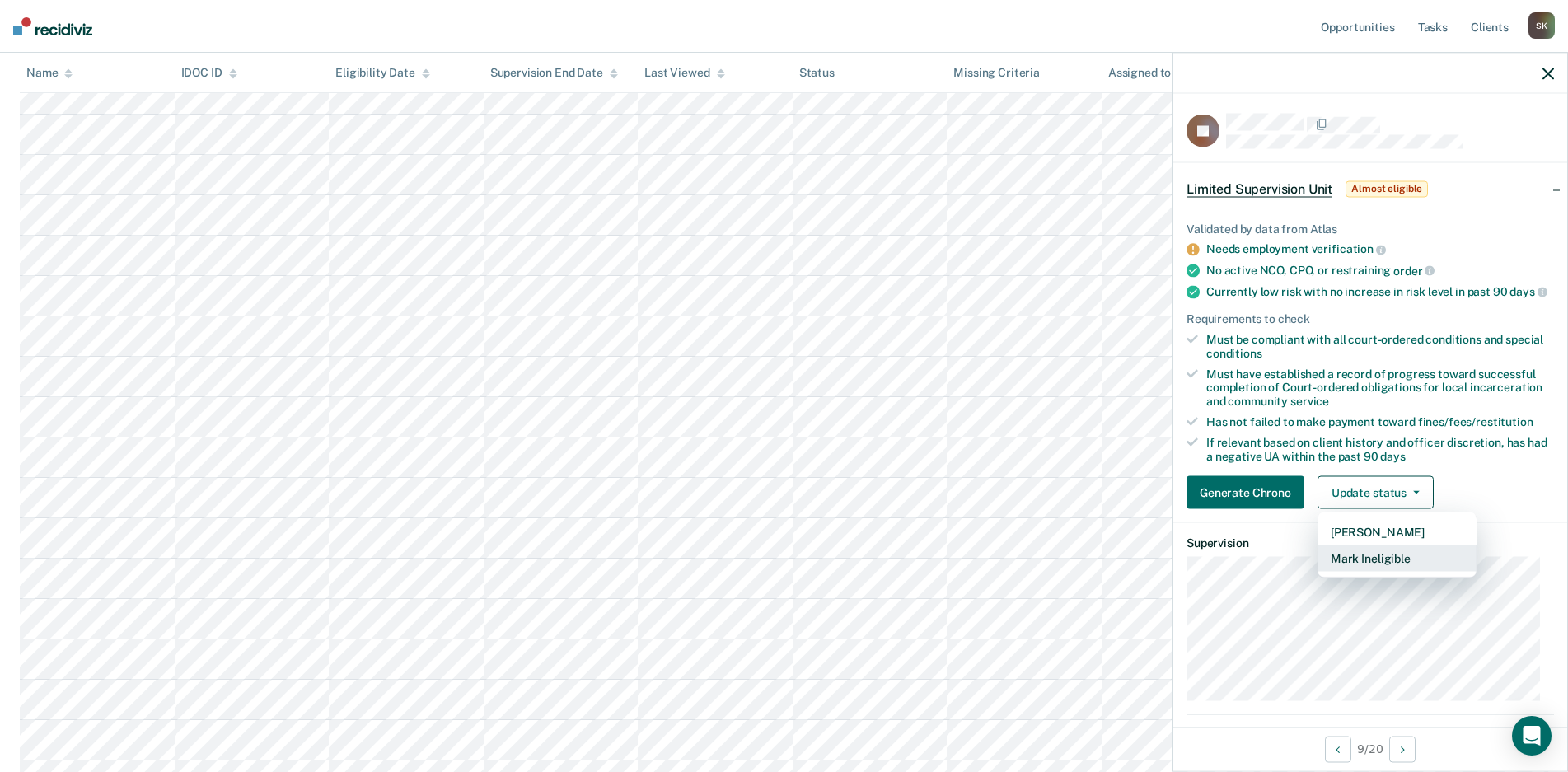
click at [1386, 567] on button "Mark Ineligible" at bounding box center [1397, 559] width 159 height 27
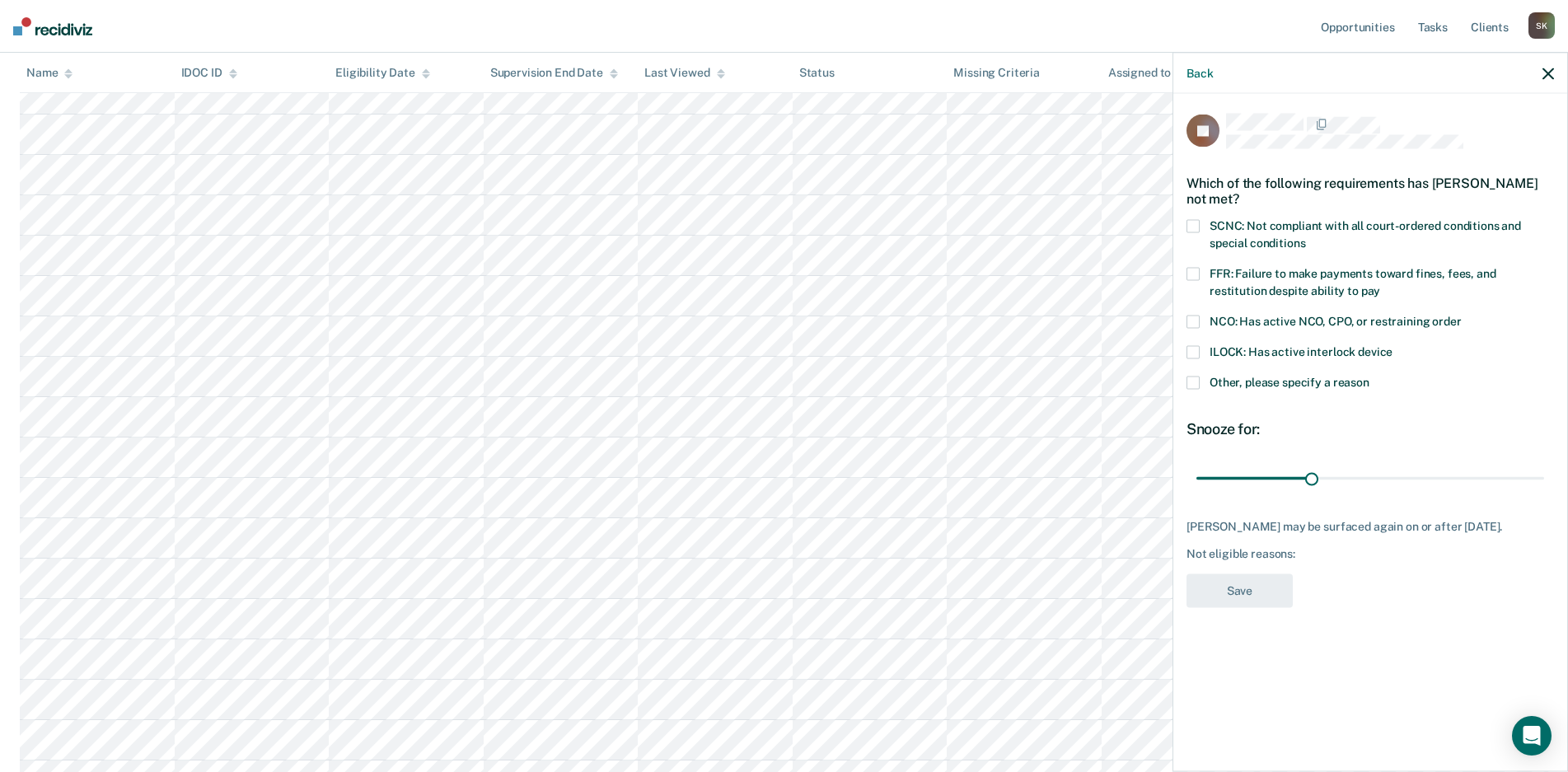
click at [1306, 233] on label "SCNC: Not compliant with all court-ordered conditions and special conditions" at bounding box center [1370, 237] width 368 height 35
drag, startPoint x: 1310, startPoint y: 479, endPoint x: 1509, endPoint y: 537, distance: 207.3
type input "90"
click at [1544, 474] on input "range" at bounding box center [1370, 478] width 347 height 28
click at [1237, 584] on button "Save" at bounding box center [1239, 591] width 107 height 34
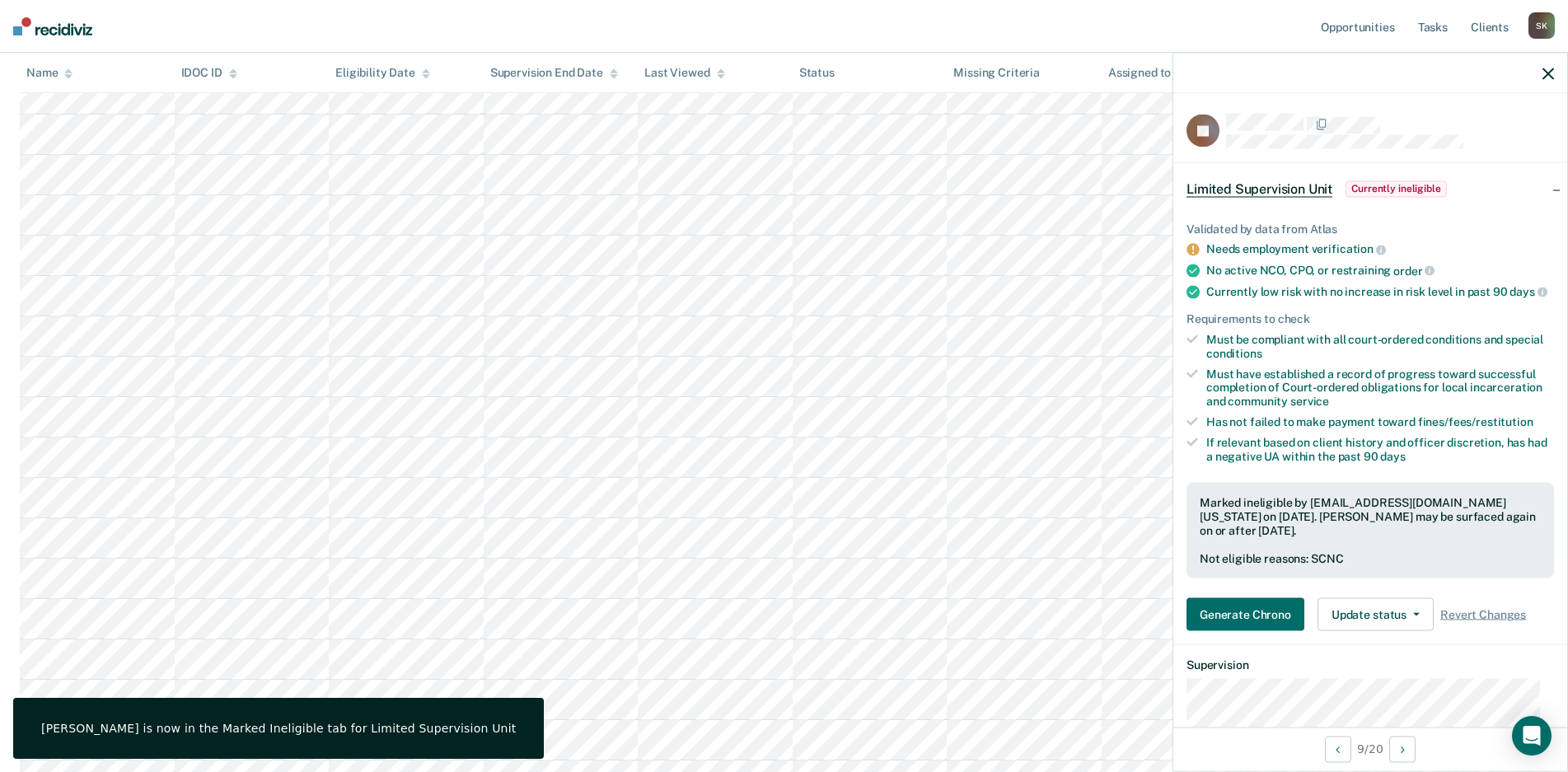
click at [1547, 72] on icon "button" at bounding box center [1548, 73] width 12 height 12
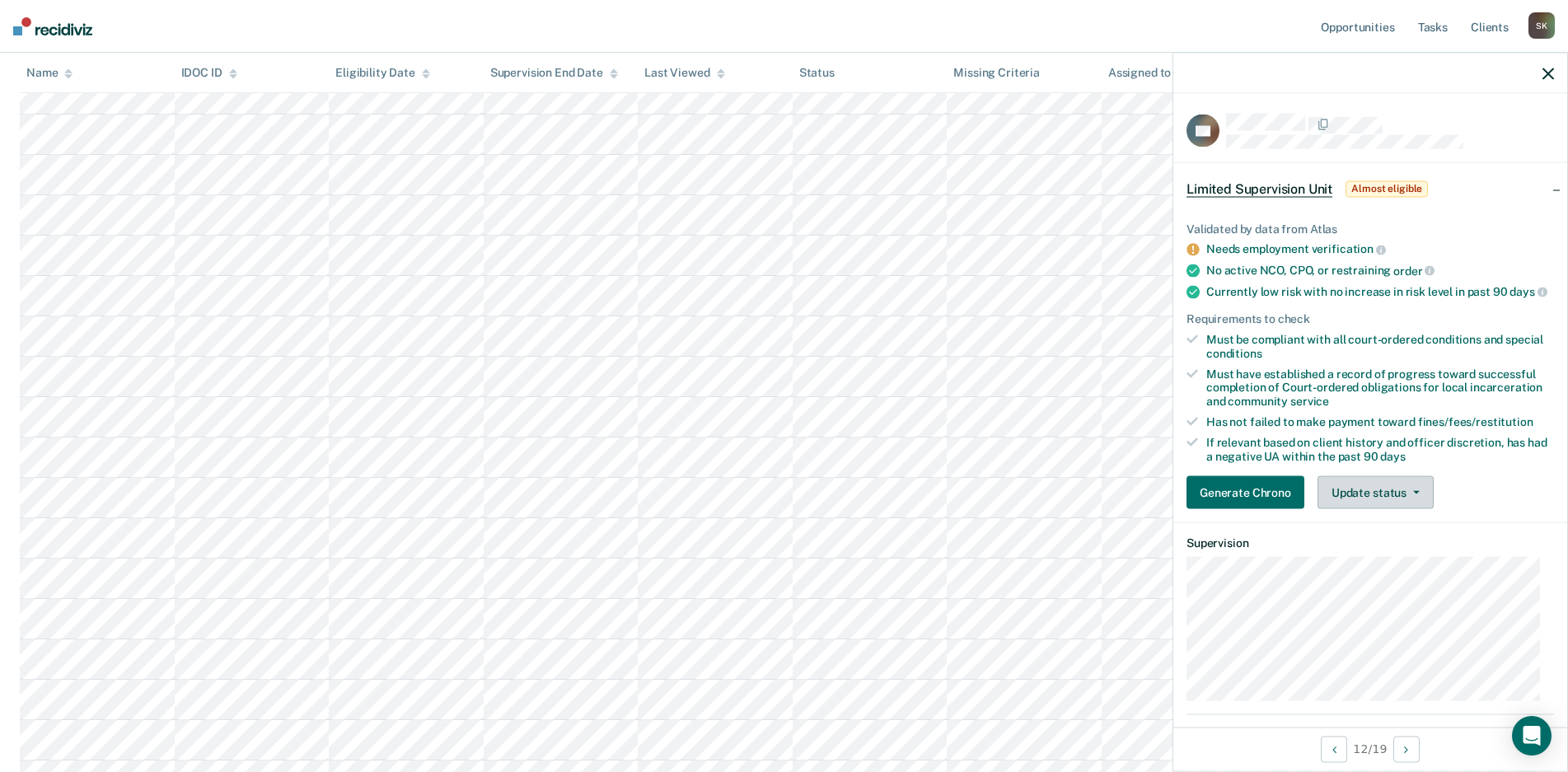
click at [1360, 509] on button "Update status" at bounding box center [1375, 492] width 116 height 33
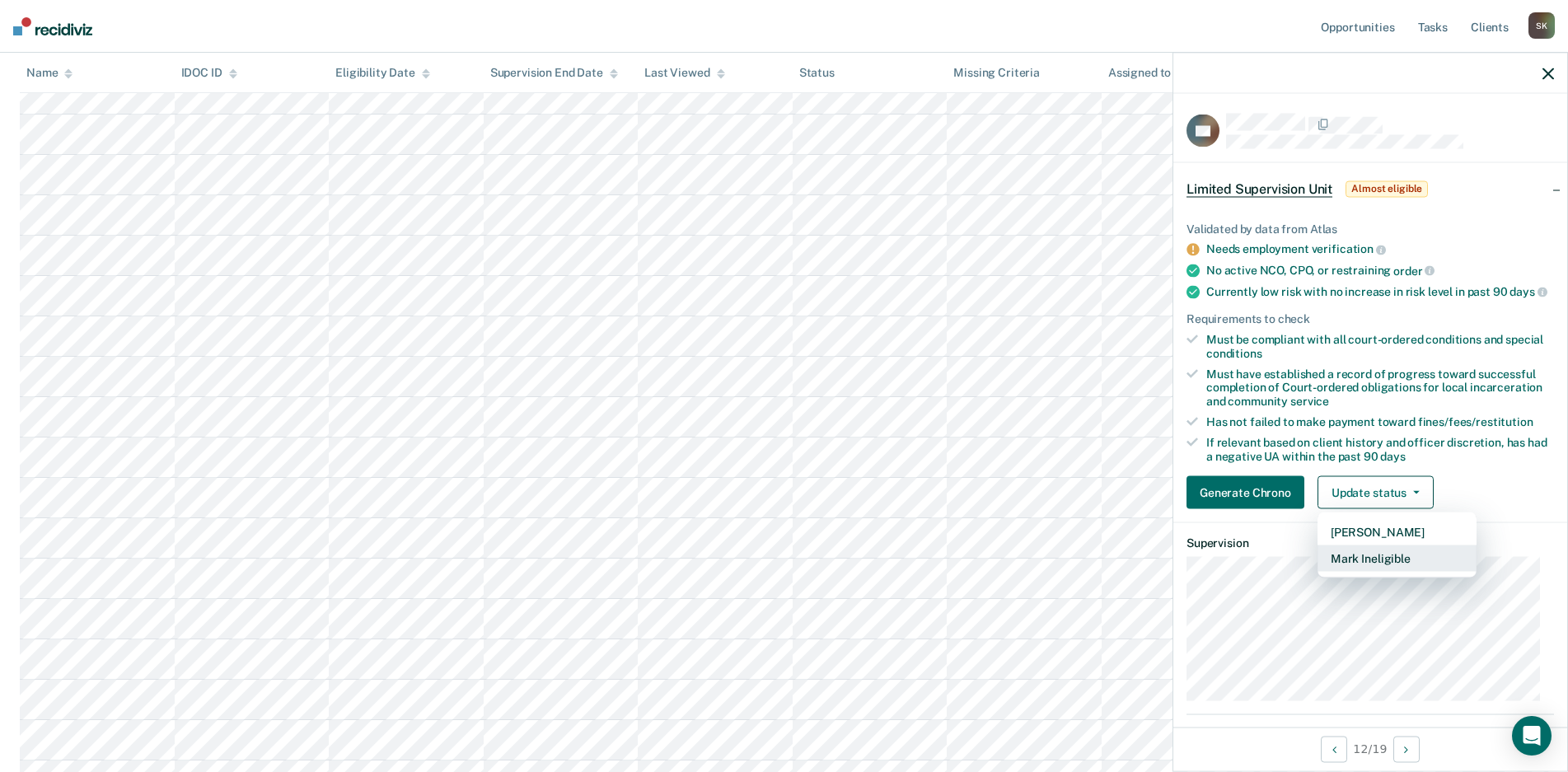
click at [1377, 572] on button "Mark Ineligible" at bounding box center [1397, 559] width 159 height 27
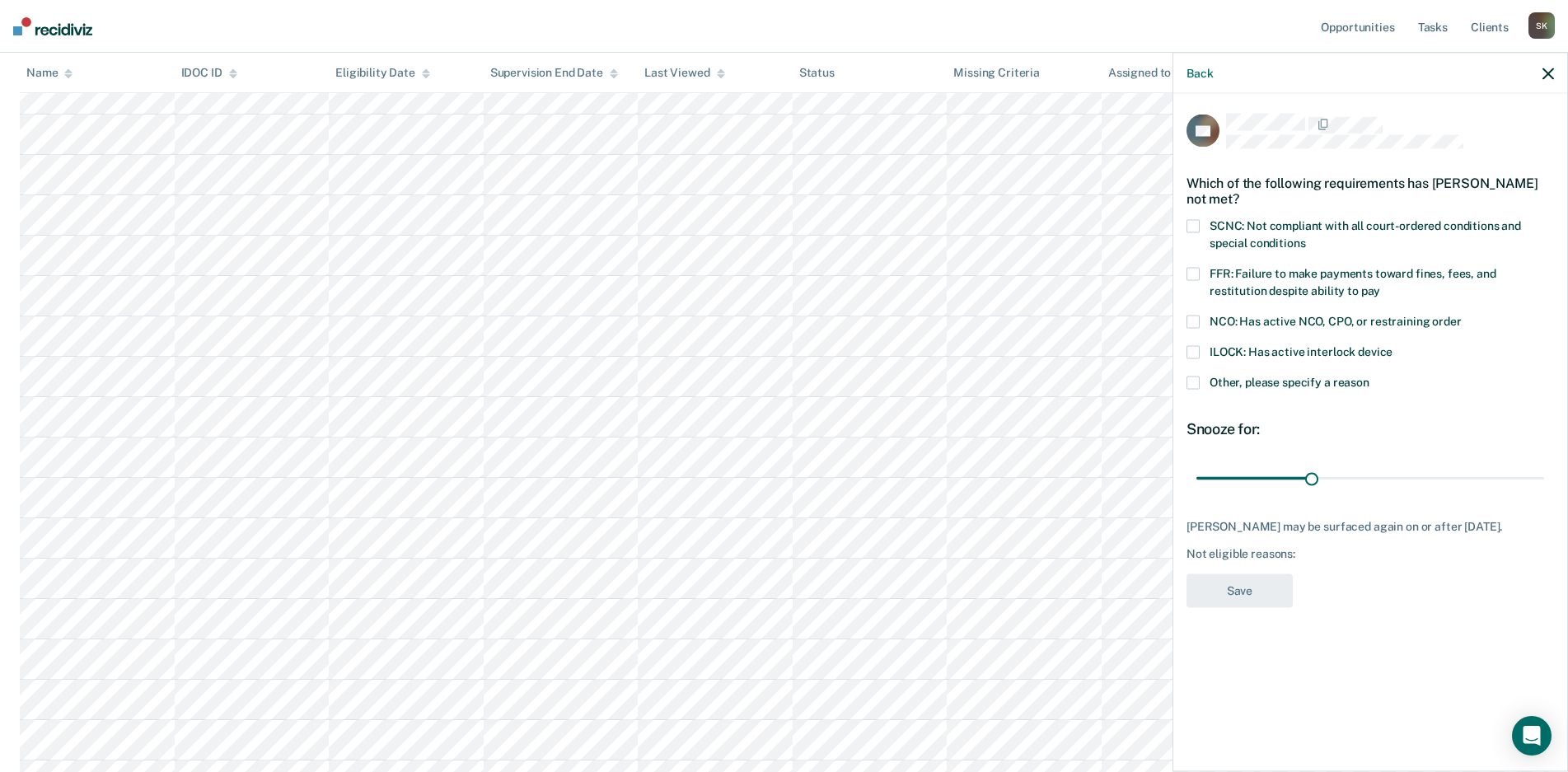
click at [1284, 376] on span "Other, please specify a reason" at bounding box center [1289, 382] width 160 height 13
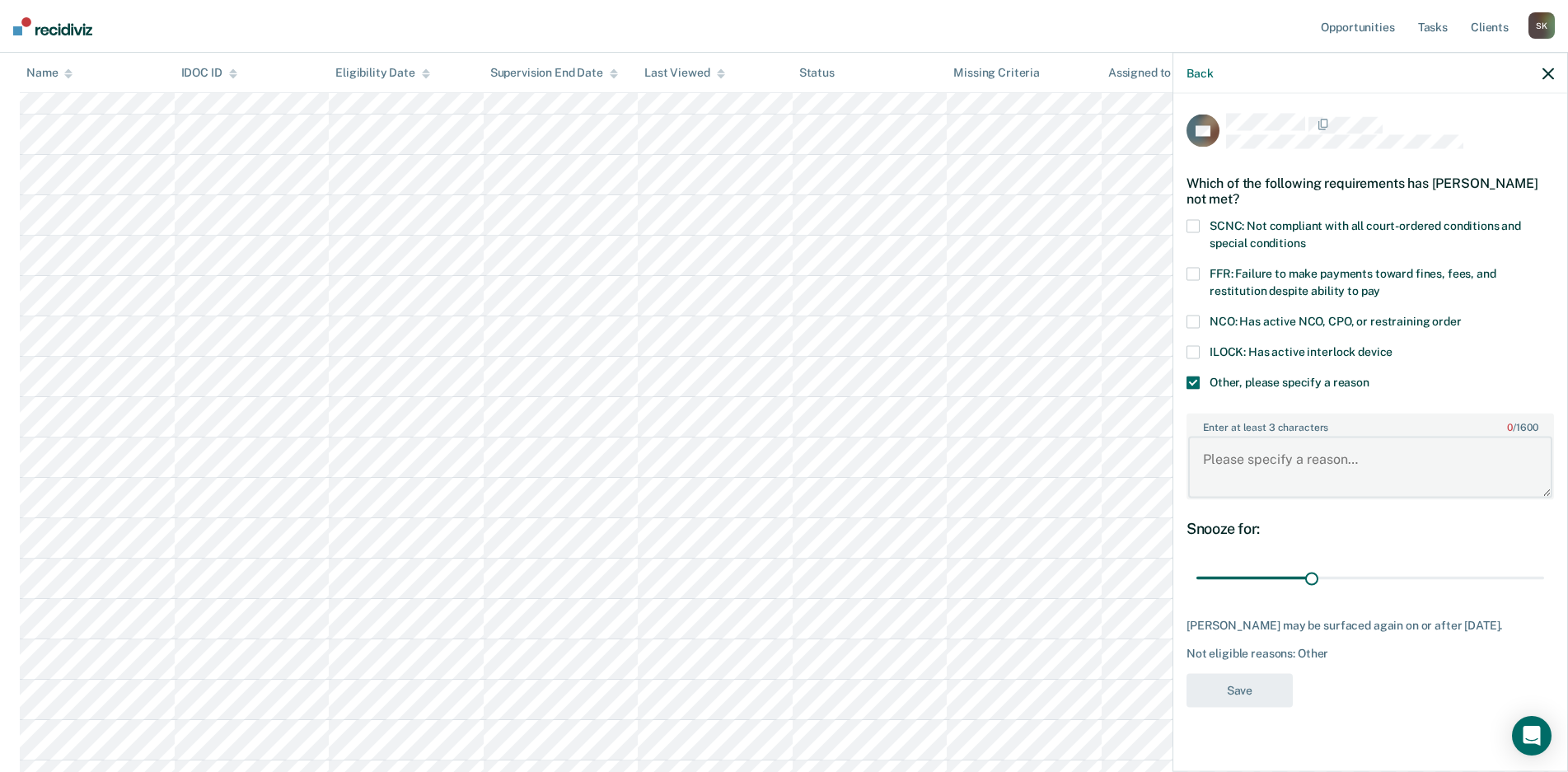
click at [1306, 489] on textarea "Enter at least 3 characters 0 / 1600" at bounding box center [1370, 467] width 364 height 61
type textarea "Currently enrolled in GEO Reentry"
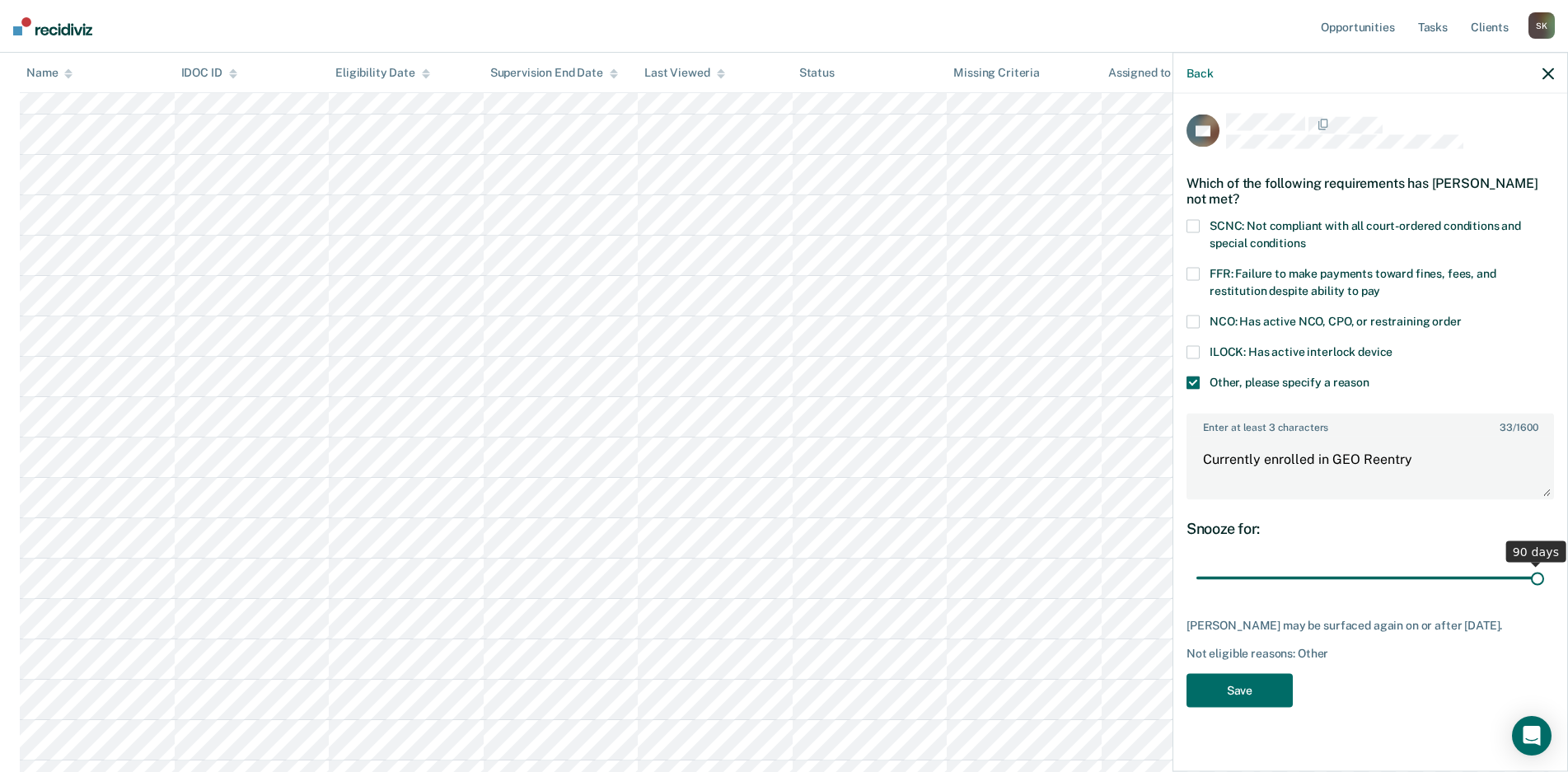
drag, startPoint x: 1306, startPoint y: 577, endPoint x: 1581, endPoint y: 564, distance: 275.3
type input "90"
click at [1544, 564] on input "range" at bounding box center [1370, 577] width 347 height 28
click at [1214, 690] on button "Save" at bounding box center [1239, 690] width 107 height 34
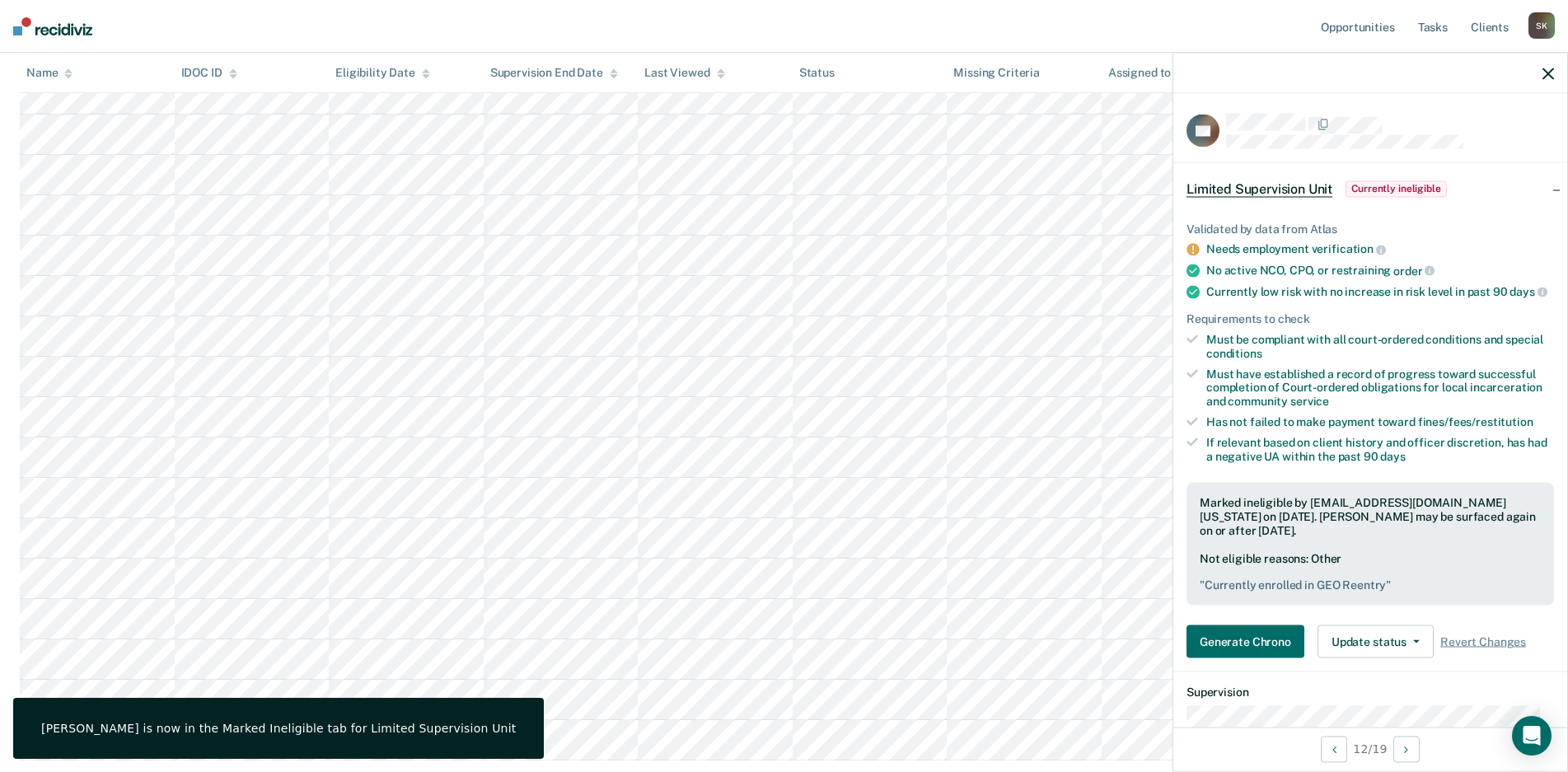
click at [1541, 74] on div at bounding box center [1370, 73] width 394 height 41
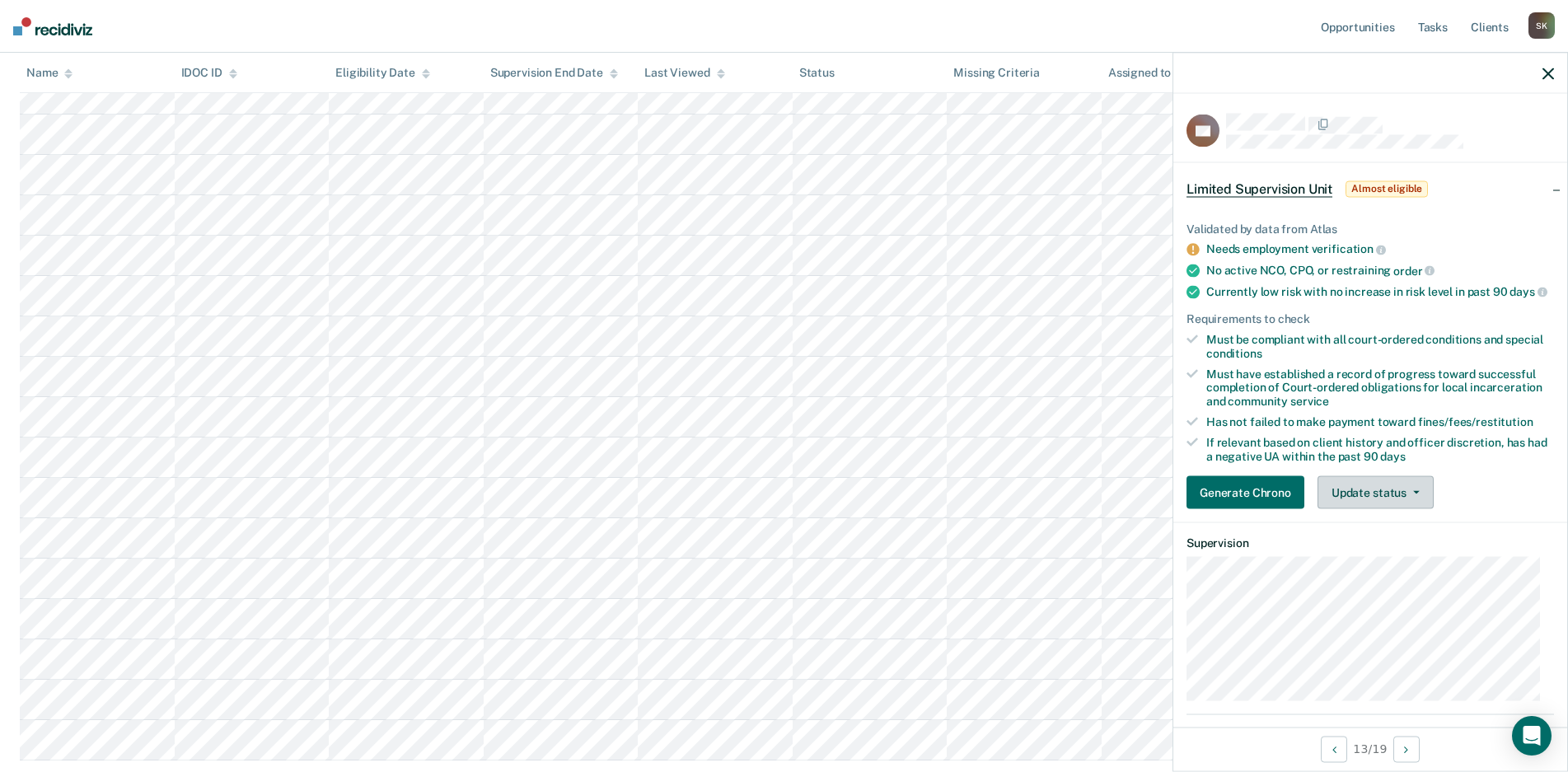
click at [1384, 499] on button "Update status" at bounding box center [1375, 492] width 116 height 33
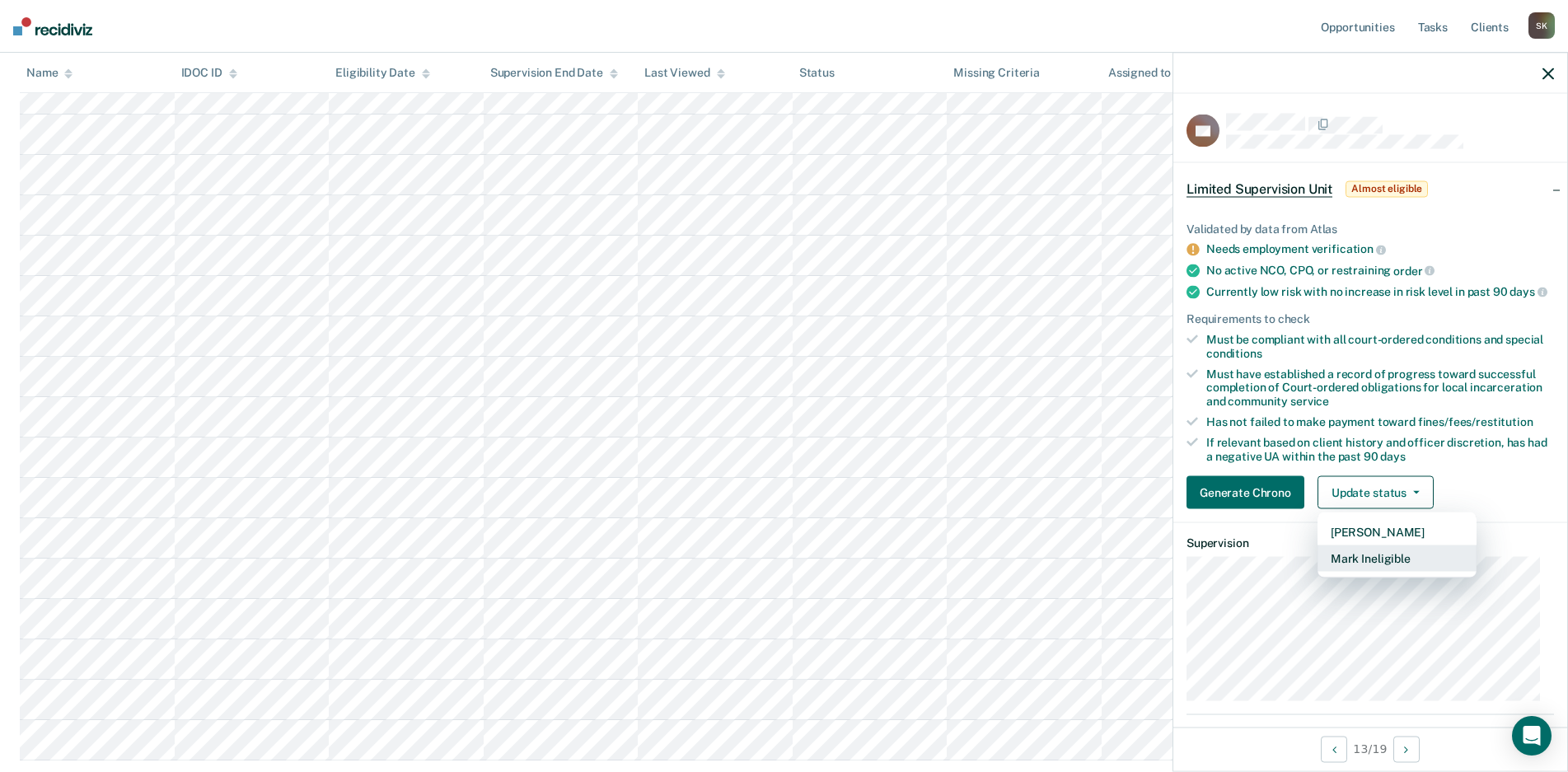
click at [1378, 572] on button "Mark Ineligible" at bounding box center [1397, 559] width 159 height 27
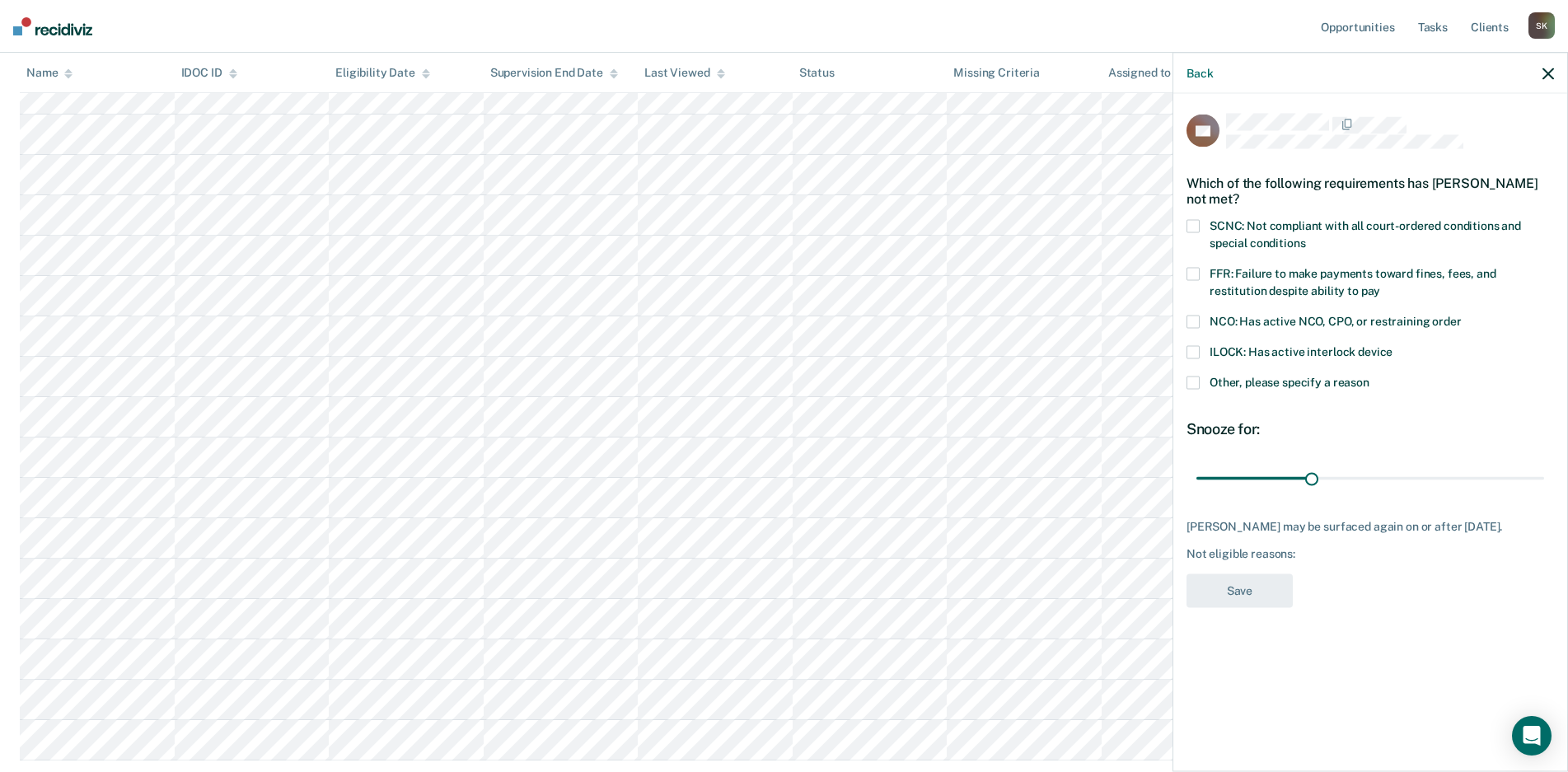
click at [1283, 381] on span "Other, please specify a reason" at bounding box center [1289, 382] width 160 height 13
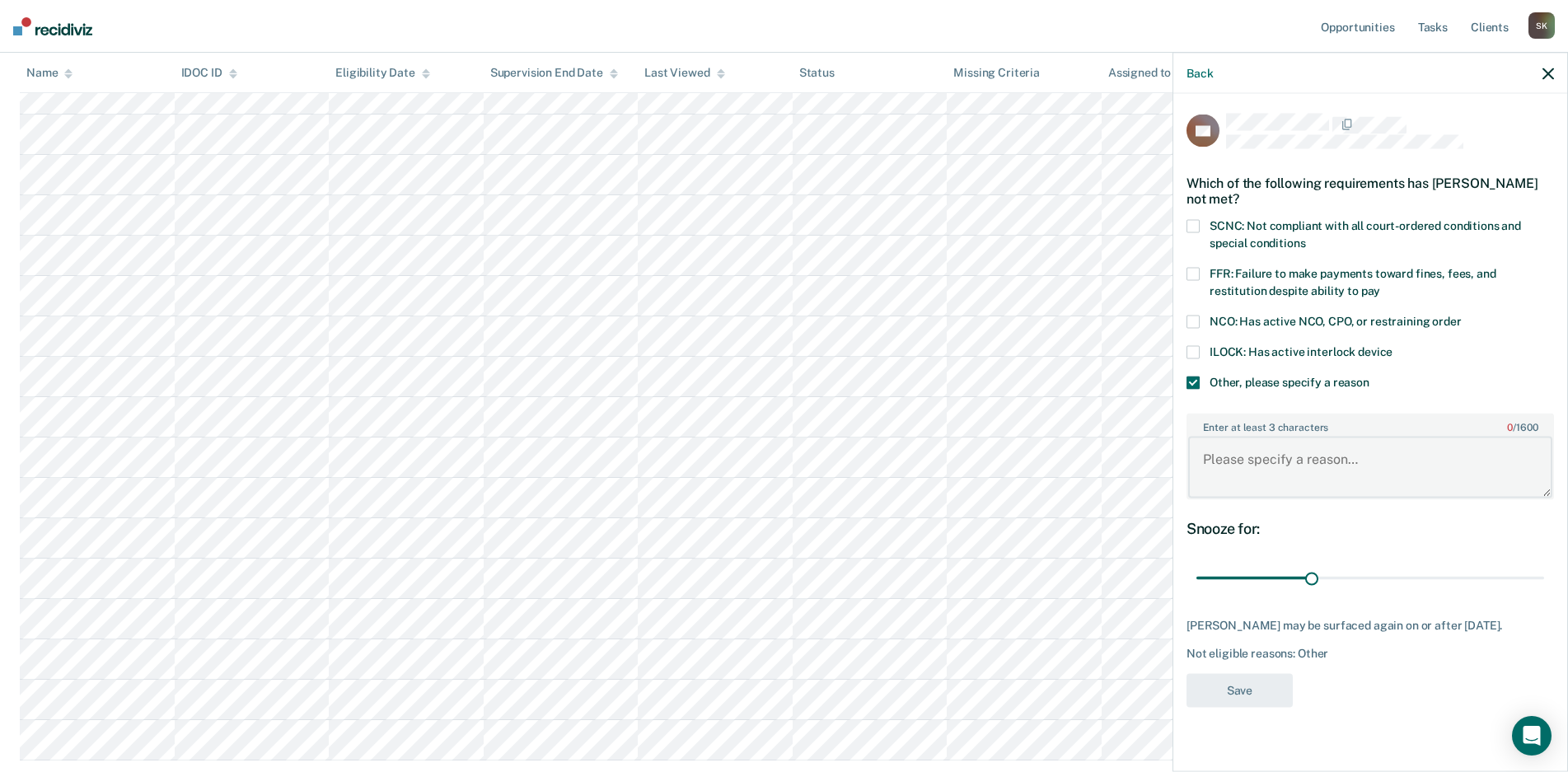
click at [1287, 466] on textarea "Enter at least 3 characters 0 / 1600" at bounding box center [1370, 467] width 364 height 61
type textarea "Absconded"
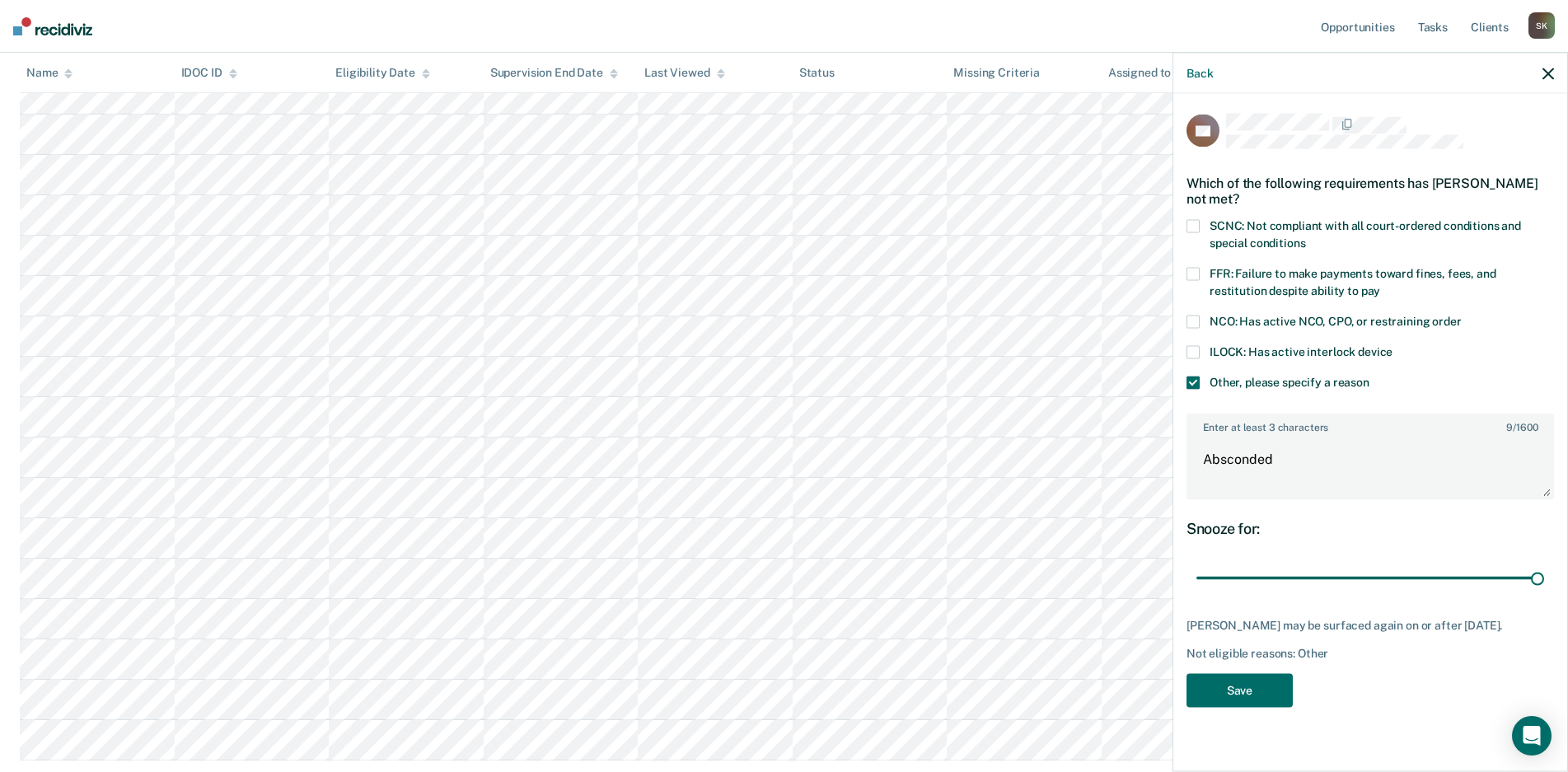
drag, startPoint x: 1305, startPoint y: 582, endPoint x: 1485, endPoint y: 640, distance: 189.1
type input "90"
click at [1544, 577] on input "range" at bounding box center [1370, 577] width 347 height 28
click at [1237, 694] on button "Save" at bounding box center [1239, 690] width 107 height 34
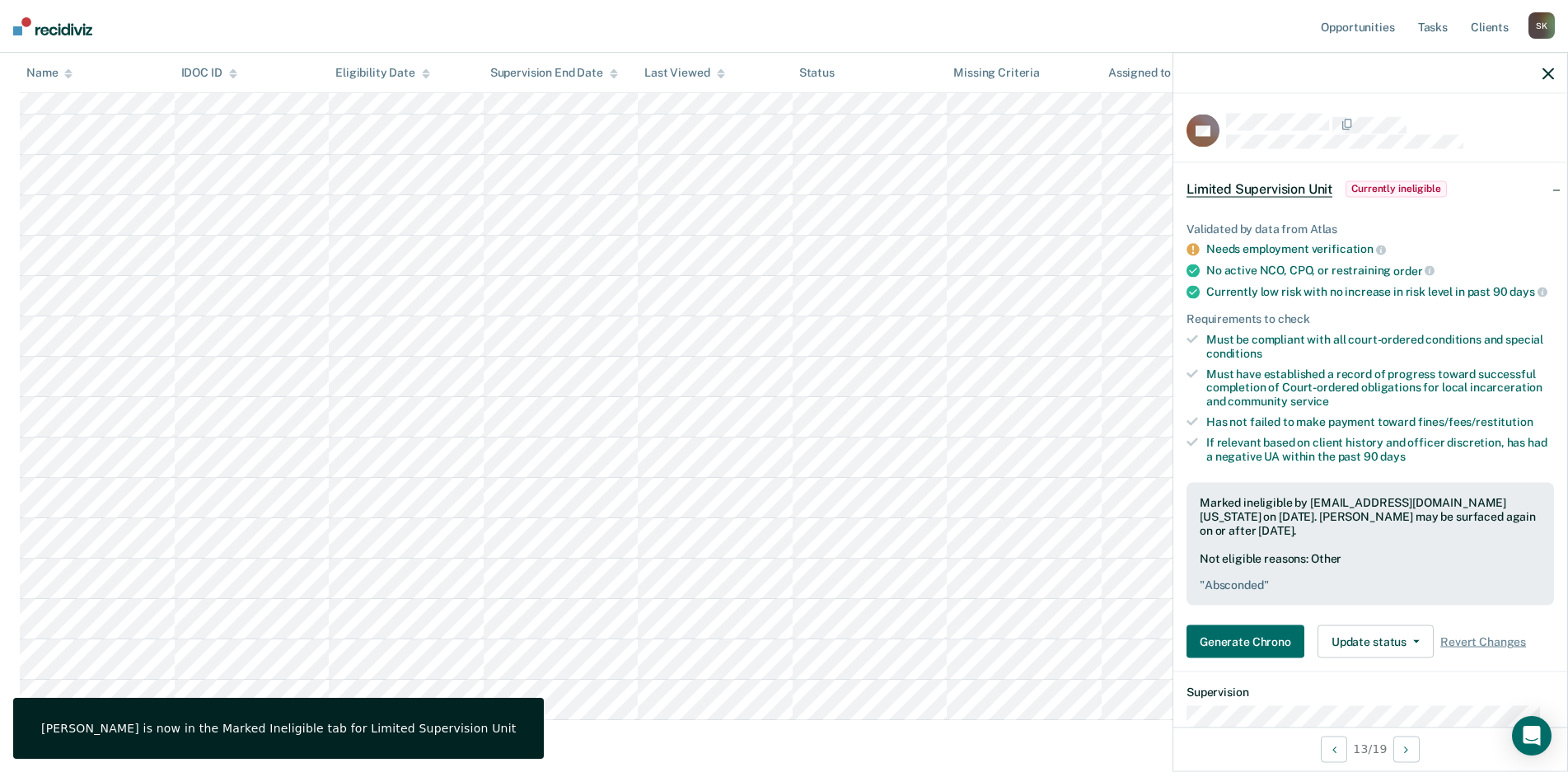
click at [1553, 75] on icon "button" at bounding box center [1548, 73] width 12 height 12
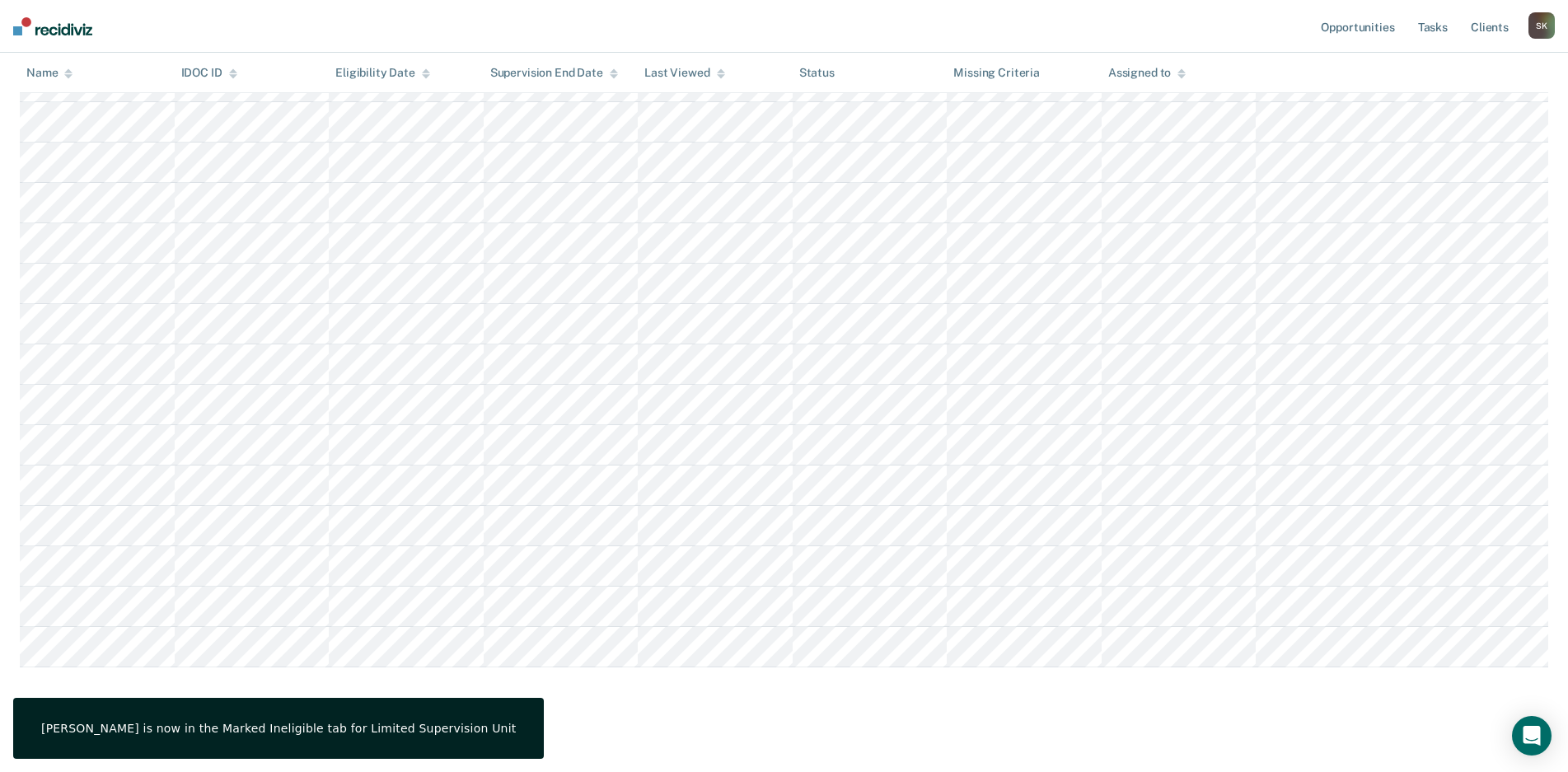
scroll to position [410, 0]
